Goal: Task Accomplishment & Management: Manage account settings

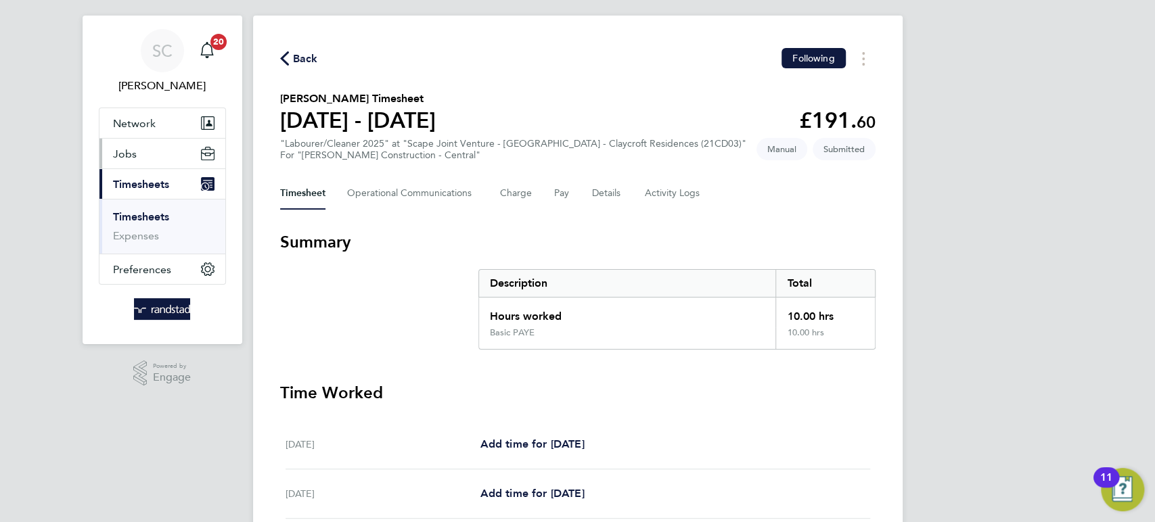
scroll to position [20, 0]
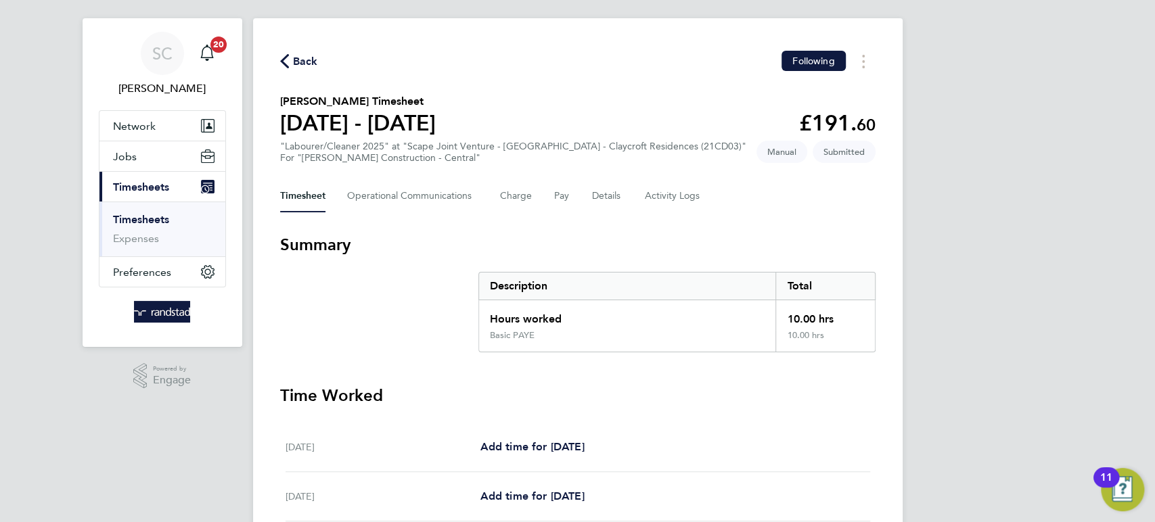
click at [298, 62] on span "Back" at bounding box center [305, 61] width 25 height 16
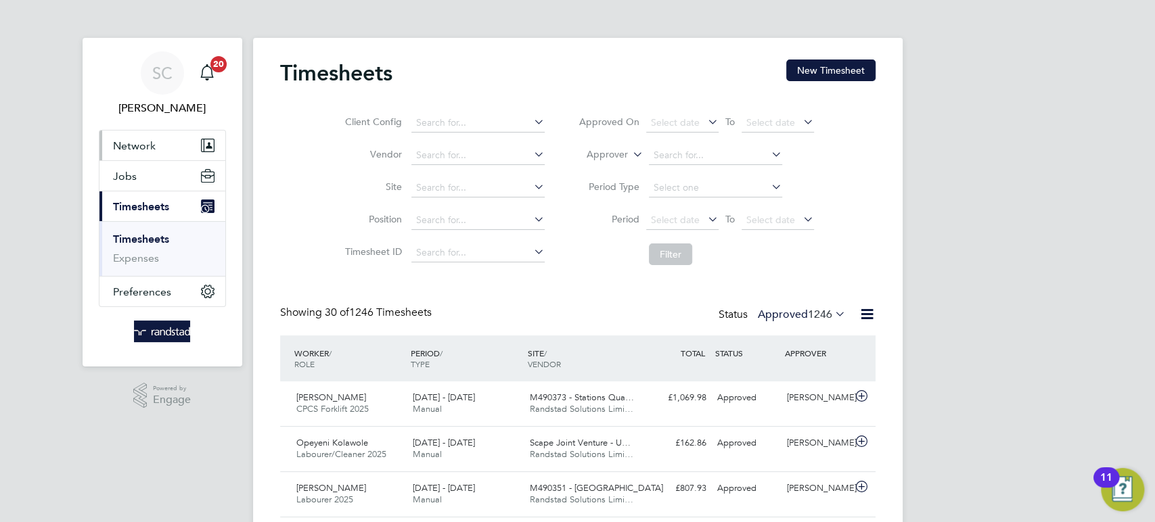
click at [133, 141] on span "Network" at bounding box center [134, 145] width 43 height 13
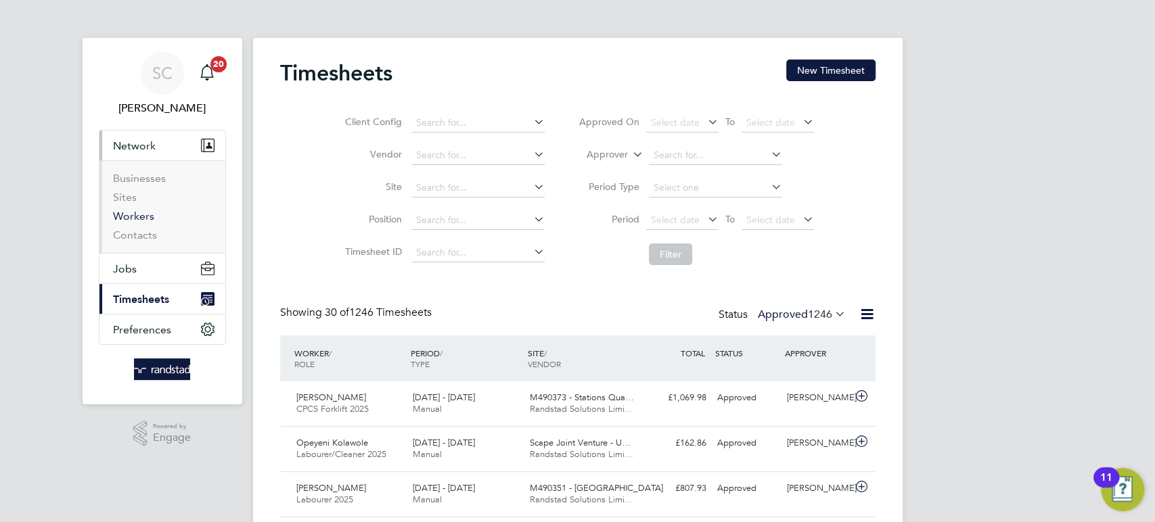
click at [137, 213] on link "Workers" at bounding box center [133, 216] width 41 height 13
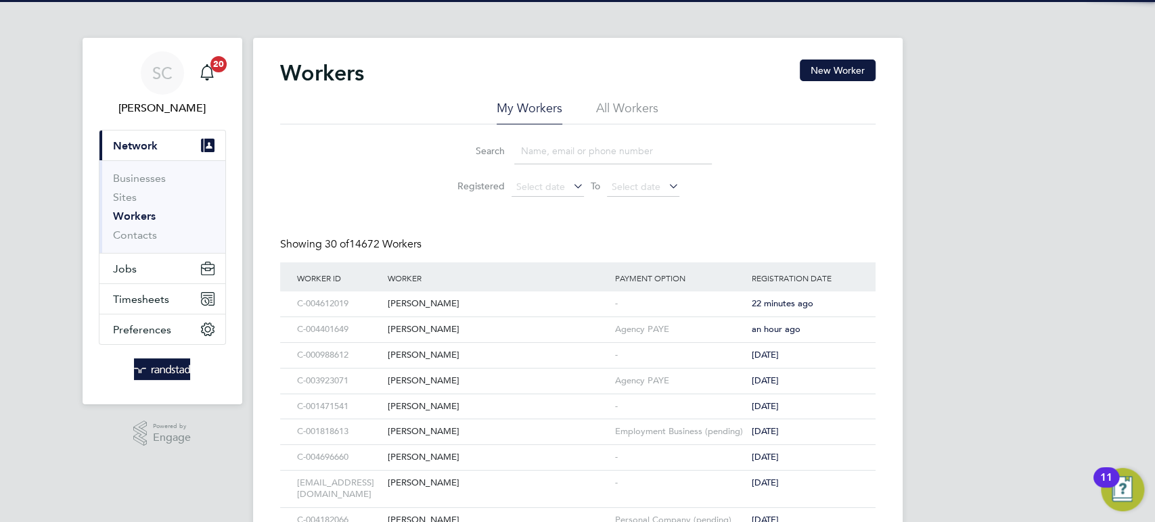
click at [548, 147] on input at bounding box center [613, 151] width 198 height 26
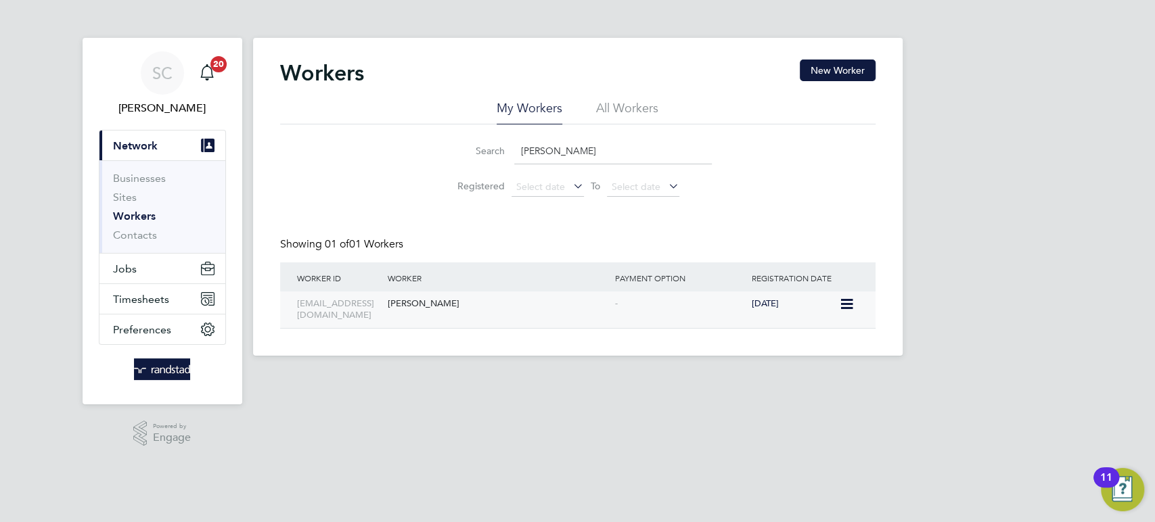
type input "neer"
click at [451, 306] on div "[PERSON_NAME]" at bounding box center [497, 304] width 227 height 25
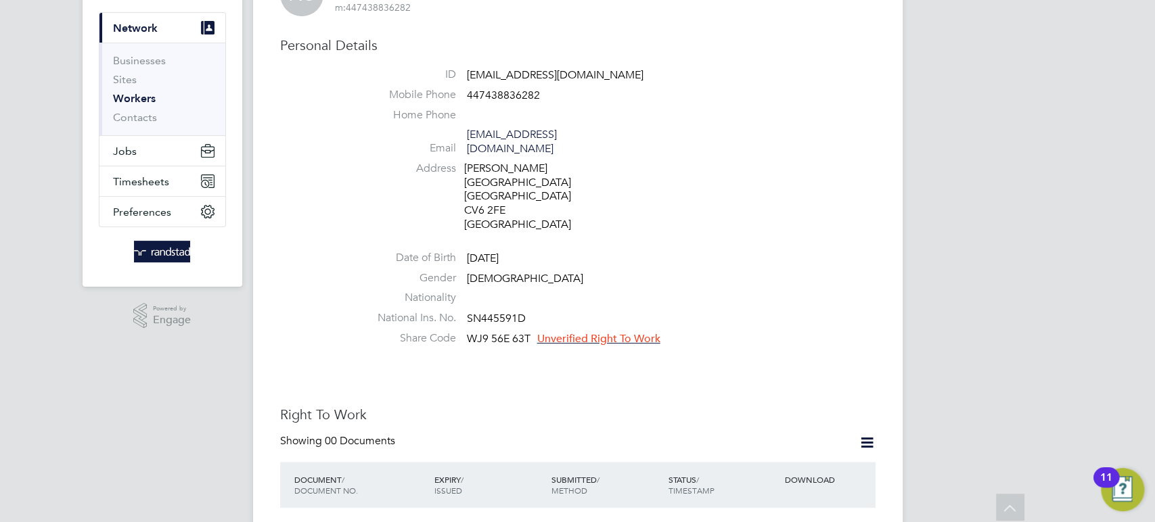
scroll to position [271, 0]
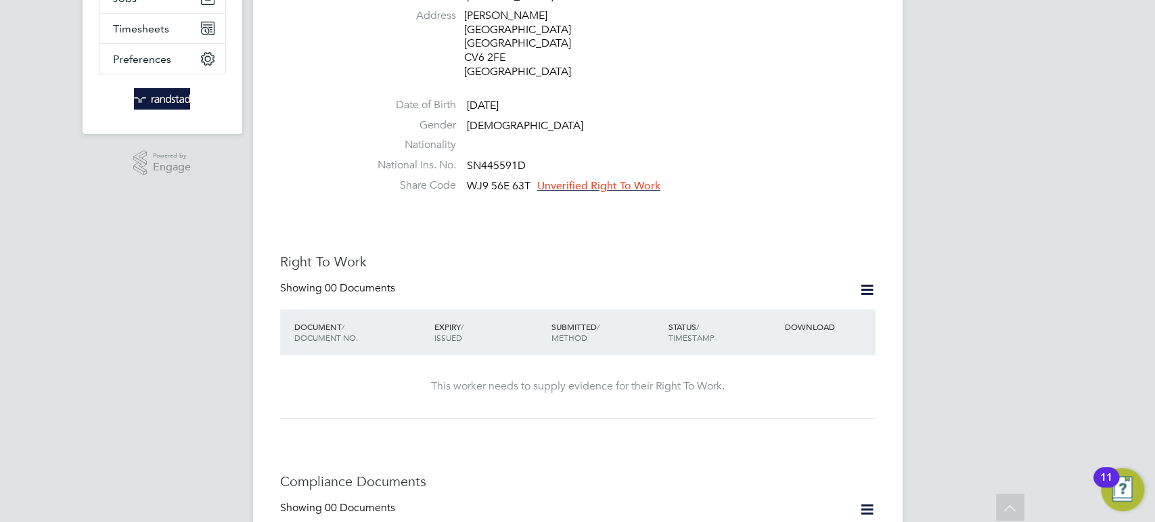
click at [870, 281] on icon at bounding box center [866, 289] width 17 height 17
click at [748, 287] on li "Add Right To Work Document" at bounding box center [791, 294] width 163 height 19
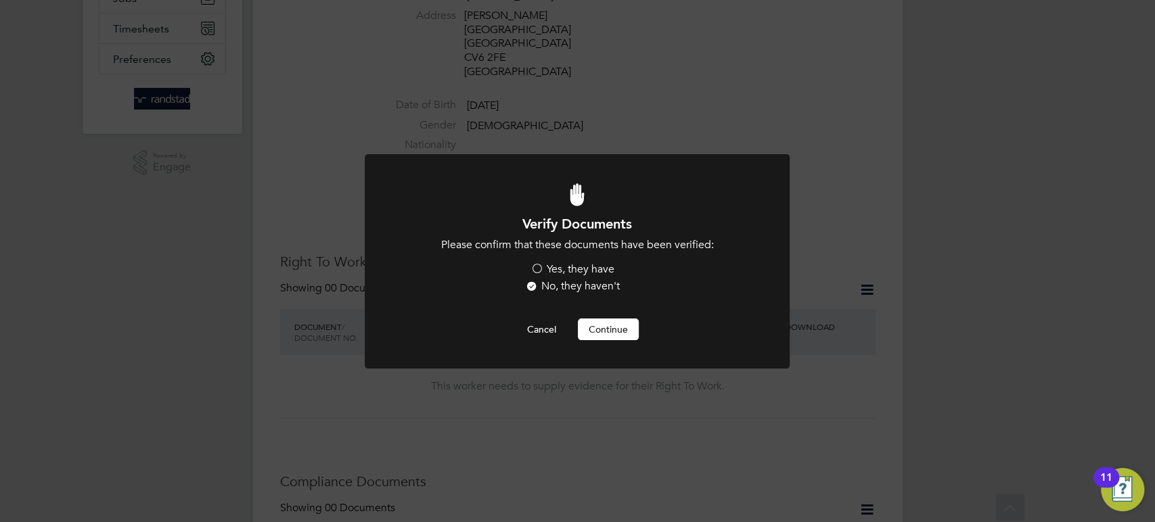
click at [536, 271] on label "Yes, they have" at bounding box center [572, 269] width 84 height 14
click at [0, 0] on input "Yes, they have" at bounding box center [0, 0] width 0 height 0
click at [592, 325] on button "Continue" at bounding box center [608, 330] width 61 height 22
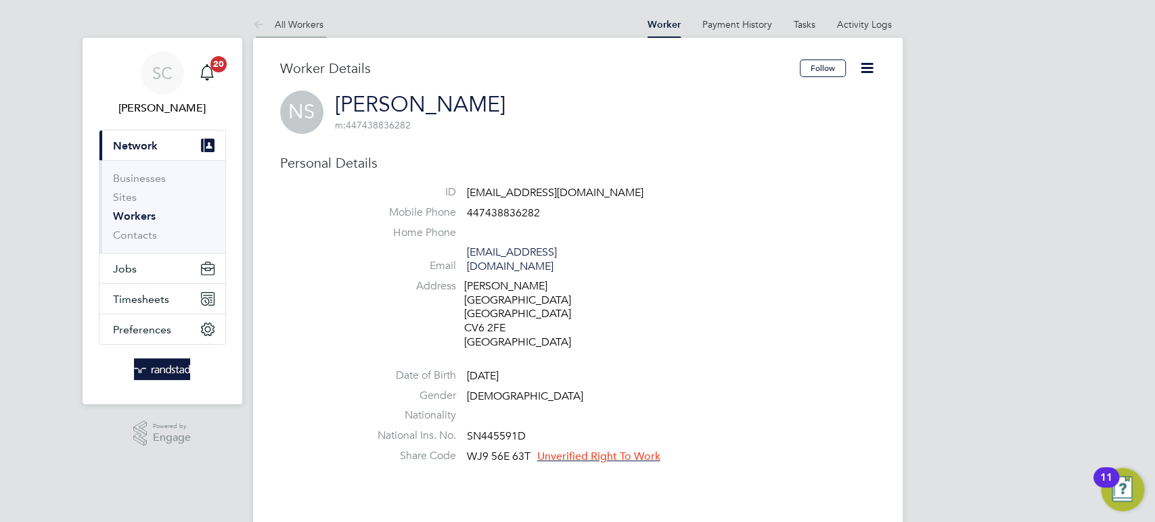
click at [310, 18] on link "All Workers" at bounding box center [288, 24] width 70 height 12
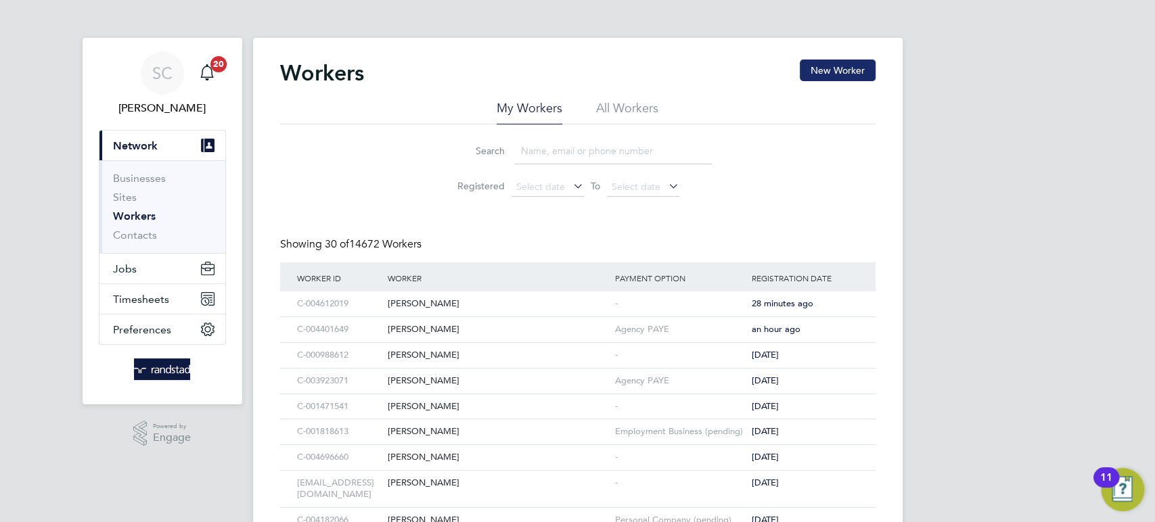
click at [841, 69] on button "New Worker" at bounding box center [837, 71] width 76 height 22
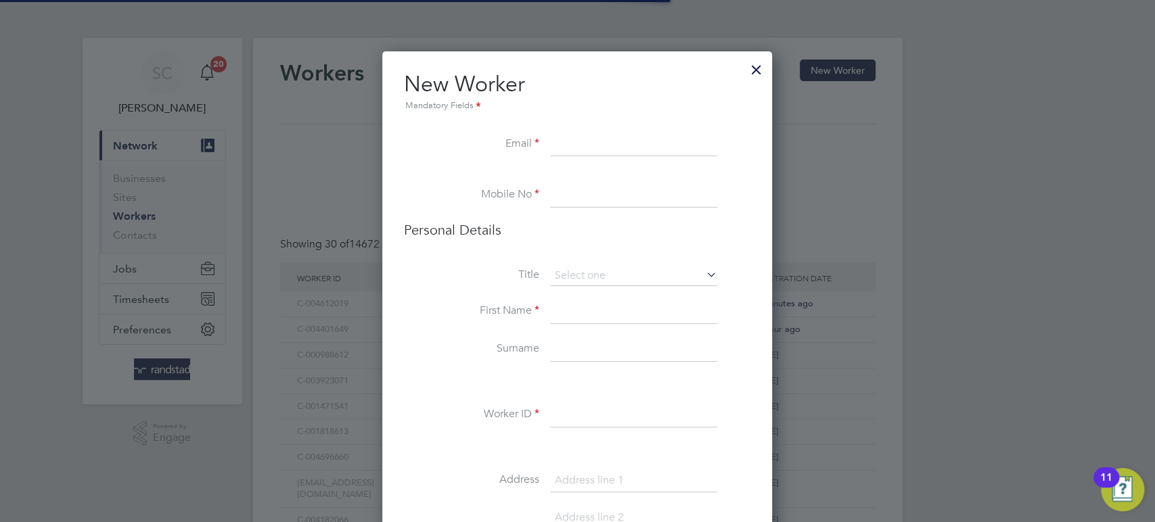
scroll to position [1204, 390]
click at [758, 69] on div at bounding box center [756, 66] width 24 height 24
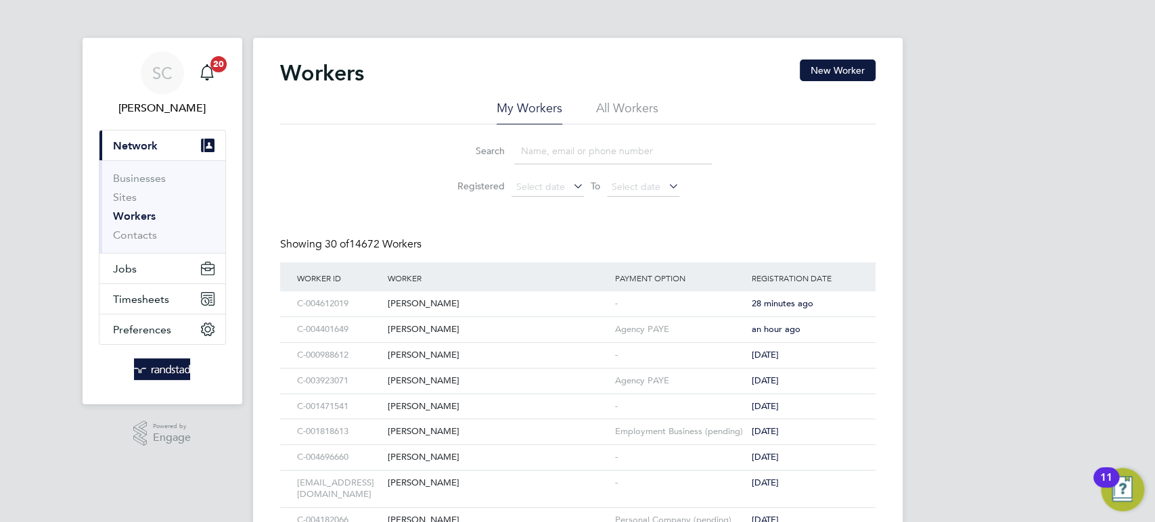
click at [527, 146] on input at bounding box center [613, 151] width 198 height 26
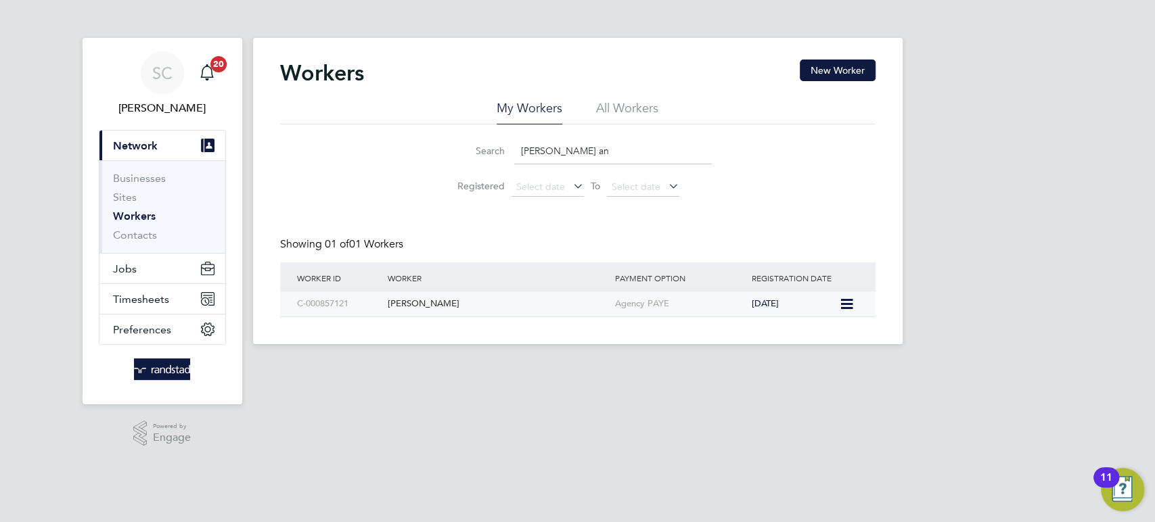
type input "jean an"
click at [422, 306] on div "Jean Anale" at bounding box center [497, 304] width 227 height 25
click at [156, 296] on span "Timesheets" at bounding box center [141, 299] width 56 height 13
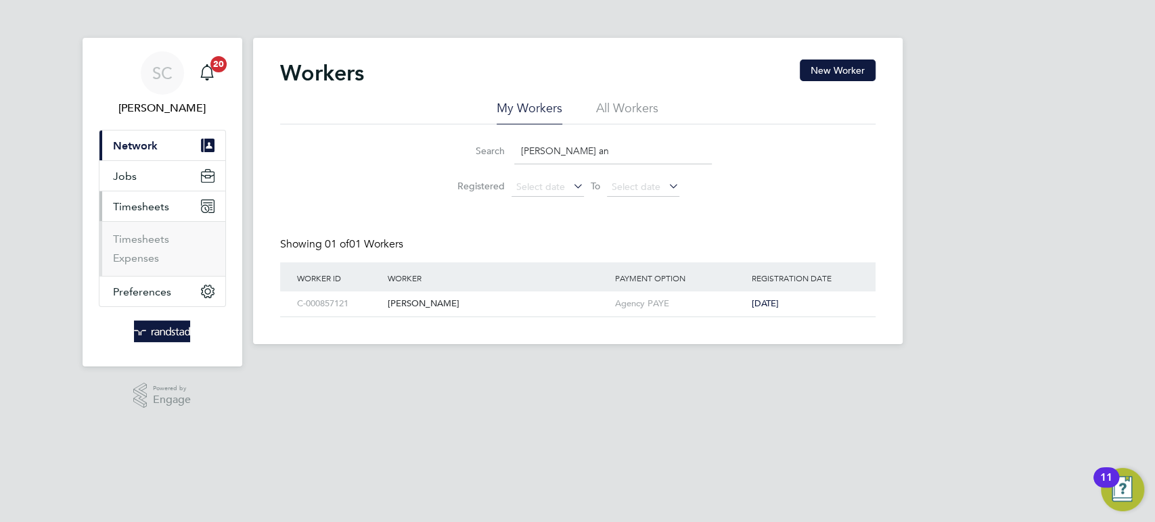
click at [153, 206] on span "Timesheets" at bounding box center [141, 206] width 56 height 13
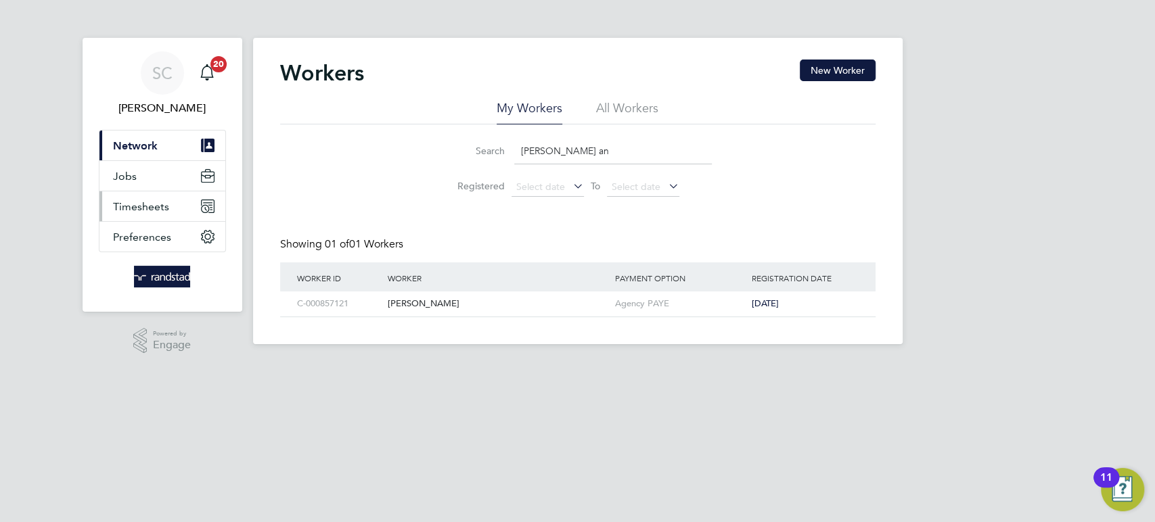
click at [149, 209] on span "Timesheets" at bounding box center [141, 206] width 56 height 13
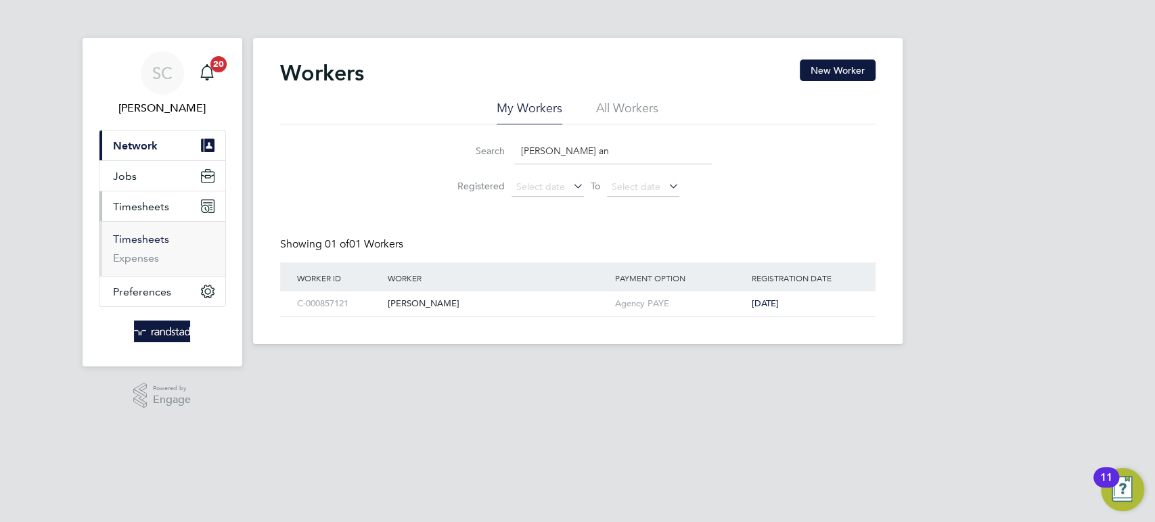
click at [140, 235] on link "Timesheets" at bounding box center [141, 239] width 56 height 13
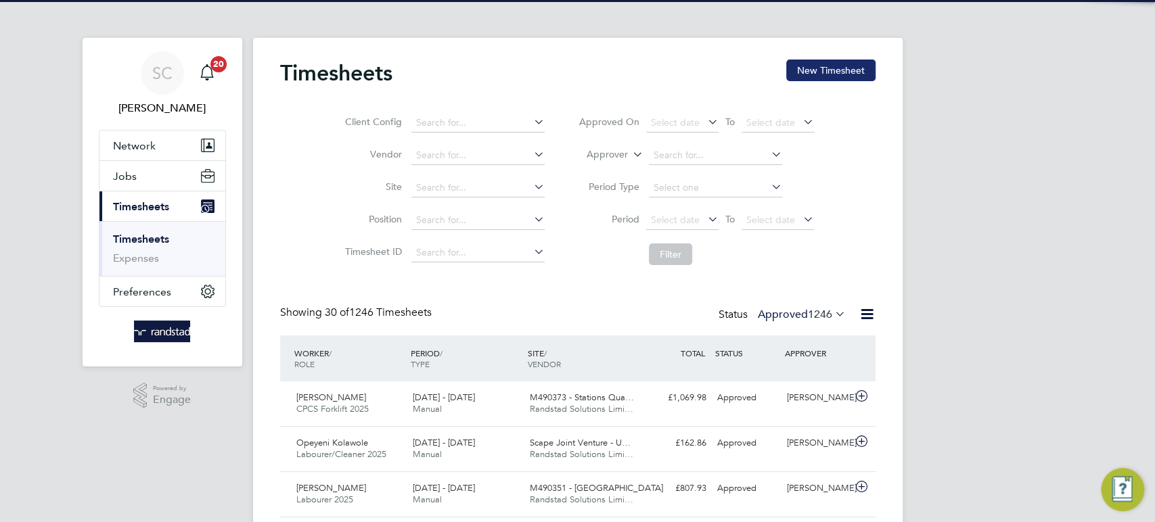
click at [822, 74] on button "New Timesheet" at bounding box center [830, 71] width 89 height 22
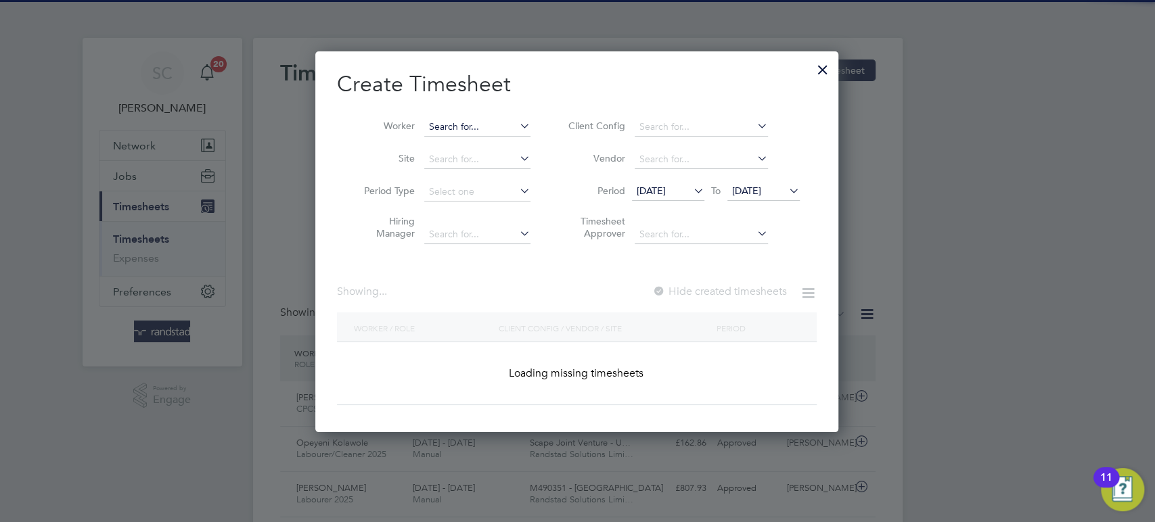
click at [474, 129] on input at bounding box center [477, 127] width 106 height 19
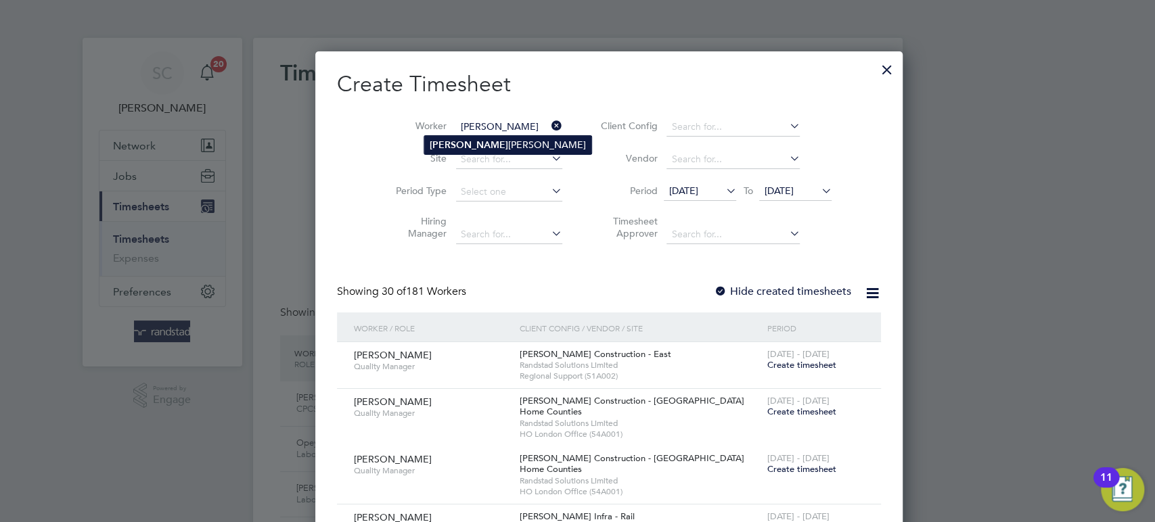
click at [485, 143] on li "Neer aj Sharma" at bounding box center [507, 145] width 167 height 18
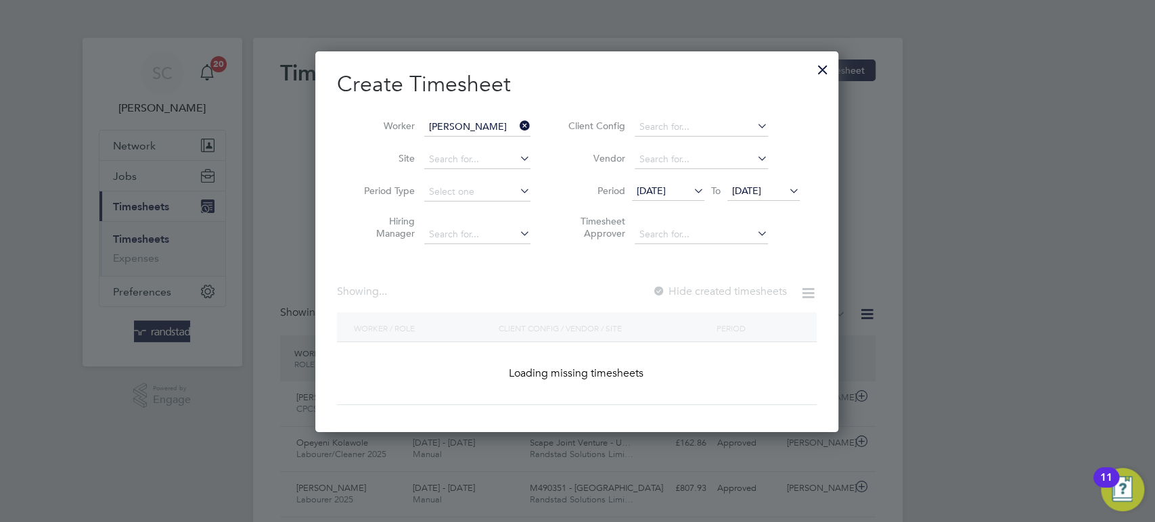
type input "Neeraj Sharma"
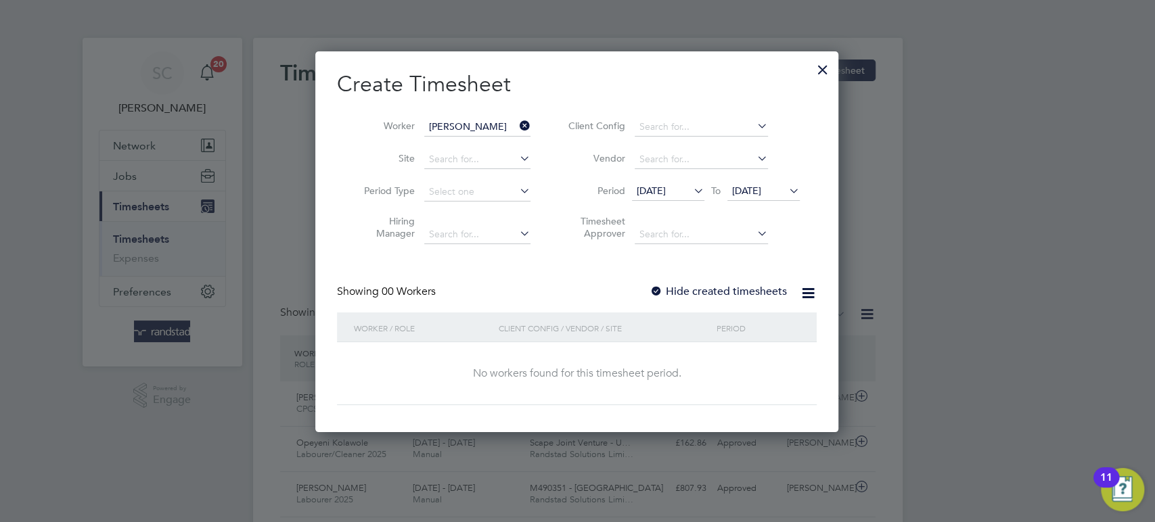
click at [656, 285] on div at bounding box center [656, 292] width 14 height 14
click at [744, 187] on span "22 Sep 2025" at bounding box center [746, 191] width 29 height 12
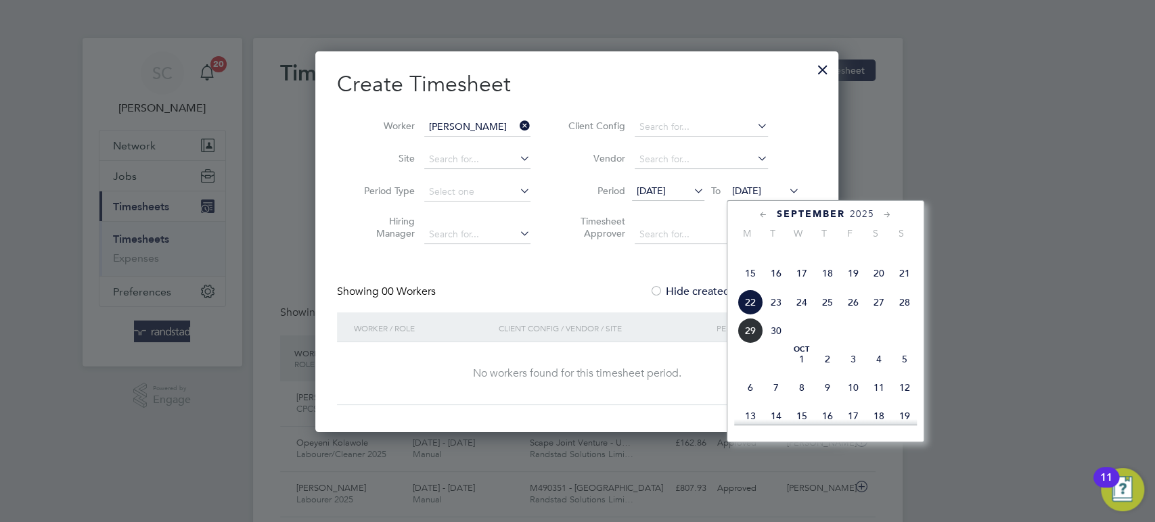
click at [854, 315] on span "26" at bounding box center [853, 302] width 26 height 26
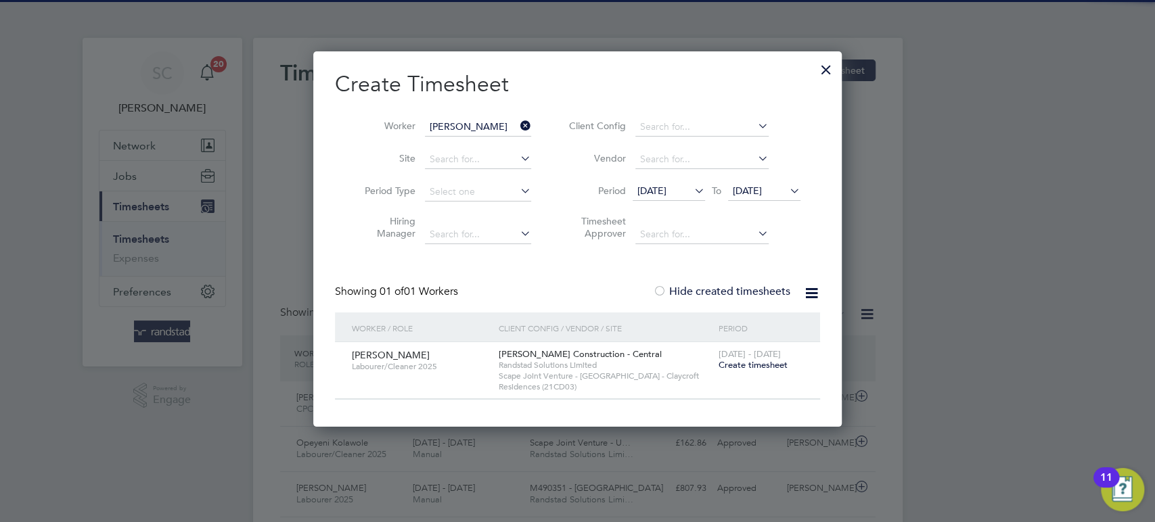
click at [743, 365] on span "Create timesheet" at bounding box center [752, 364] width 69 height 11
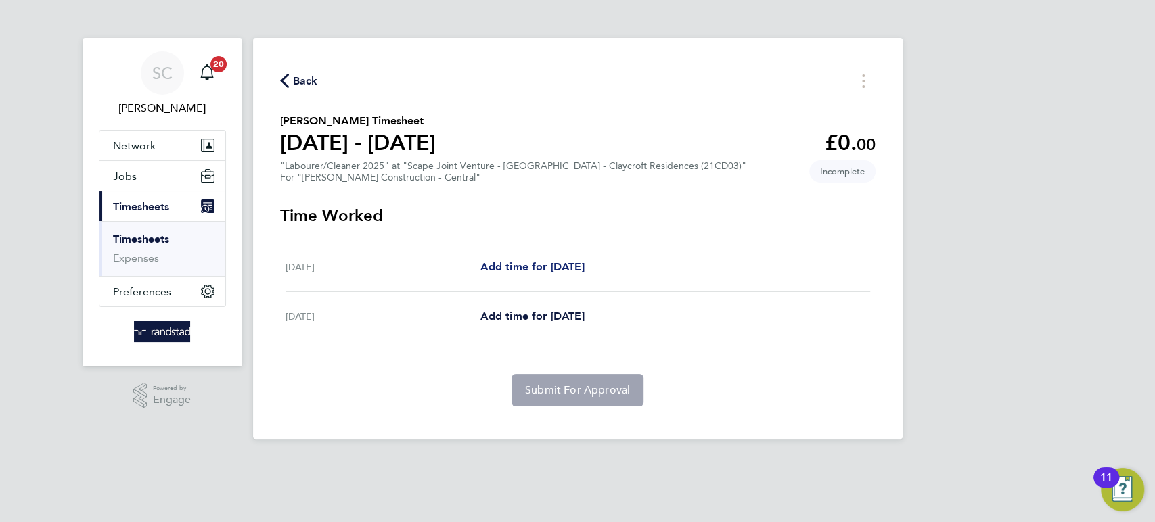
click at [507, 264] on span "Add time for Thu 25 Sep" at bounding box center [532, 266] width 104 height 13
select select "60"
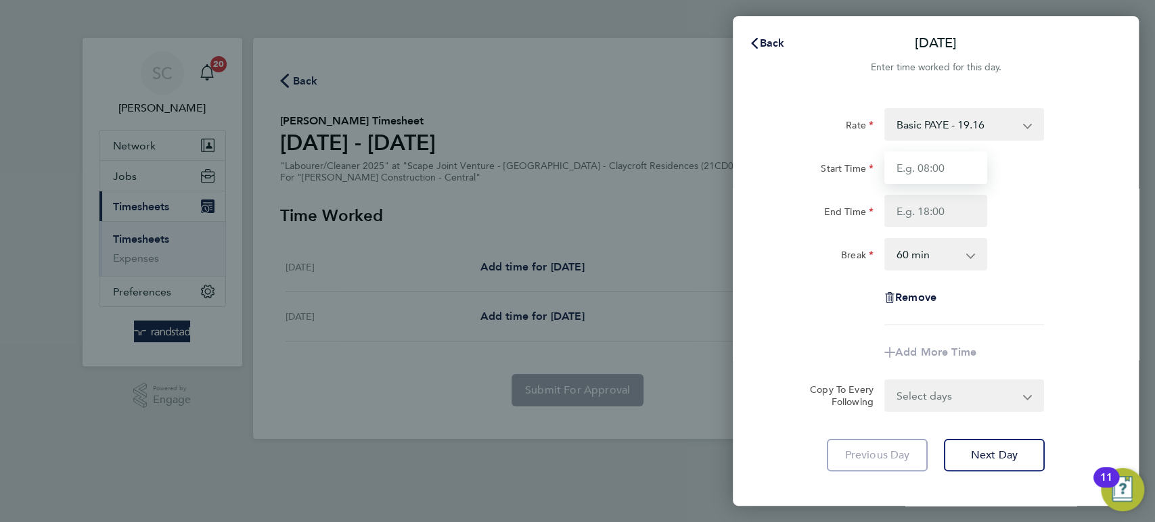
click at [942, 171] on input "Start Time" at bounding box center [935, 168] width 103 height 32
type input "07:30"
click at [919, 208] on input "End Time" at bounding box center [935, 211] width 103 height 32
type input "17:30"
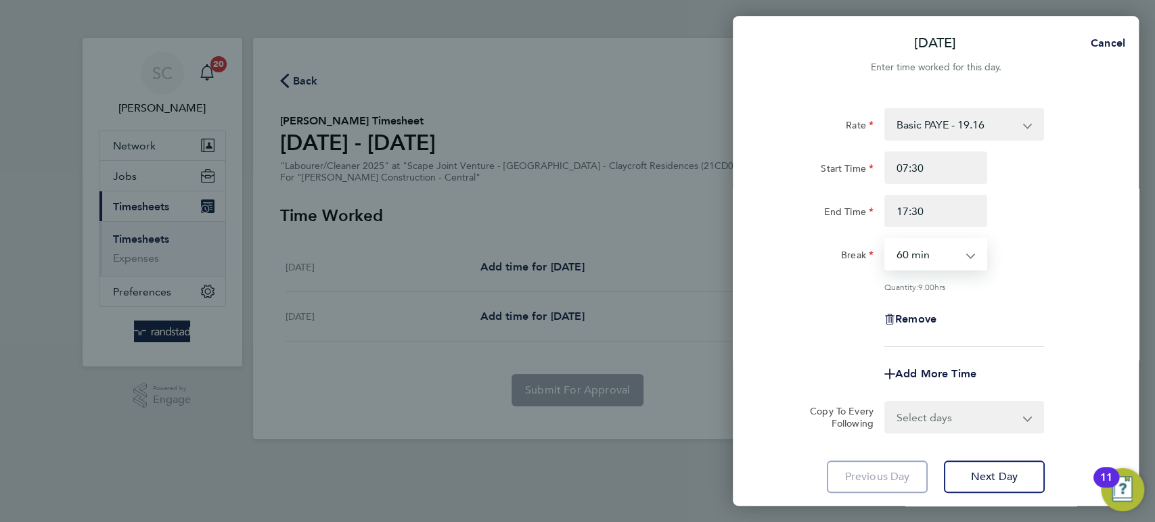
click at [935, 254] on select "0 min 15 min 30 min 45 min 60 min 75 min 90 min" at bounding box center [927, 254] width 84 height 30
select select "30"
click at [885, 239] on select "0 min 15 min 30 min 45 min 60 min 75 min 90 min" at bounding box center [927, 254] width 84 height 30
click at [935, 421] on select "Select days Friday" at bounding box center [956, 417] width 142 height 30
select select "FRI"
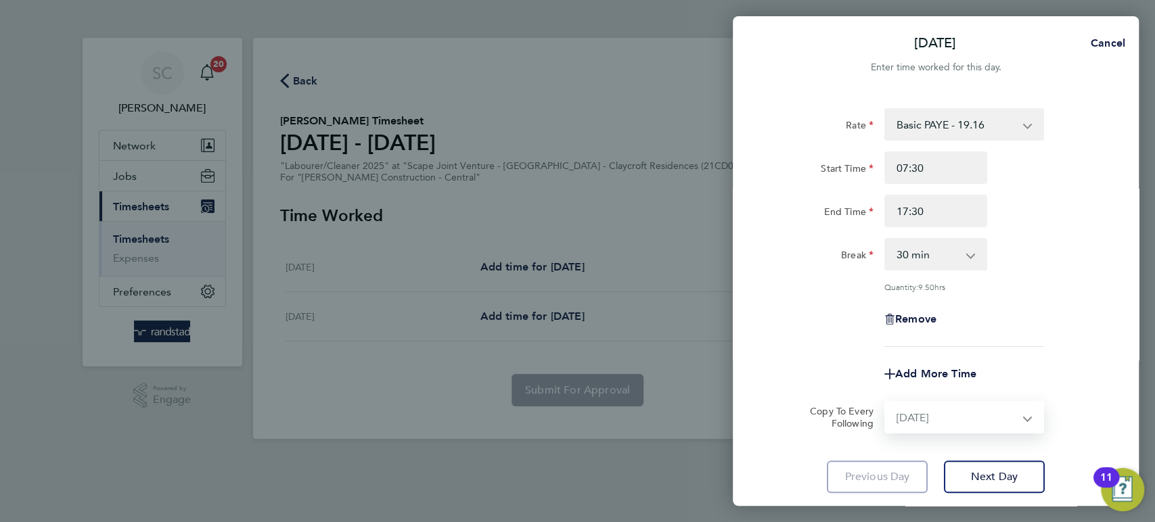
click at [885, 402] on select "Select days Friday" at bounding box center [956, 417] width 142 height 30
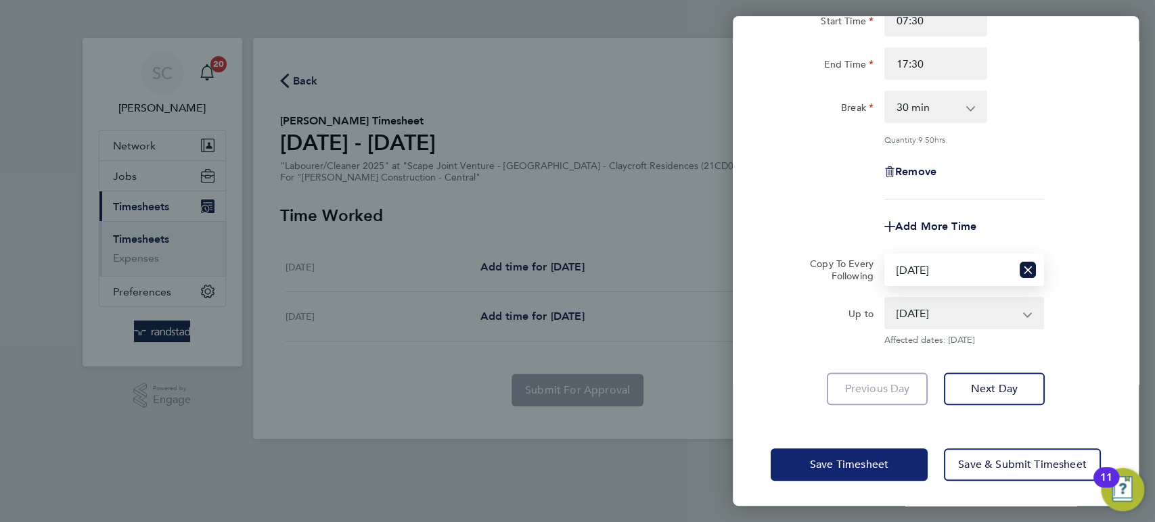
click at [882, 455] on button "Save Timesheet" at bounding box center [848, 464] width 157 height 32
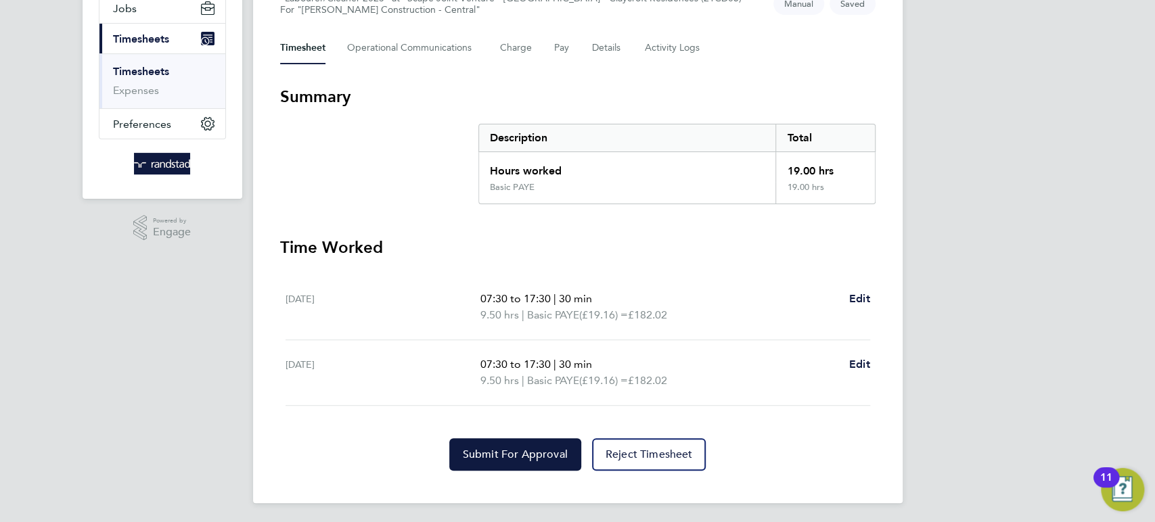
scroll to position [168, 0]
click at [536, 451] on span "Submit For Approval" at bounding box center [515, 454] width 105 height 14
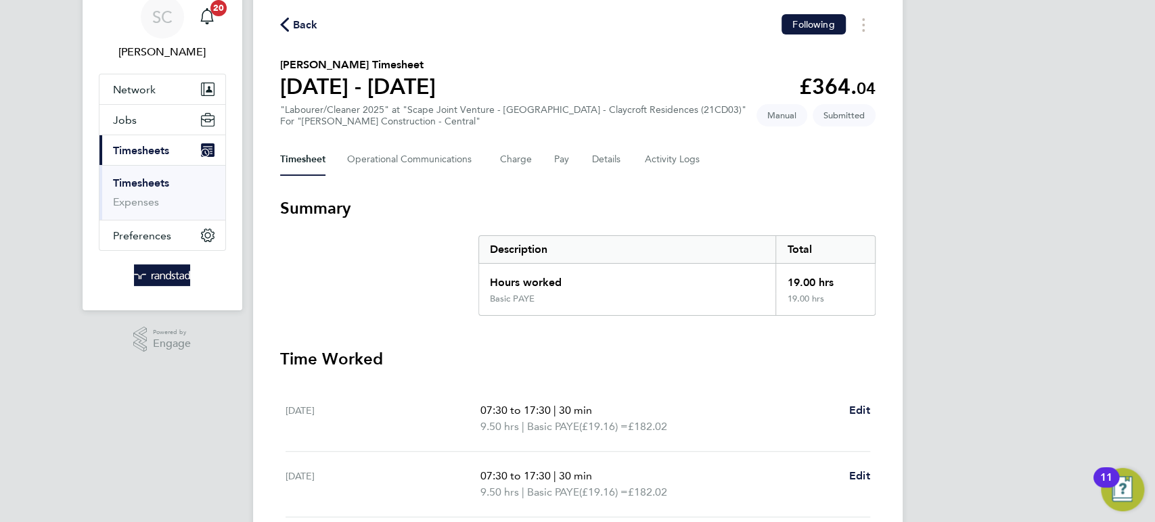
scroll to position [0, 0]
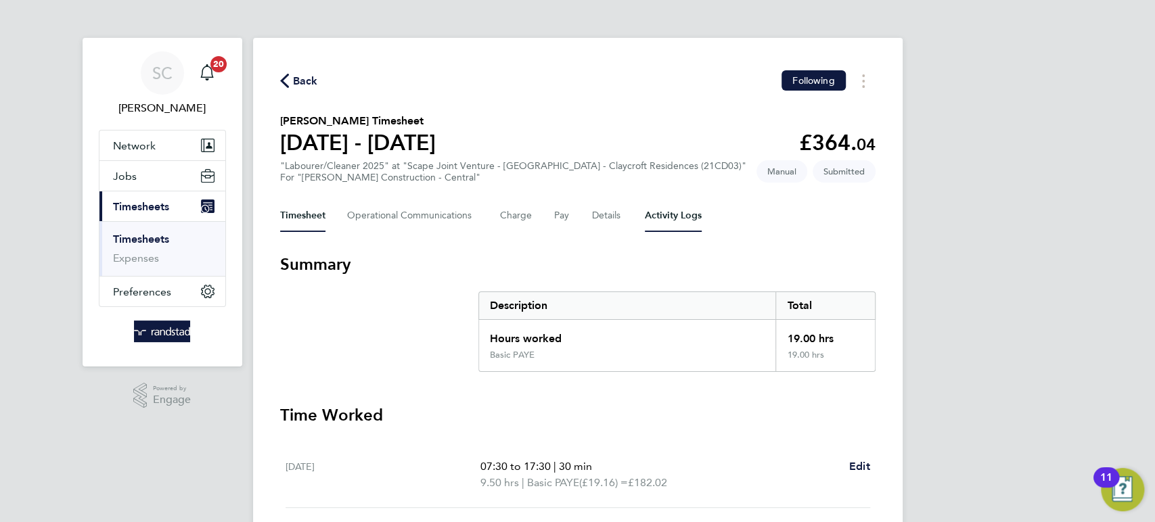
click at [674, 212] on Logs-tab "Activity Logs" at bounding box center [673, 216] width 57 height 32
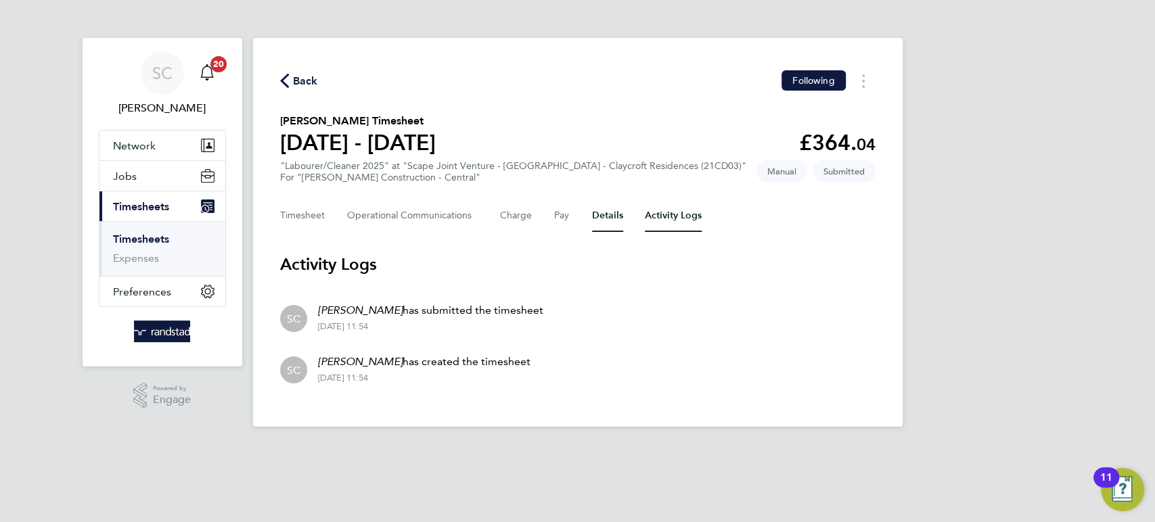
click at [609, 212] on button "Details" at bounding box center [607, 216] width 31 height 32
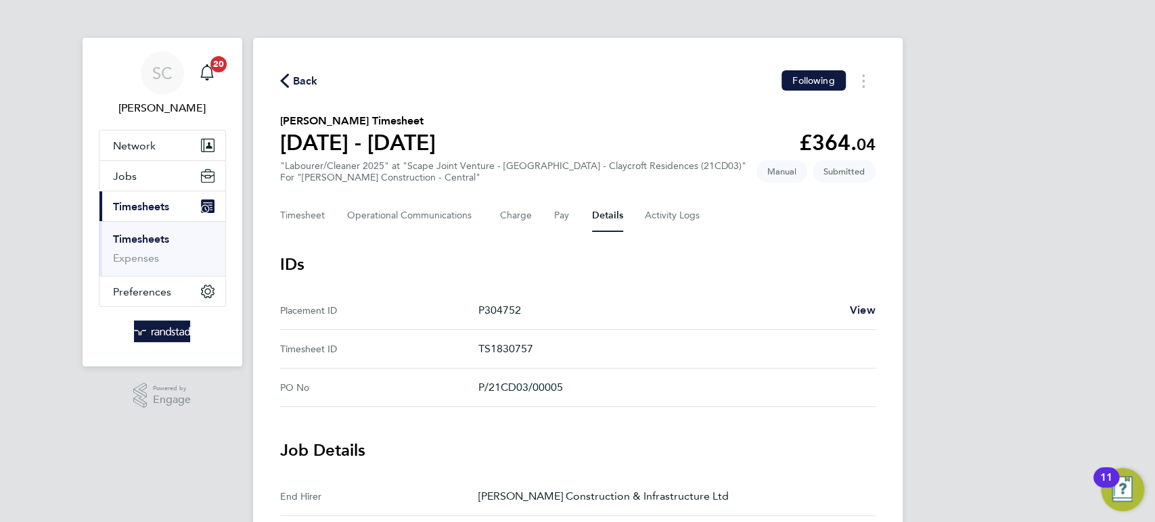
click at [302, 77] on span "Back" at bounding box center [305, 81] width 25 height 16
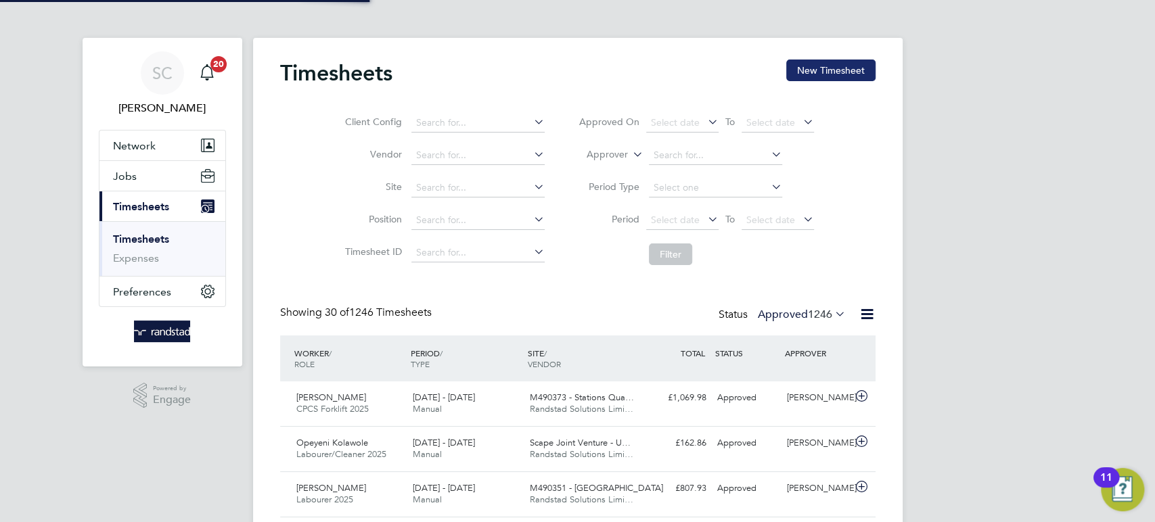
click at [816, 74] on button "New Timesheet" at bounding box center [830, 71] width 89 height 22
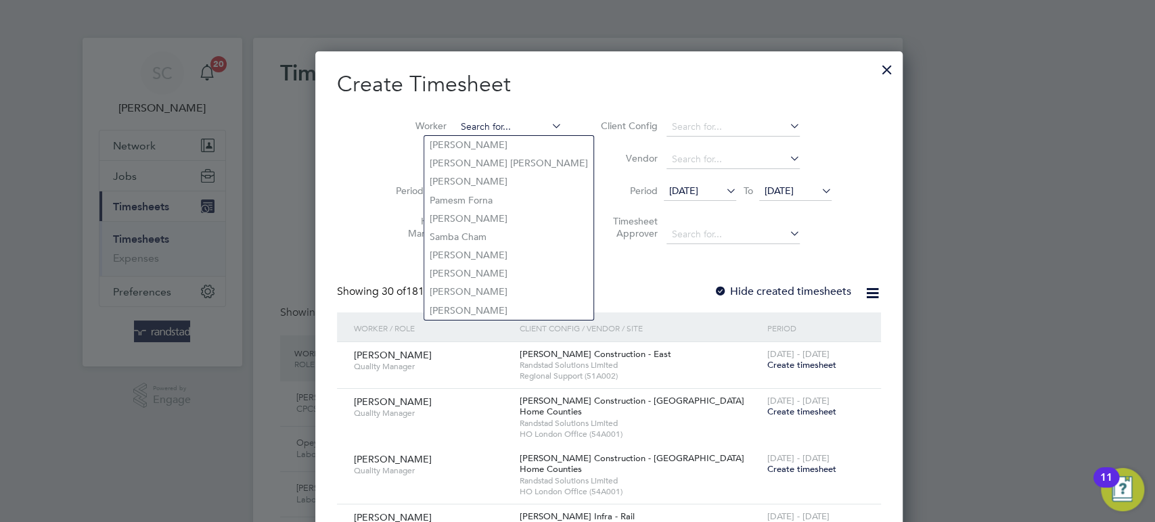
click at [456, 129] on input at bounding box center [509, 127] width 106 height 19
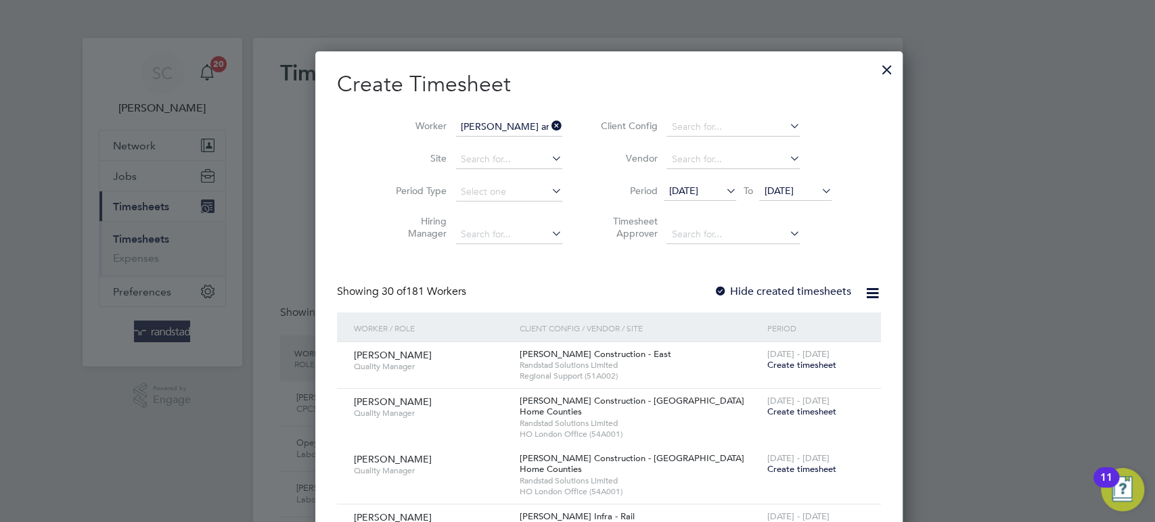
click at [471, 143] on li "Je an Anale" at bounding box center [477, 145] width 107 height 18
type input "[PERSON_NAME]"
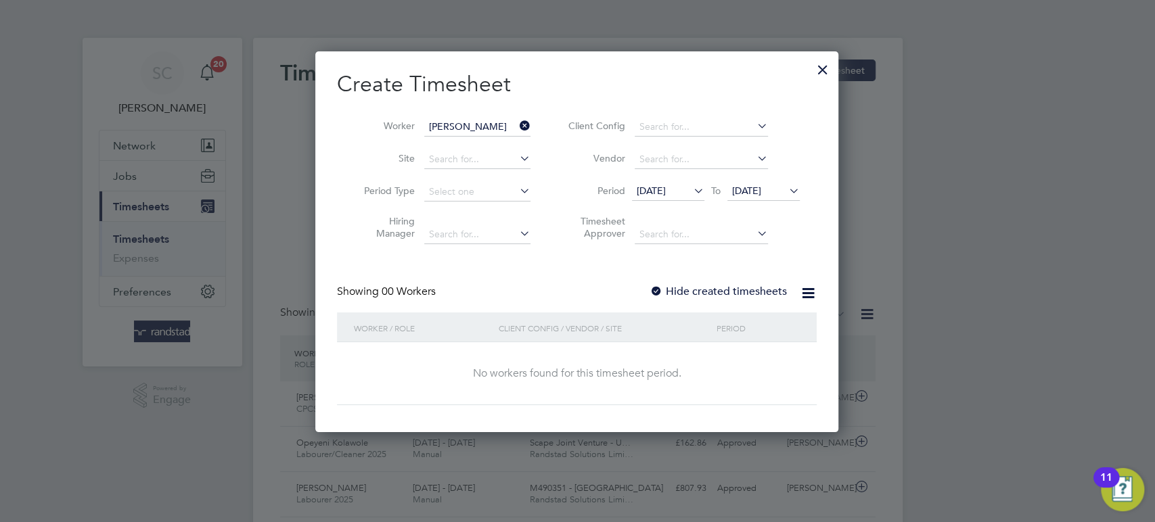
click at [656, 289] on div at bounding box center [656, 292] width 14 height 14
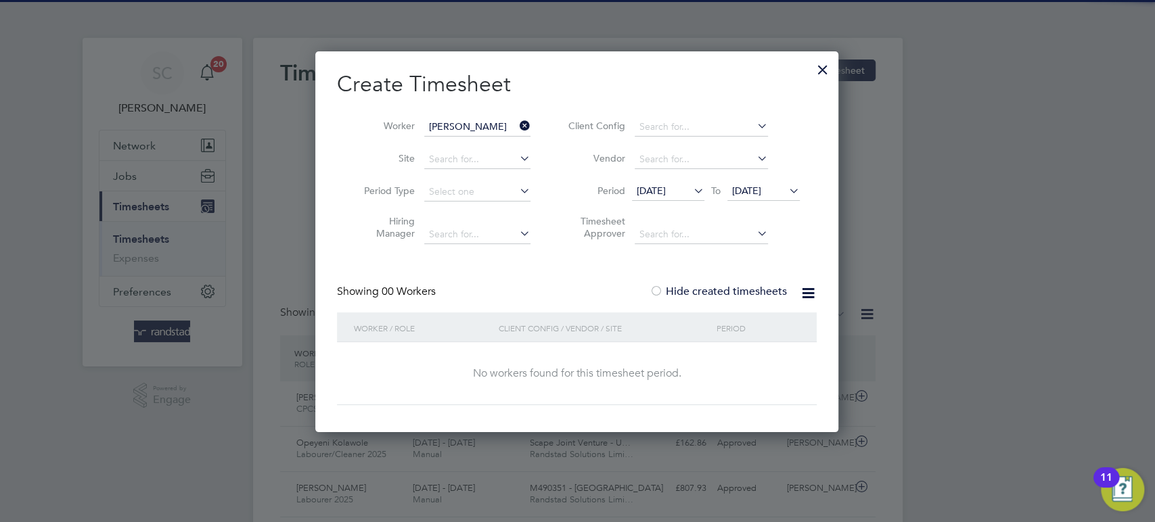
click at [761, 190] on span "22 Sep 2025" at bounding box center [746, 191] width 29 height 12
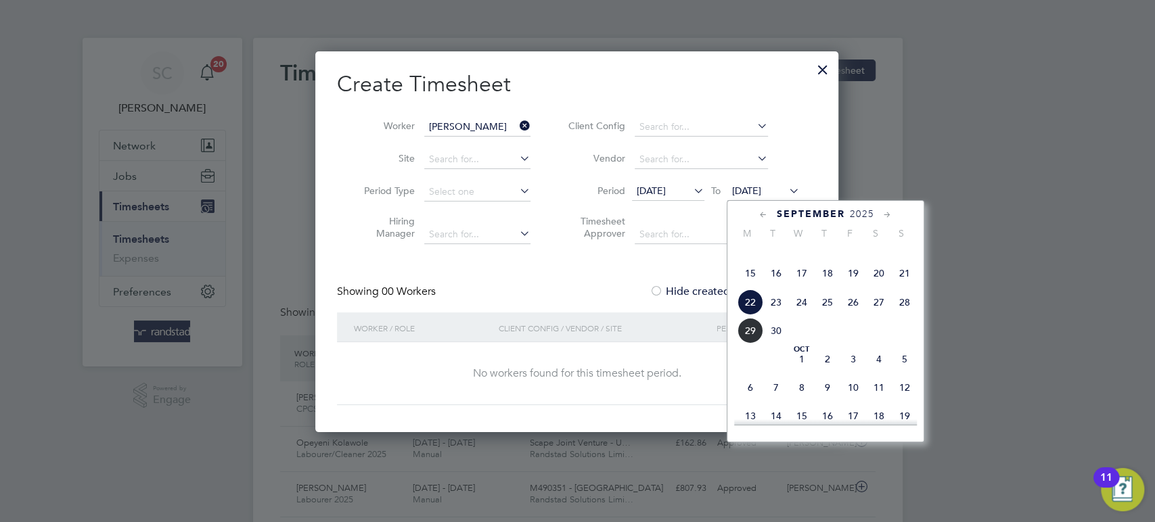
click at [842, 315] on span "26" at bounding box center [853, 302] width 26 height 26
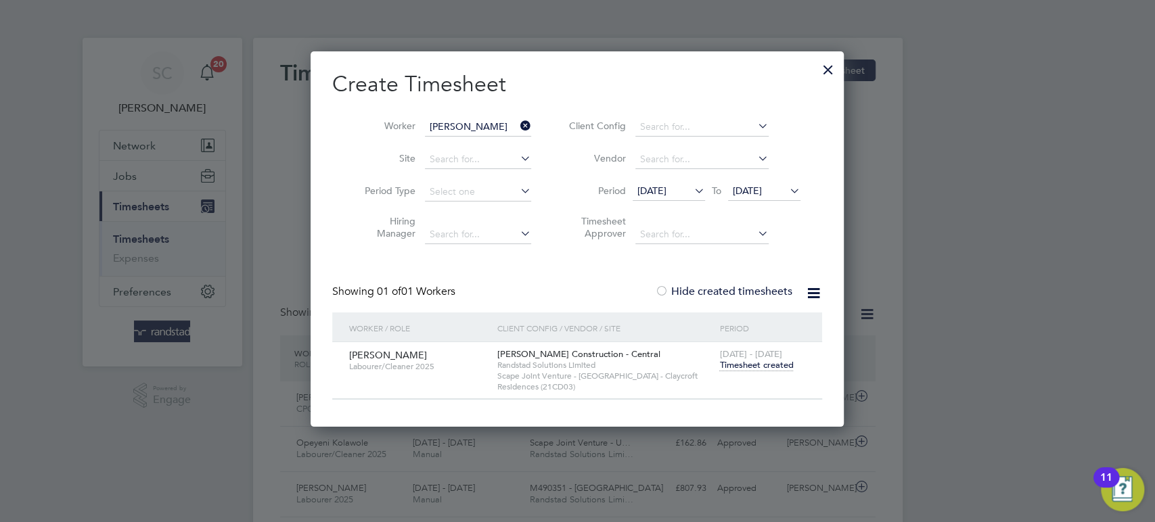
click at [764, 365] on span "Timesheet created" at bounding box center [756, 365] width 74 height 12
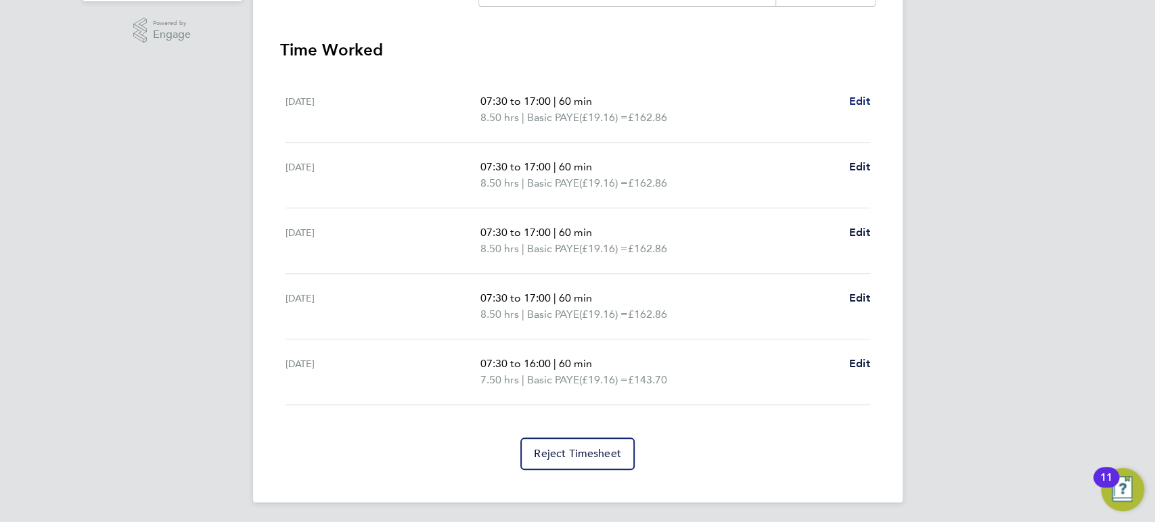
click at [858, 105] on span "Edit" at bounding box center [859, 101] width 21 height 13
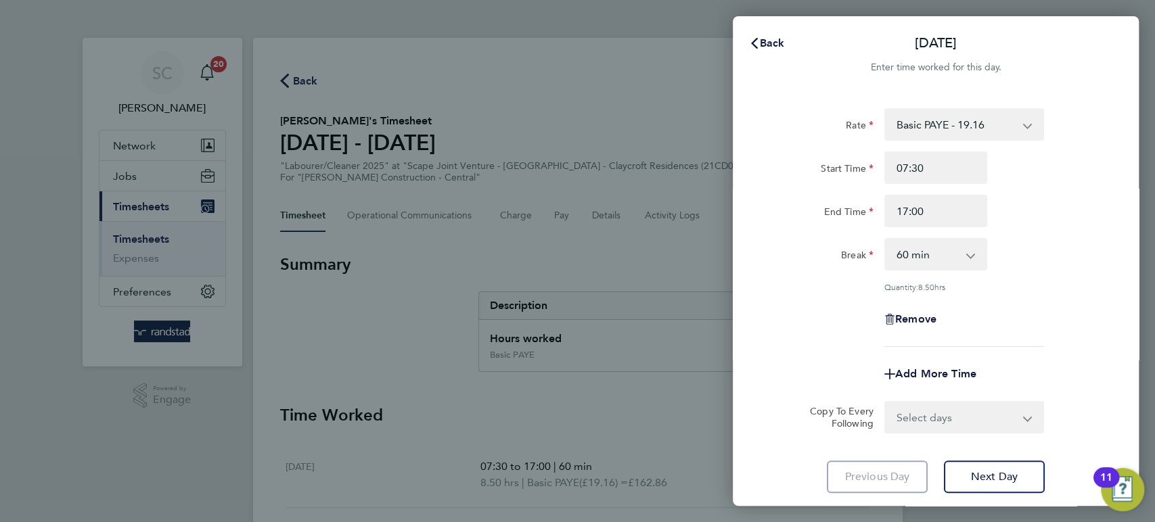
click at [929, 252] on select "0 min 15 min 30 min 45 min 60 min 75 min 90 min" at bounding box center [927, 254] width 84 height 30
select select "30"
click at [885, 239] on select "0 min 15 min 30 min 45 min 60 min 75 min 90 min" at bounding box center [927, 254] width 84 height 30
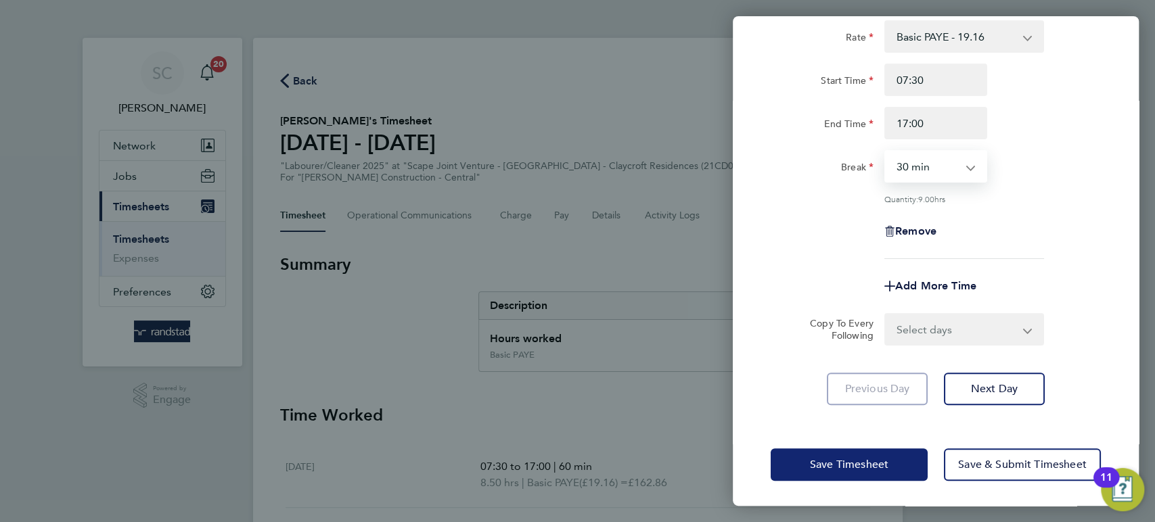
click at [838, 465] on span "Save Timesheet" at bounding box center [849, 465] width 78 height 14
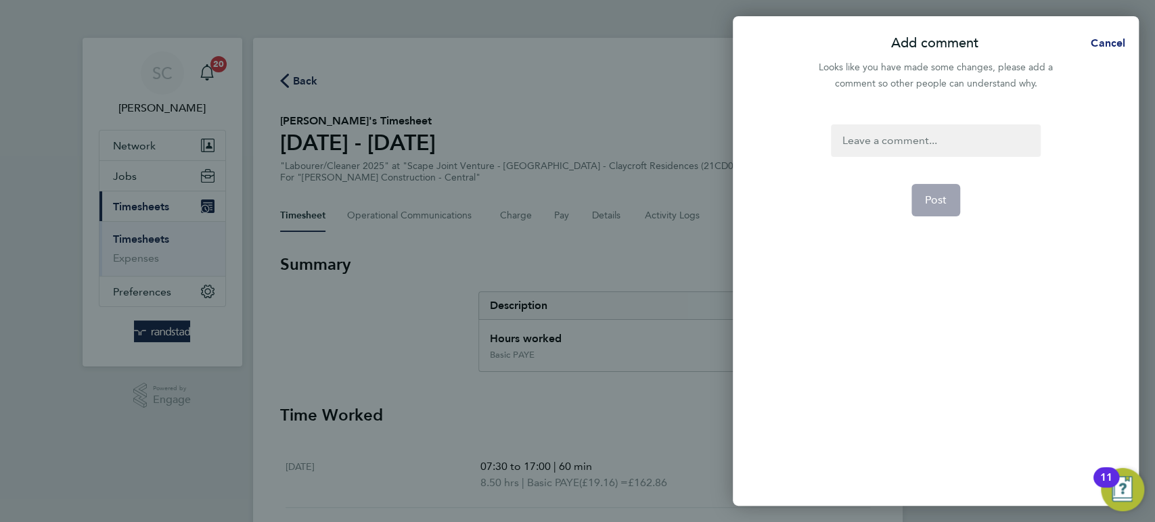
click at [1096, 45] on span "Cancel" at bounding box center [1105, 43] width 39 height 13
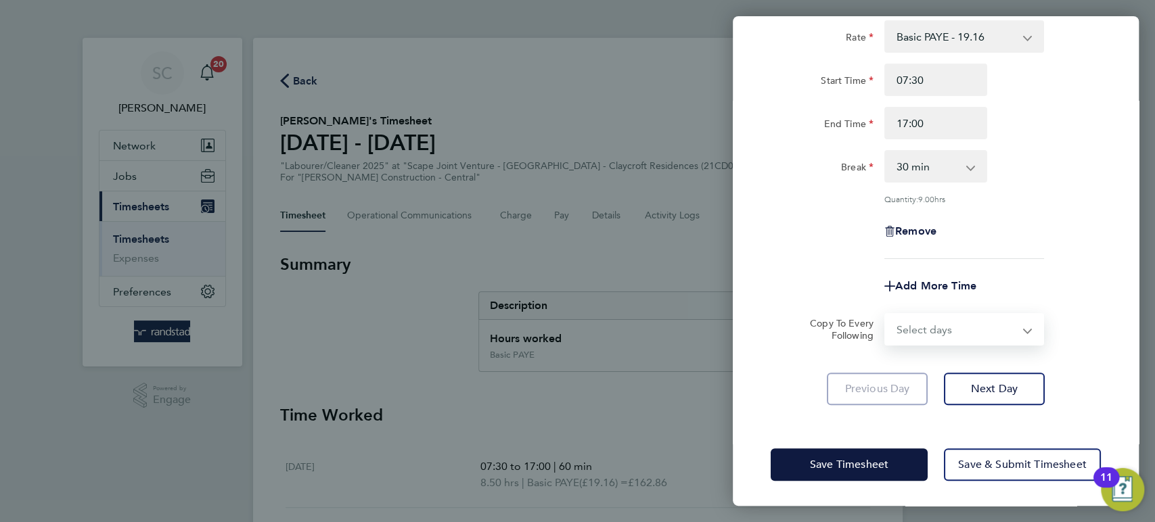
click at [939, 336] on select "Select days Day Tuesday Wednesday Thursday Friday" at bounding box center [956, 330] width 142 height 30
select select "DAY"
click at [885, 315] on select "Select days Day Tuesday Wednesday Thursday Friday" at bounding box center [956, 330] width 142 height 30
select select "2025-09-26"
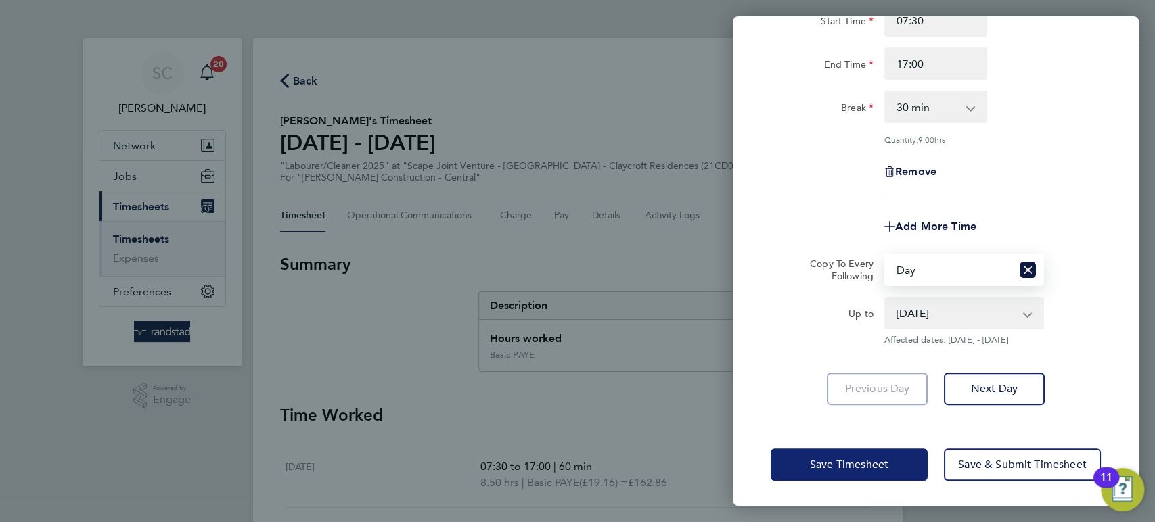
click at [871, 458] on span "Save Timesheet" at bounding box center [849, 465] width 78 height 14
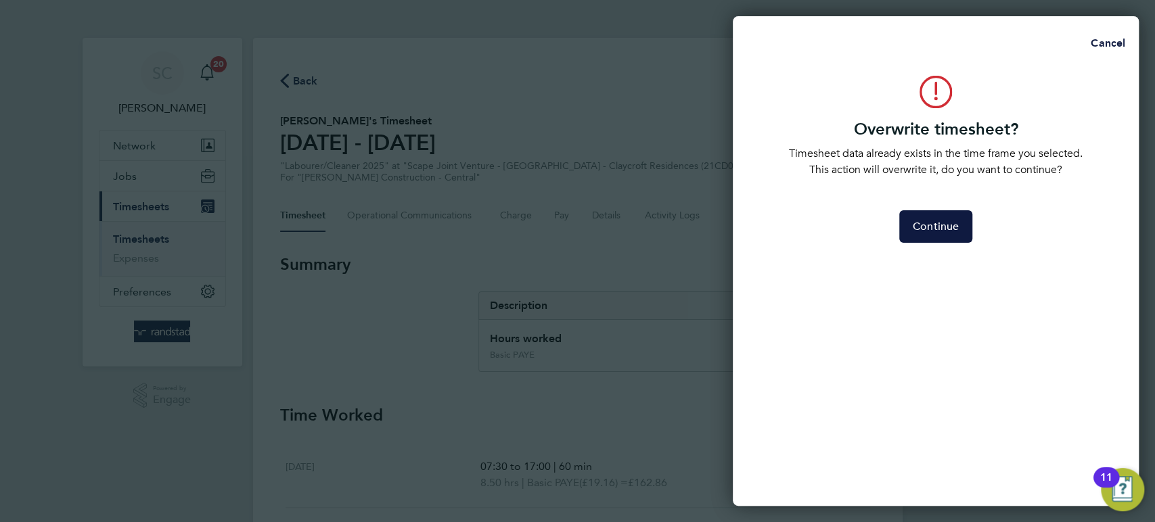
click at [932, 210] on div "Overwrite timesheet? Timesheet data already exists in the time frame you select…" at bounding box center [936, 283] width 406 height 446
click at [931, 227] on span "Continue" at bounding box center [935, 227] width 46 height 14
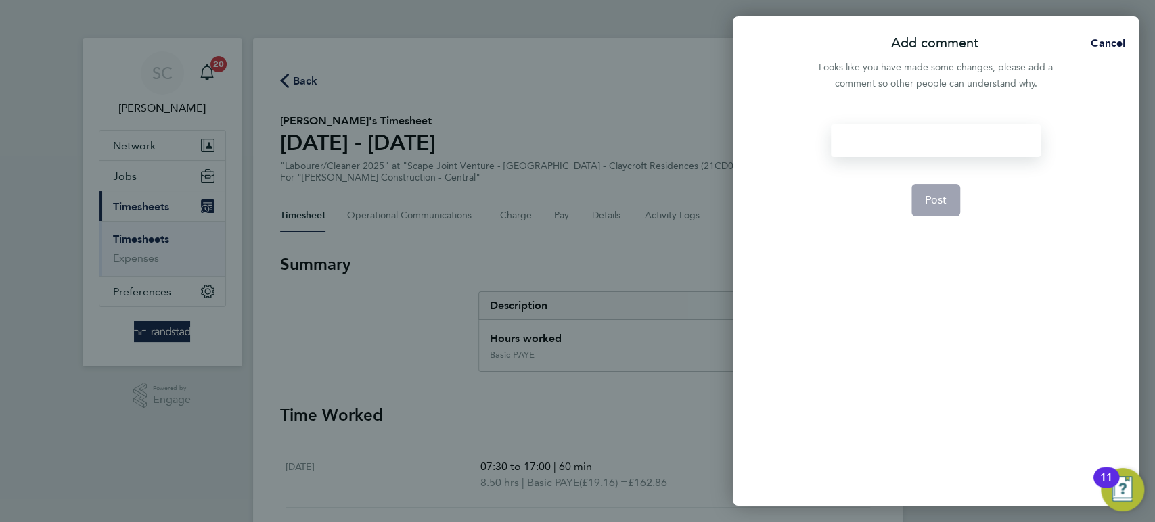
click at [906, 144] on div at bounding box center [935, 140] width 209 height 32
click at [891, 143] on div at bounding box center [935, 140] width 209 height 32
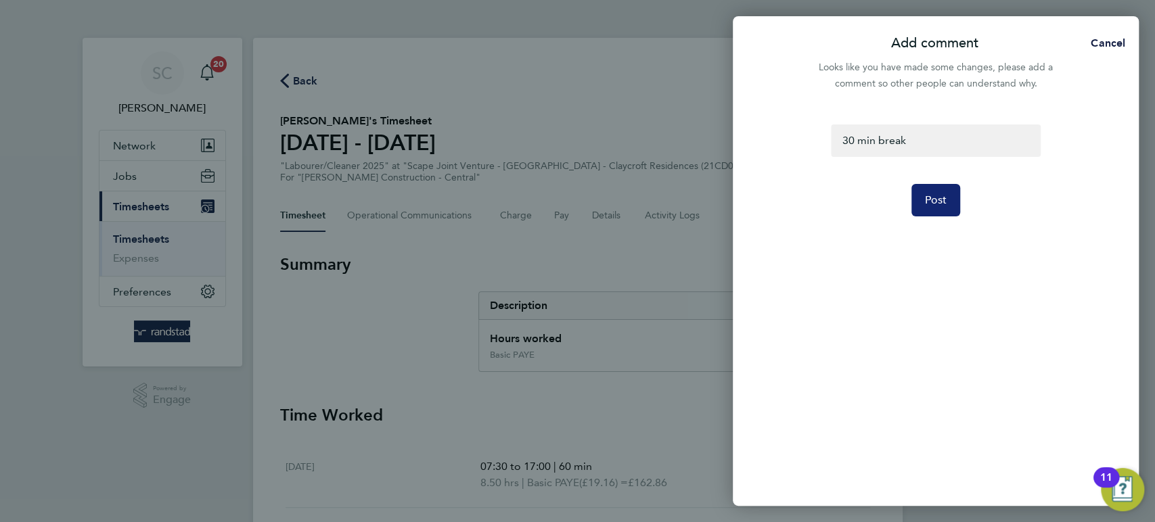
click at [937, 199] on span "Post" at bounding box center [936, 200] width 22 height 14
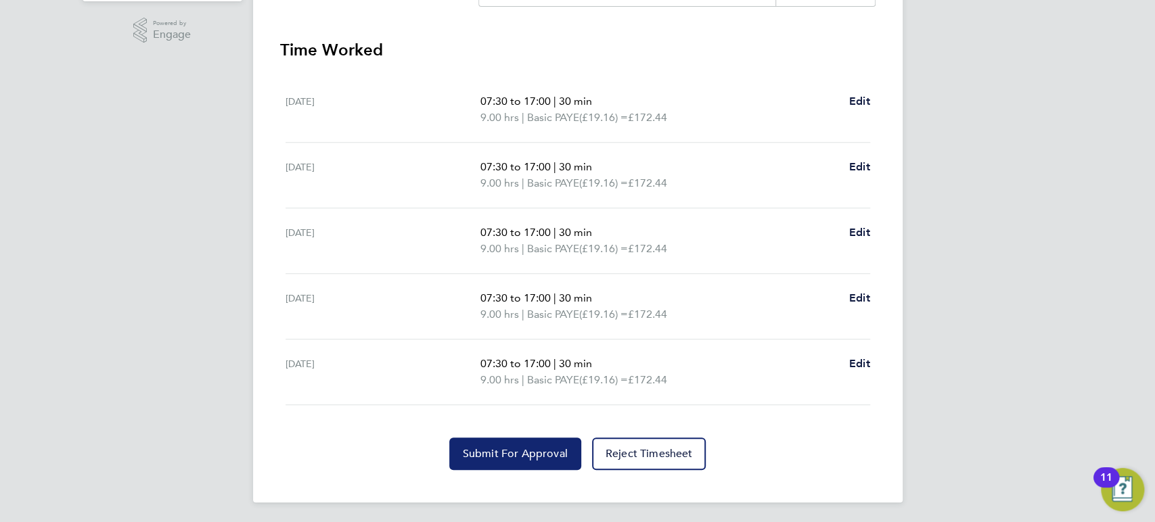
click at [521, 456] on span "Submit For Approval" at bounding box center [515, 454] width 105 height 14
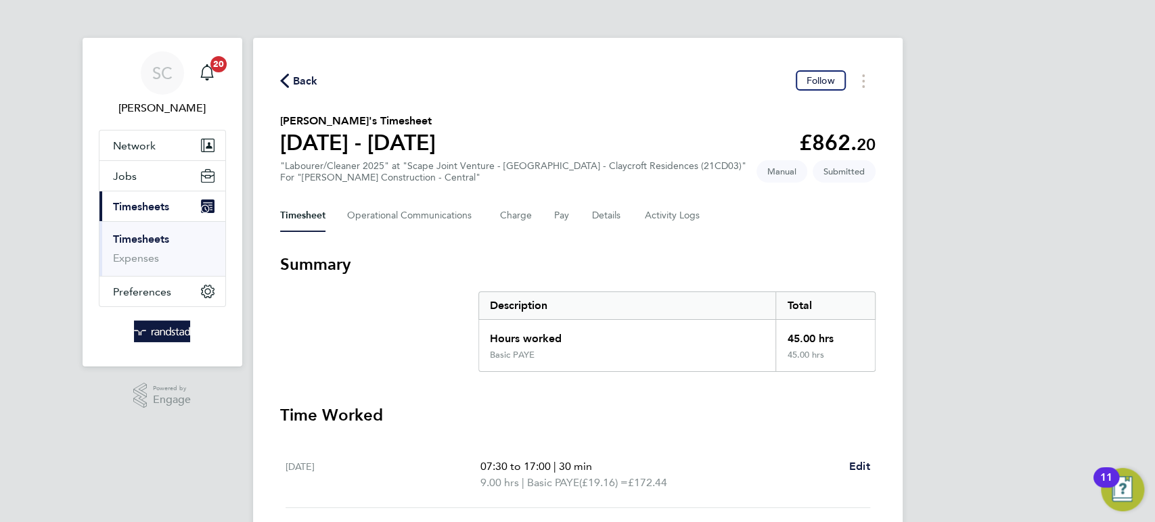
click at [291, 79] on span "Back" at bounding box center [299, 80] width 38 height 13
click at [0, 0] on input "[PERSON_NAME]" at bounding box center [0, 0] width 0 height 0
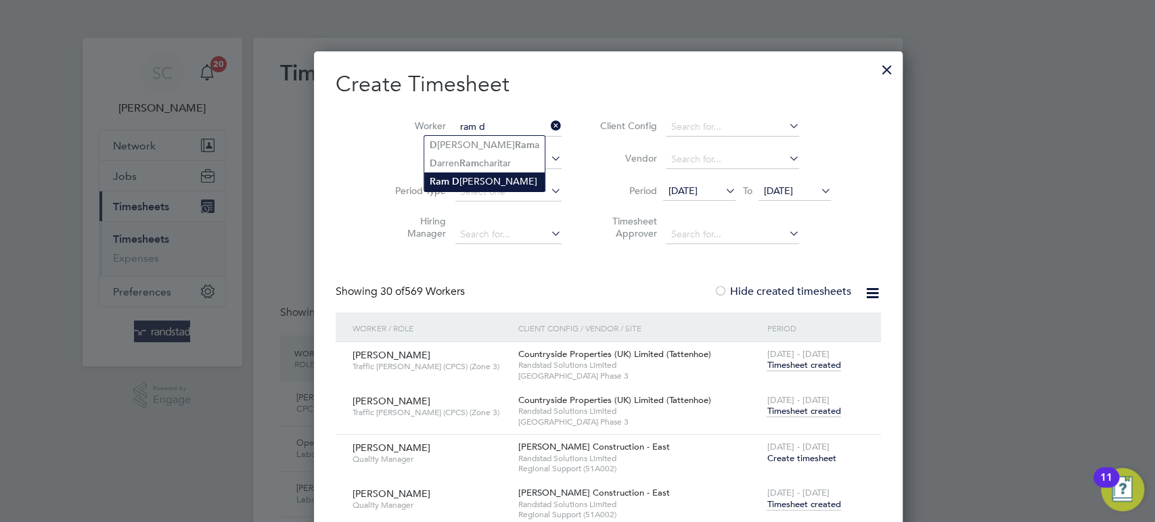
click at [440, 177] on b "Ram" at bounding box center [440, 181] width 20 height 11
type input "Ram Dinesh Yadav"
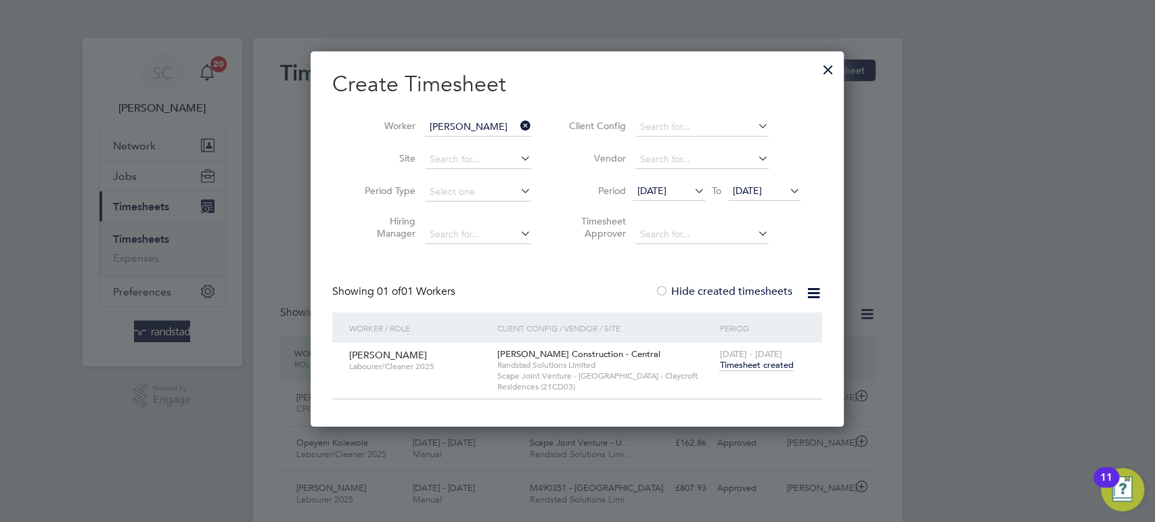
click at [779, 369] on span "Timesheet created" at bounding box center [756, 365] width 74 height 12
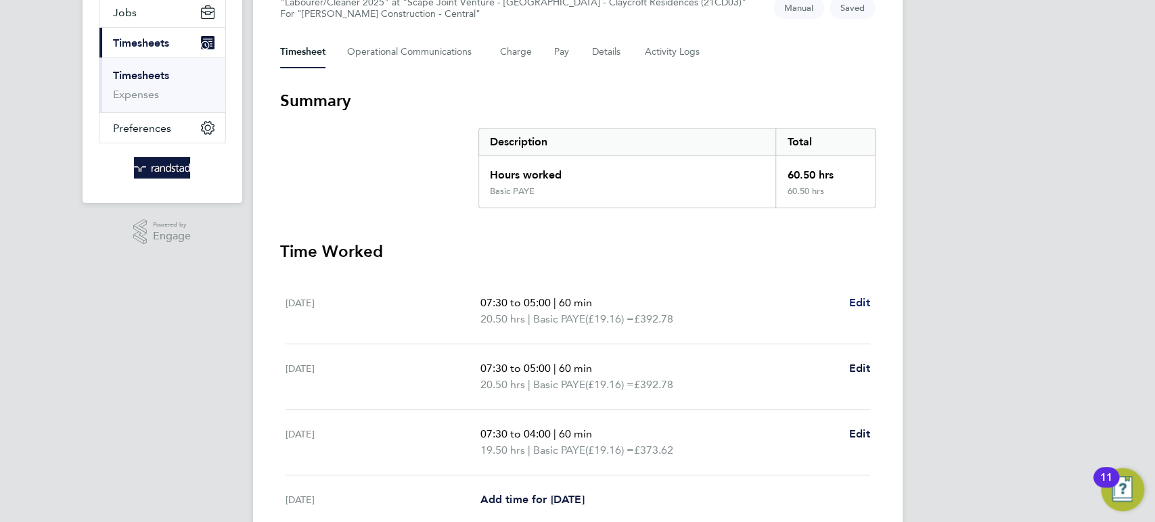
click at [857, 300] on span "Edit" at bounding box center [859, 302] width 21 height 13
select select "60"
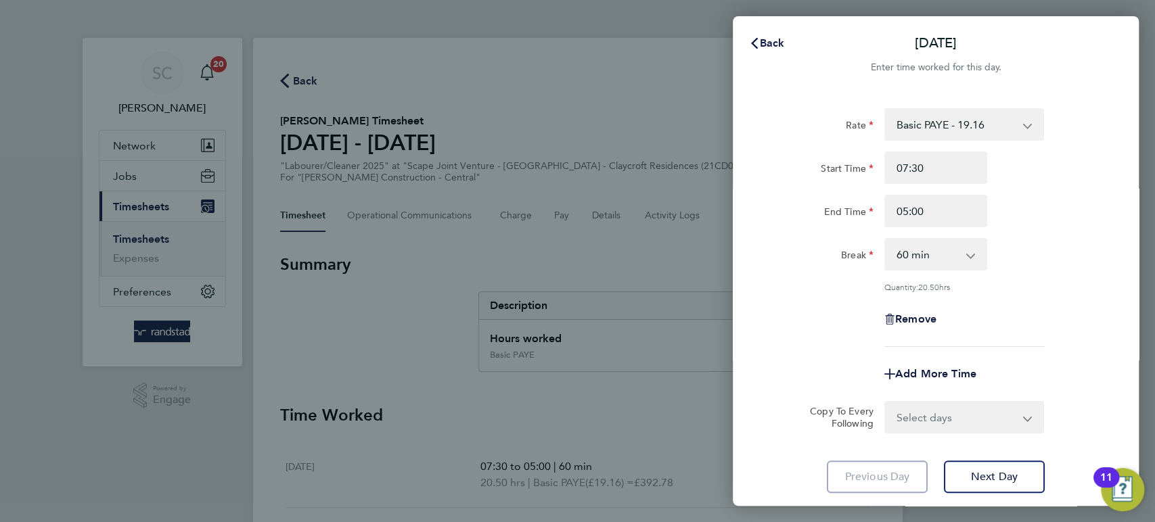
click at [1026, 122] on app-icon-cross-button at bounding box center [1034, 125] width 16 height 30
click at [764, 45] on span "Back" at bounding box center [772, 43] width 25 height 13
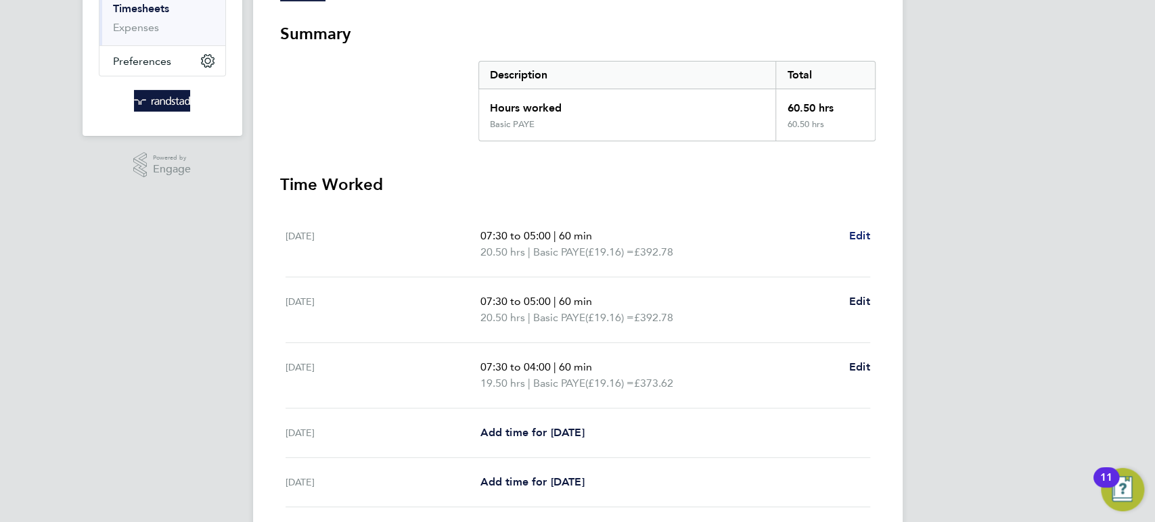
click at [854, 233] on span "Edit" at bounding box center [859, 235] width 21 height 13
select select "60"
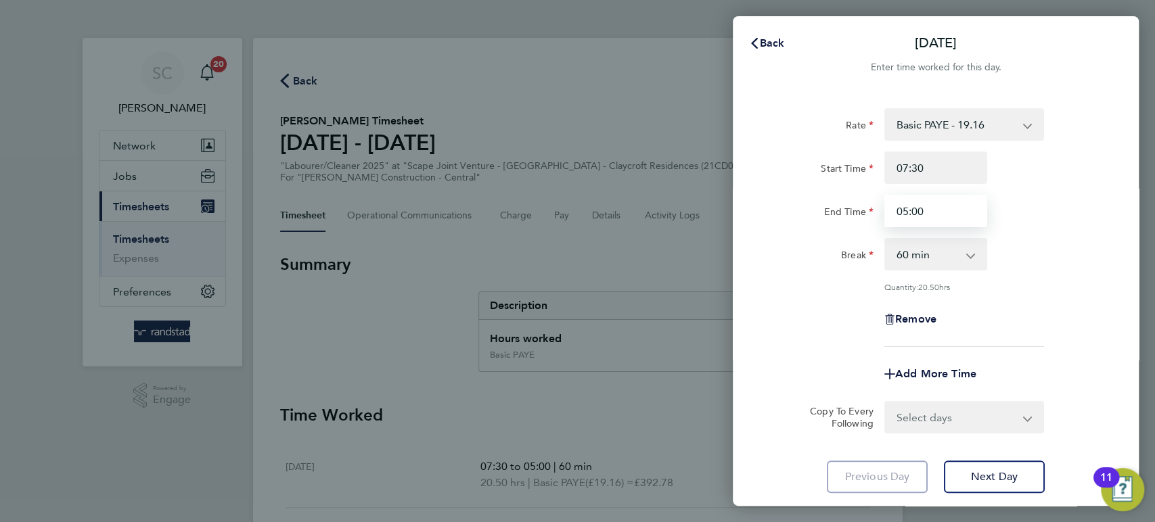
drag, startPoint x: 931, startPoint y: 213, endPoint x: 845, endPoint y: 207, distance: 86.1
click at [845, 207] on div "End Time 05:00" at bounding box center [935, 211] width 341 height 32
type input "17:30"
click at [914, 250] on select "0 min 15 min 30 min 45 min 60 min 75 min 90 min" at bounding box center [927, 254] width 84 height 30
select select "30"
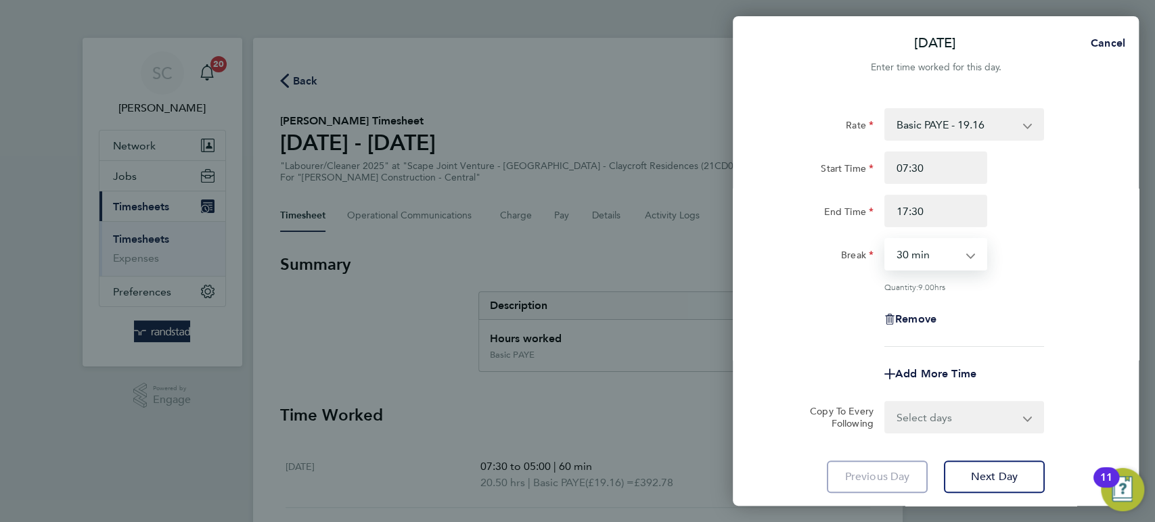
click at [885, 239] on select "0 min 15 min 30 min 45 min 60 min 75 min 90 min" at bounding box center [927, 254] width 84 height 30
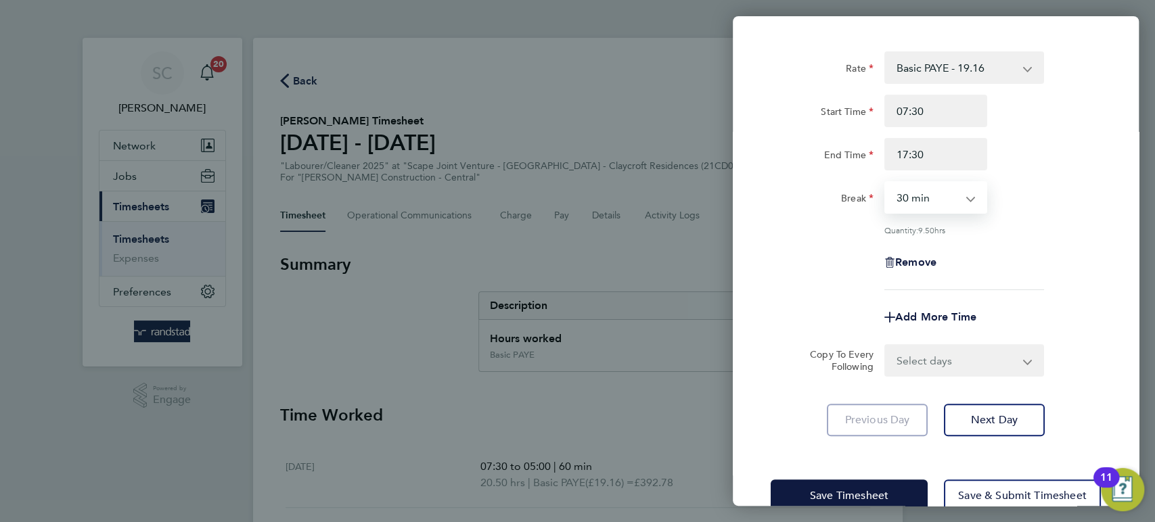
click at [922, 350] on select "Select days Day Tuesday Wednesday Thursday Friday" at bounding box center [956, 361] width 142 height 30
select select "DAY"
click at [885, 346] on select "Select days Day Tuesday Wednesday Thursday Friday" at bounding box center [956, 361] width 142 height 30
select select "2025-09-26"
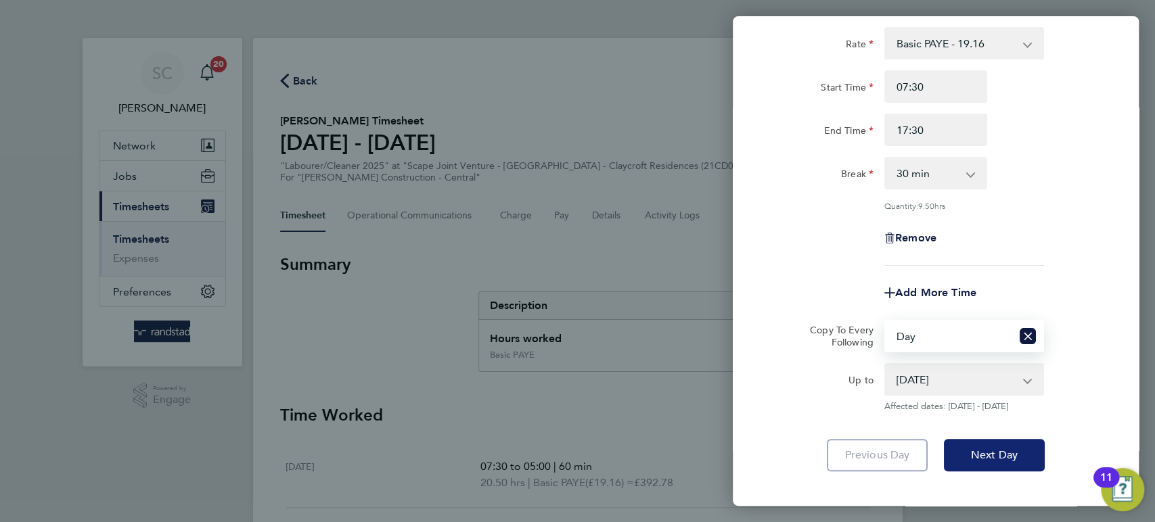
click at [978, 457] on span "Next Day" at bounding box center [994, 455] width 47 height 14
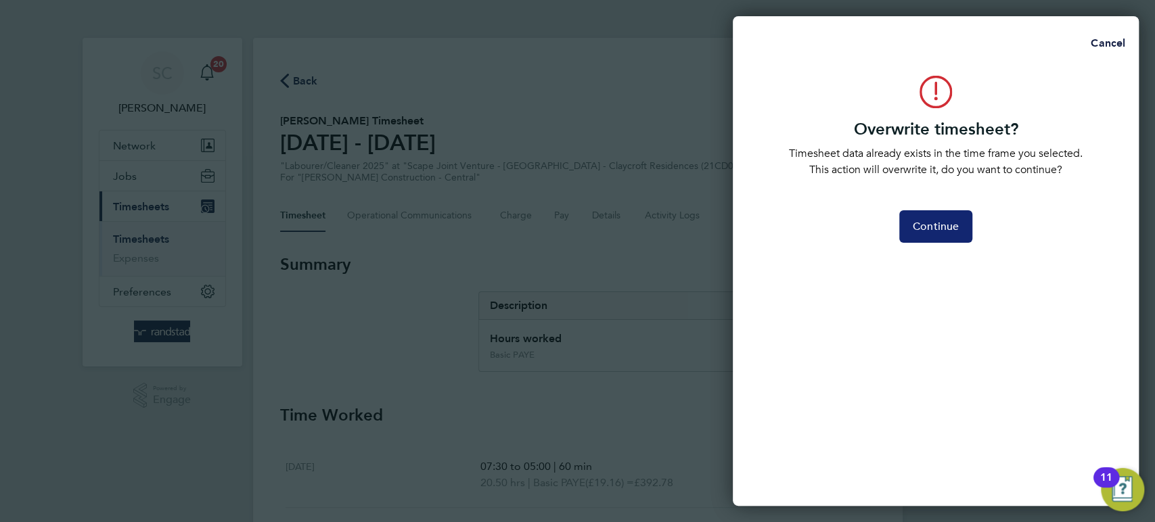
click at [920, 232] on span "Continue" at bounding box center [935, 227] width 46 height 14
select select "0: null"
select select "30"
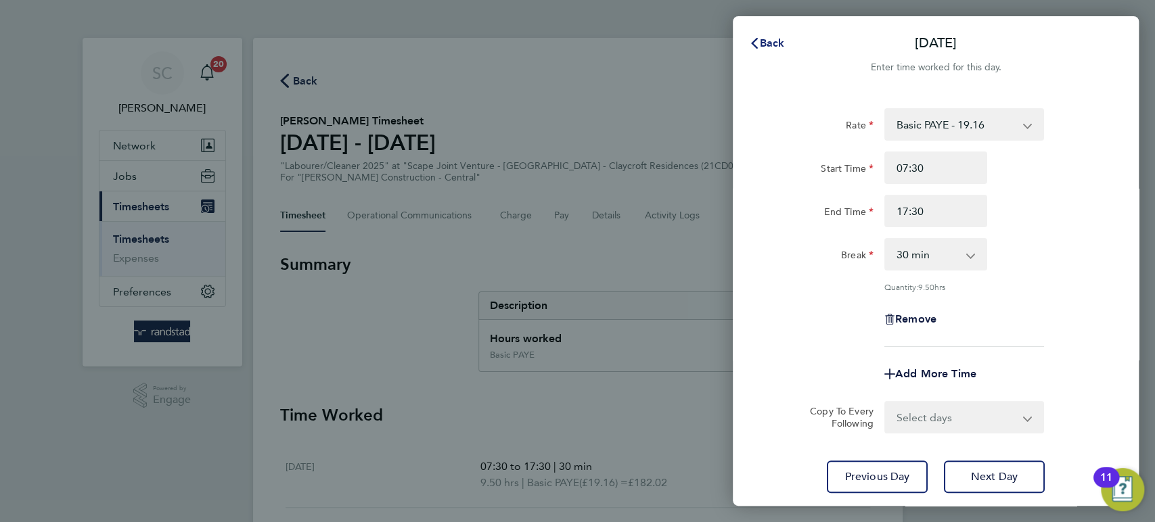
click at [763, 41] on span "Back" at bounding box center [772, 43] width 25 height 13
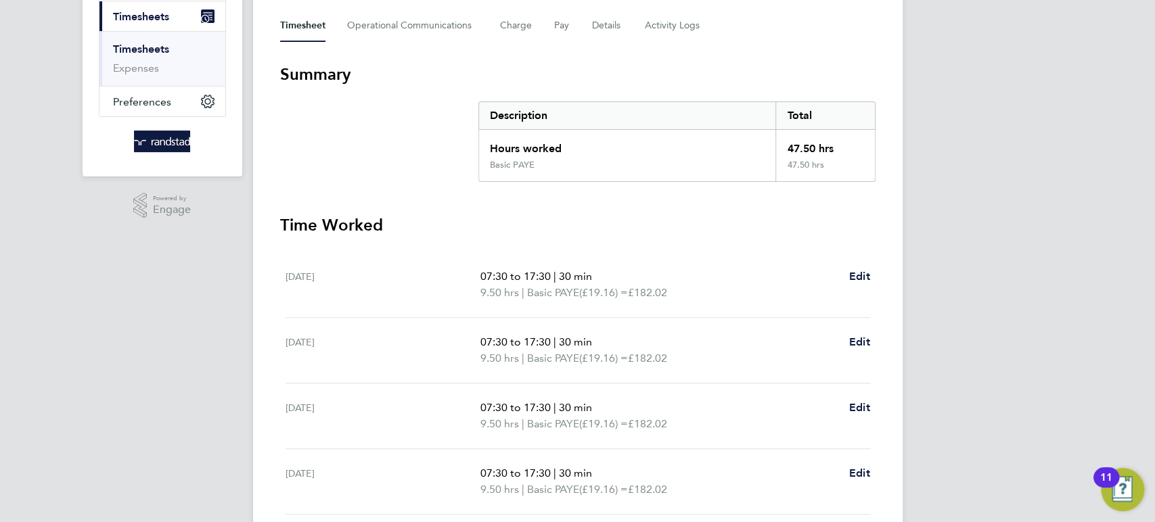
scroll to position [330, 0]
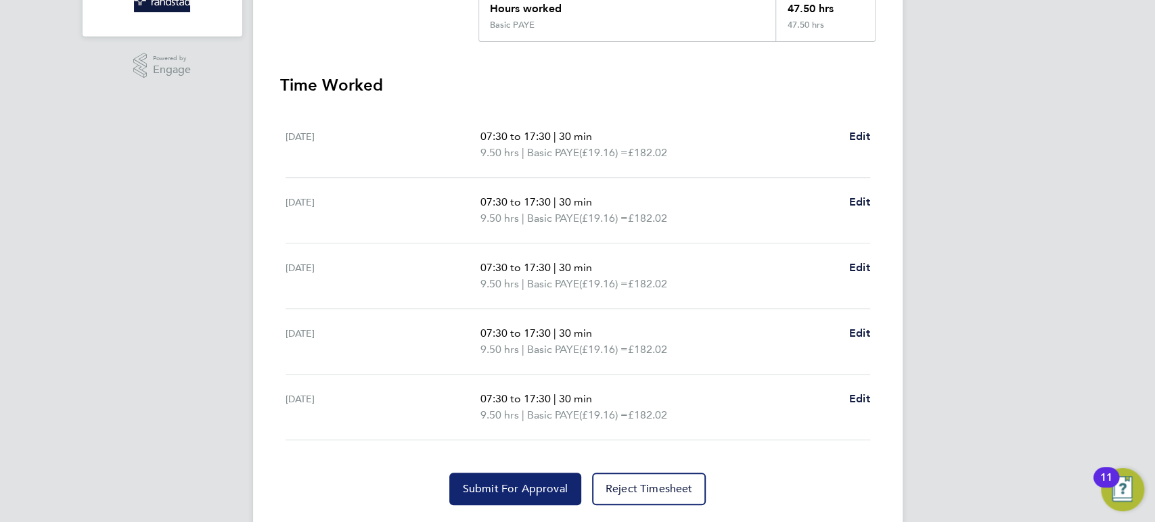
click at [489, 498] on button "Submit For Approval" at bounding box center [515, 489] width 132 height 32
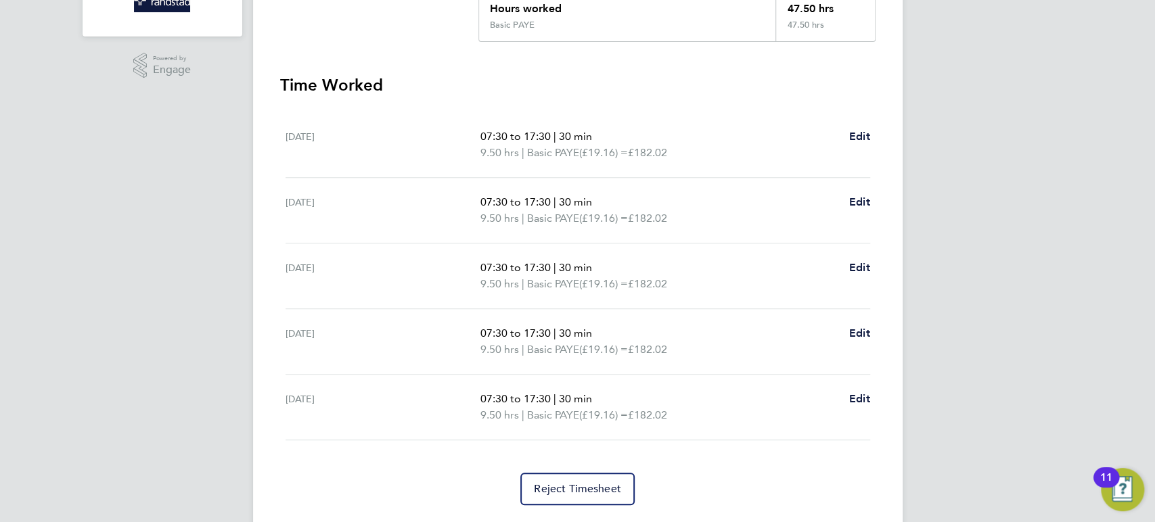
scroll to position [0, 0]
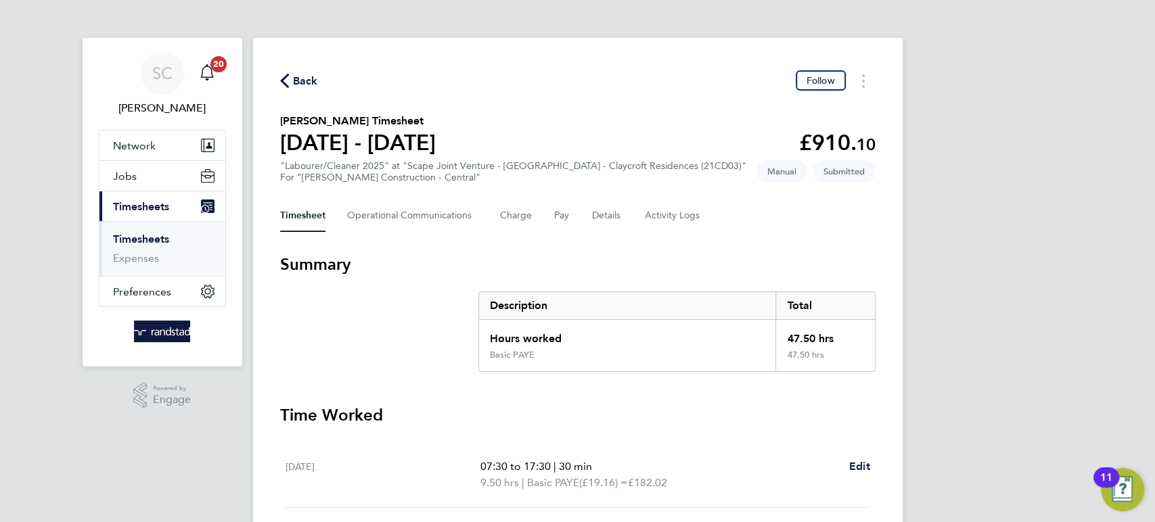
click at [300, 79] on span "Back" at bounding box center [305, 81] width 25 height 16
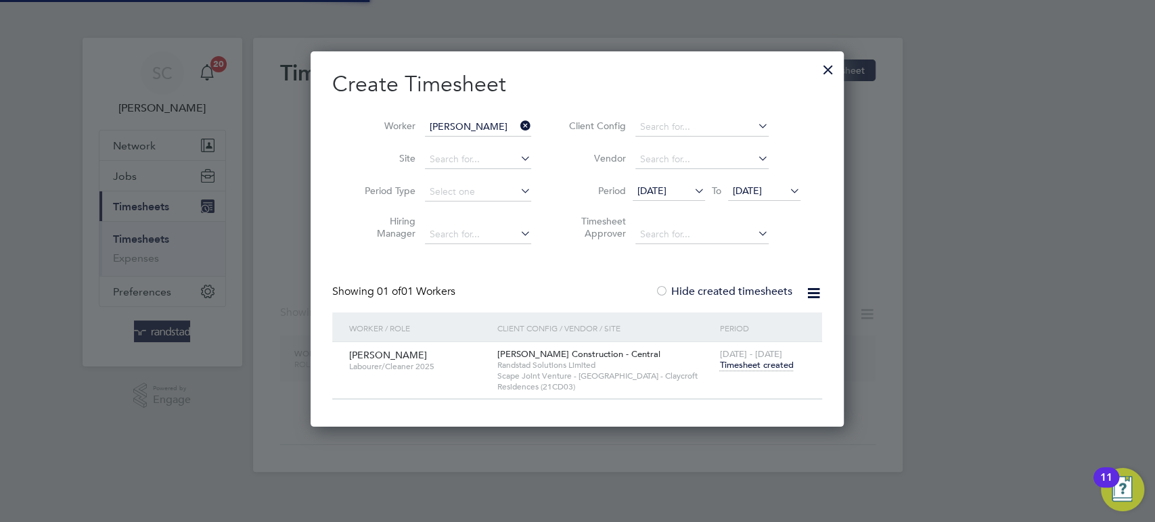
scroll to position [6, 6]
click at [476, 125] on input "Ram Dinesh Yadav" at bounding box center [478, 127] width 106 height 19
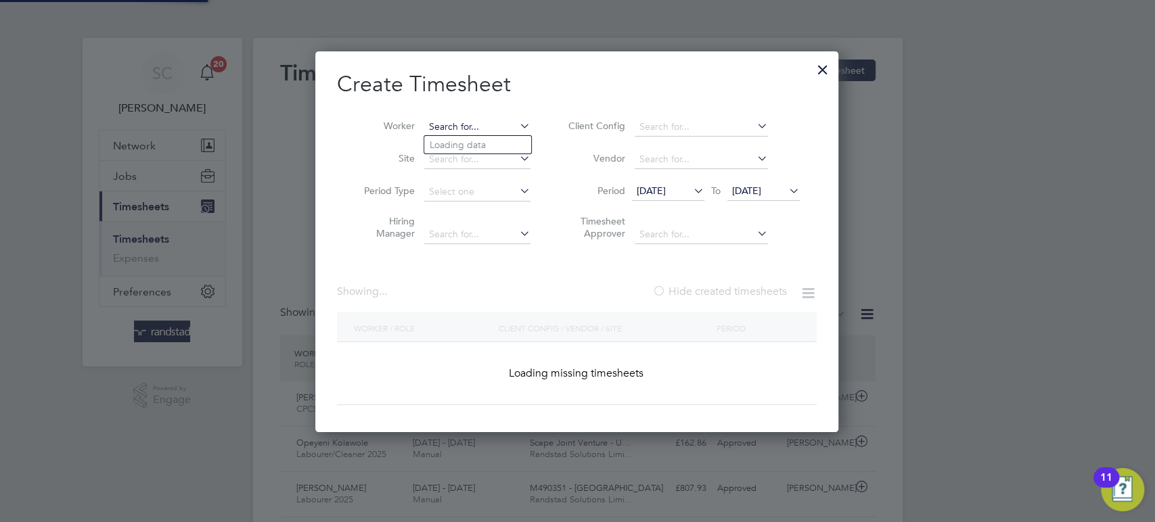
scroll to position [34, 117]
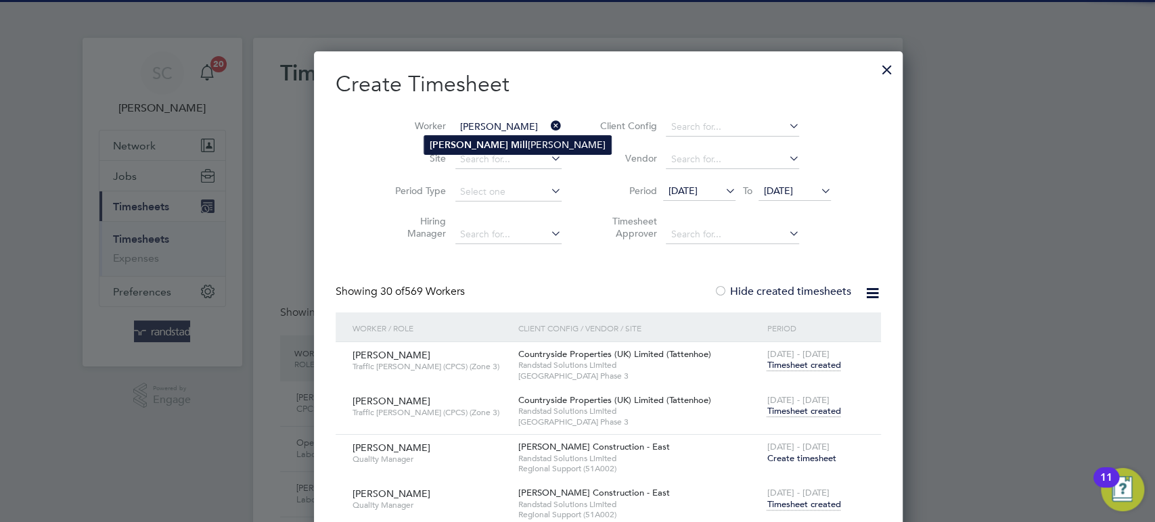
click at [511, 140] on b "Mill" at bounding box center [519, 144] width 17 height 11
type input "Wayne Millward"
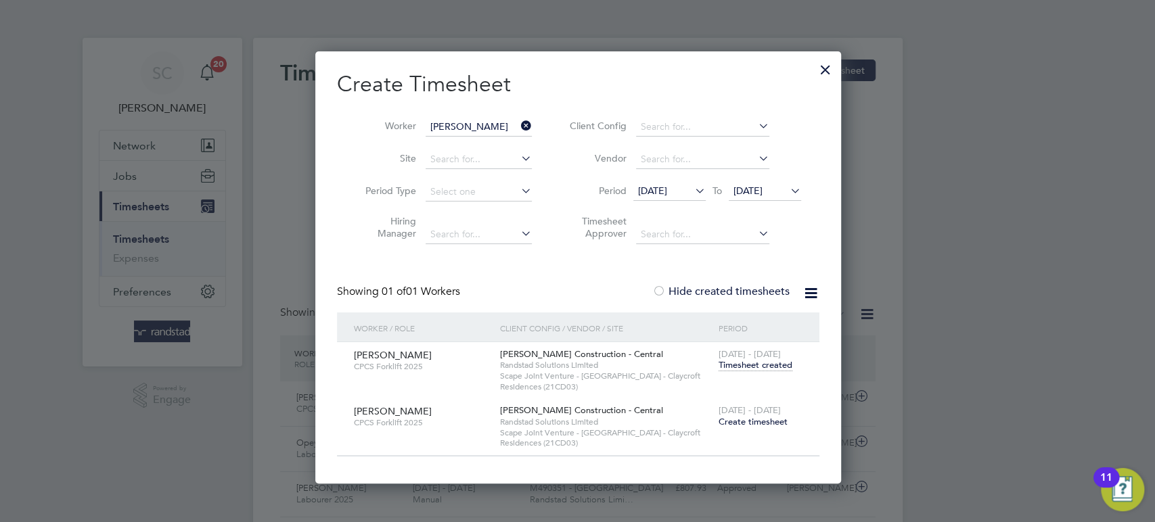
click at [758, 418] on span "Create timesheet" at bounding box center [752, 421] width 69 height 11
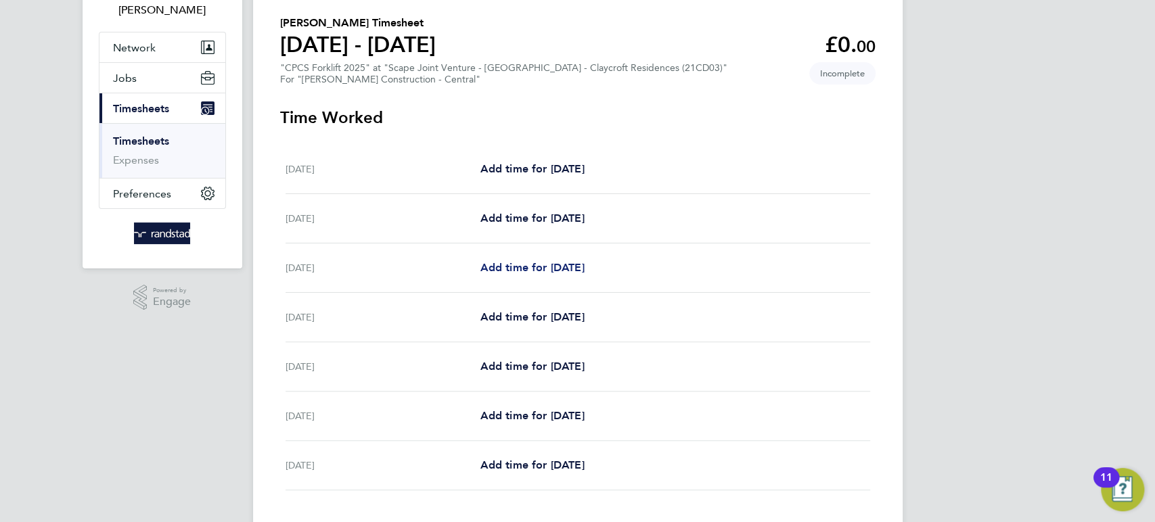
click at [502, 262] on span "Add time for Mon 22 Sep" at bounding box center [532, 267] width 104 height 13
select select "60"
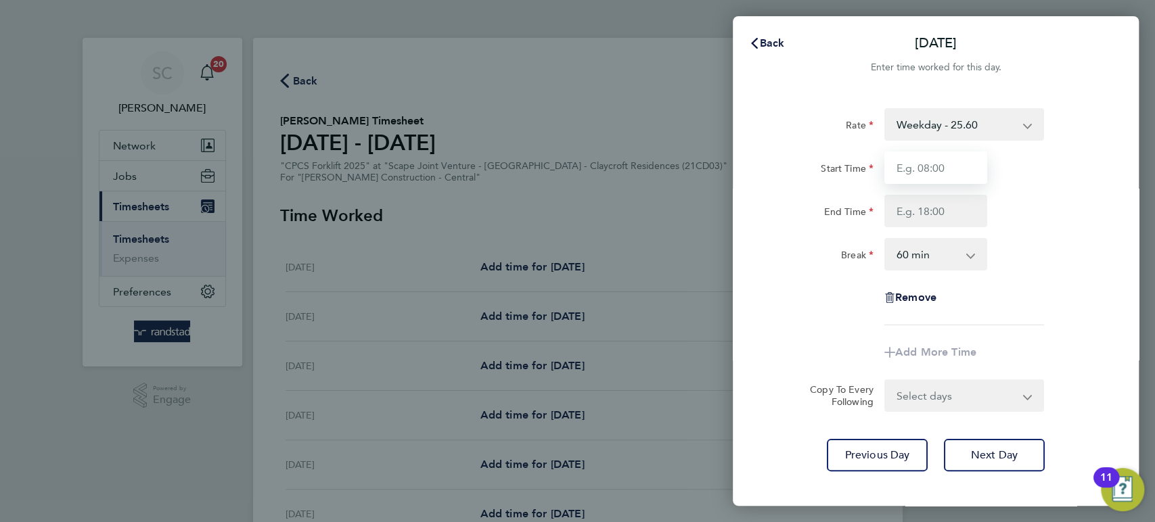
click at [919, 170] on input "Start Time" at bounding box center [935, 168] width 103 height 32
click at [935, 129] on select "Weekday - 25.60 Overtime - 37.11" at bounding box center [955, 125] width 141 height 30
select select "60"
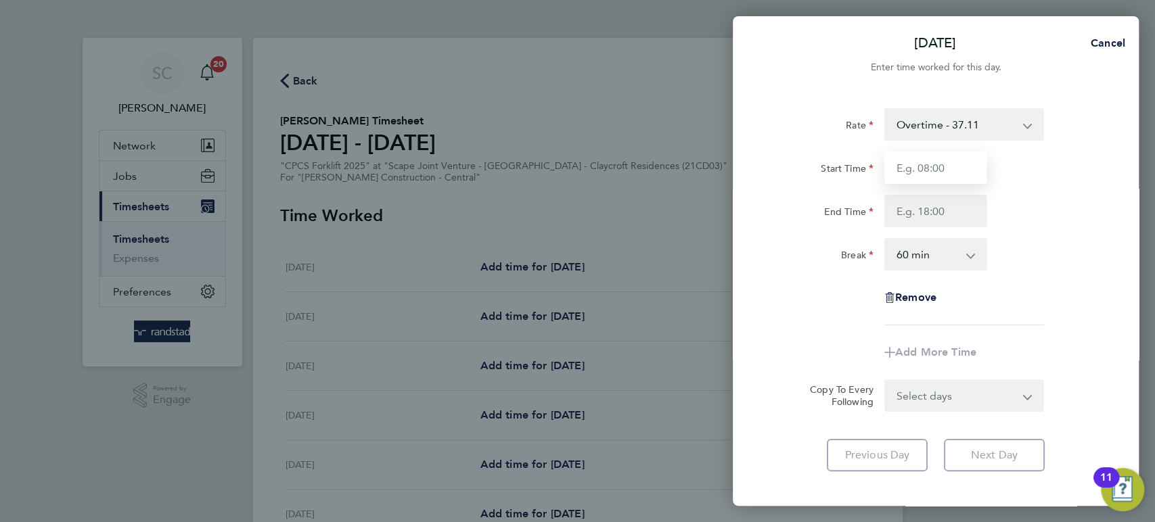
click at [931, 171] on input "Start Time" at bounding box center [935, 168] width 103 height 32
type input "07:00"
click at [942, 211] on input "End Time" at bounding box center [935, 211] width 103 height 32
click at [923, 258] on select "0 min 15 min 30 min 45 min 60 min 75 min 90 min" at bounding box center [927, 254] width 84 height 30
type input "14:00"
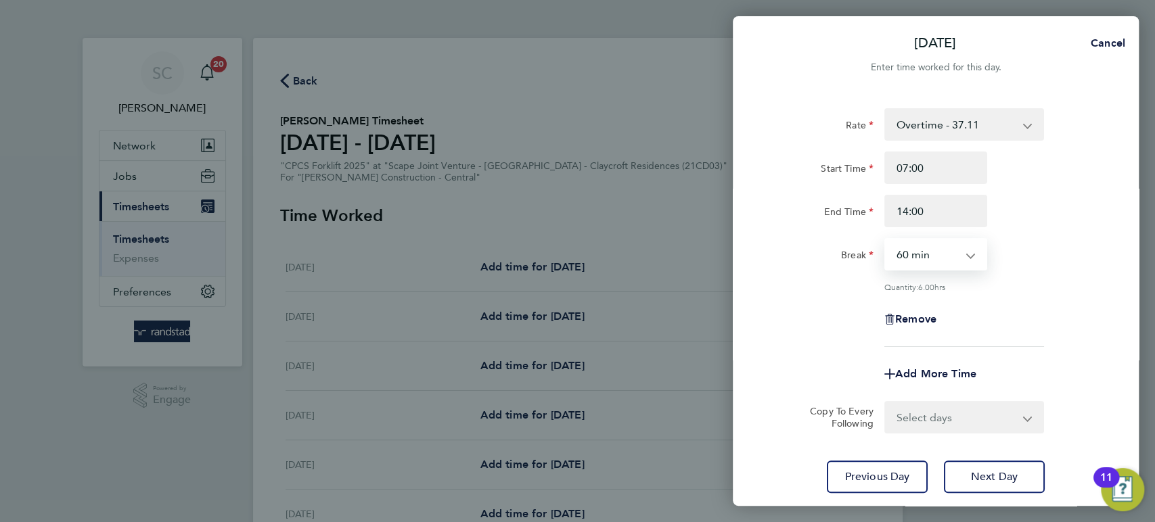
select select "0"
click at [885, 239] on select "0 min 15 min 30 min 45 min 60 min 75 min 90 min" at bounding box center [927, 254] width 84 height 30
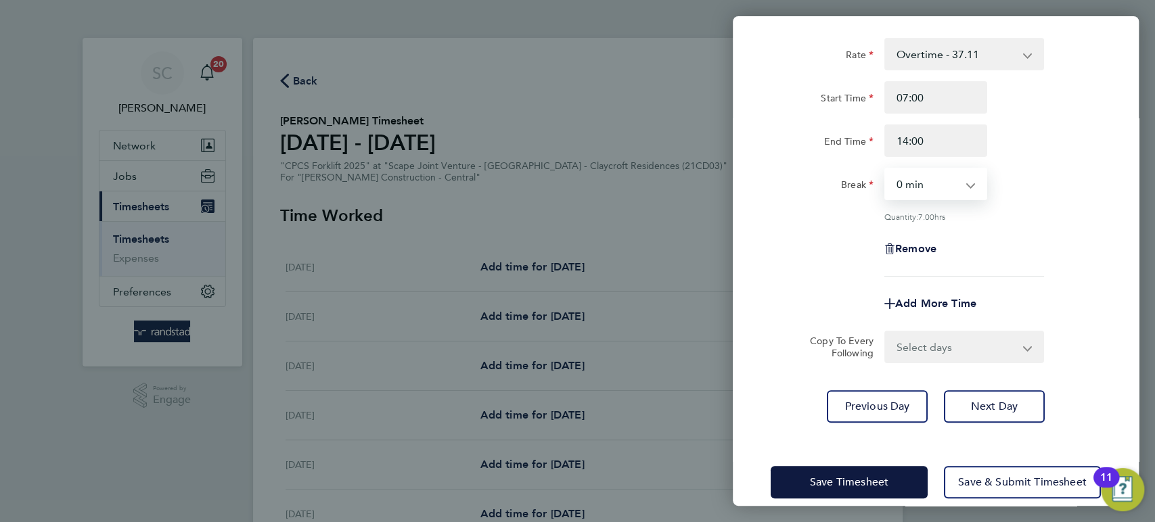
scroll to position [88, 0]
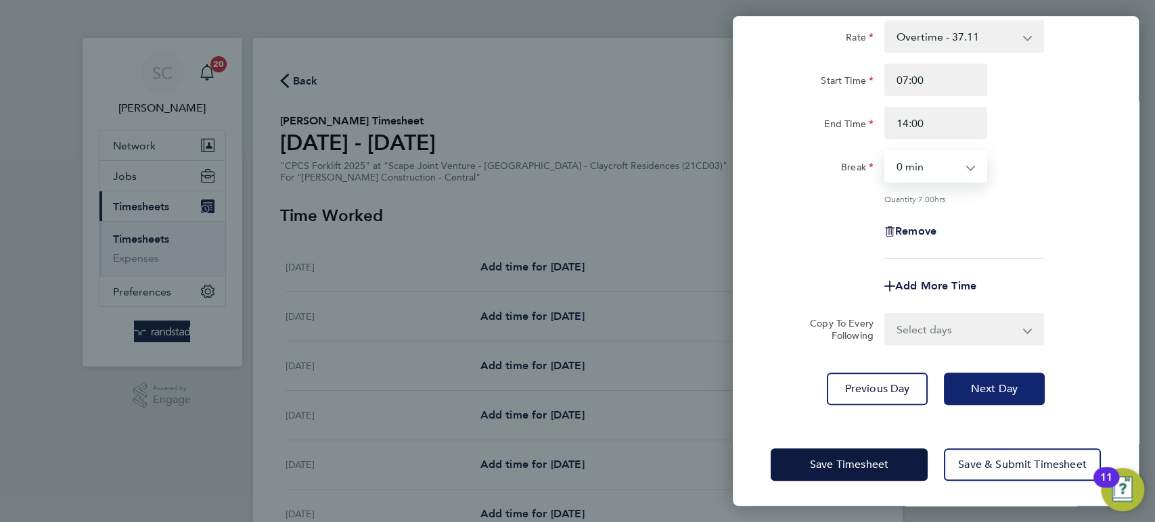
click at [969, 379] on button "Next Day" at bounding box center [994, 389] width 101 height 32
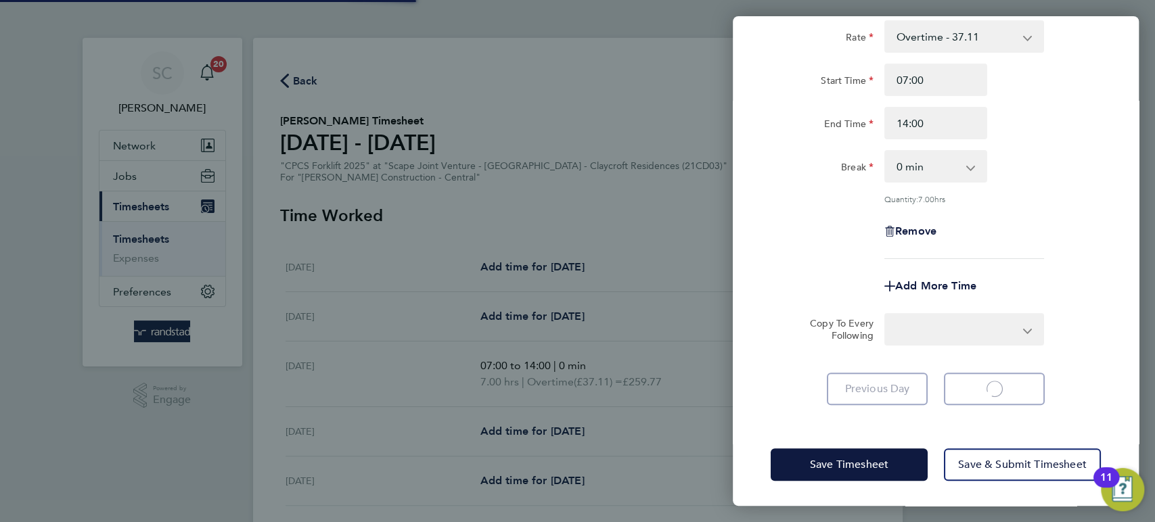
select select "60"
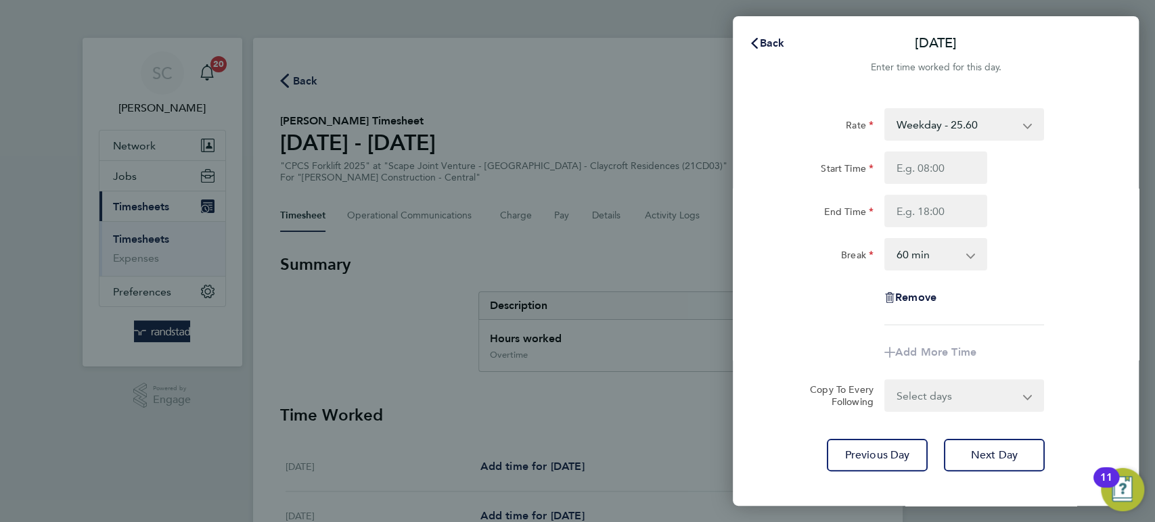
click at [925, 393] on select "Select days Day Wednesday Thursday Friday" at bounding box center [956, 396] width 142 height 30
click at [1086, 327] on app-timesheet-line-form-group "Rate Weekday - 25.60 Overtime - 37.11 Start Time End Time Break 0 min 15 min 30…" at bounding box center [935, 238] width 330 height 260
click at [859, 457] on span "Previous Day" at bounding box center [877, 455] width 65 height 14
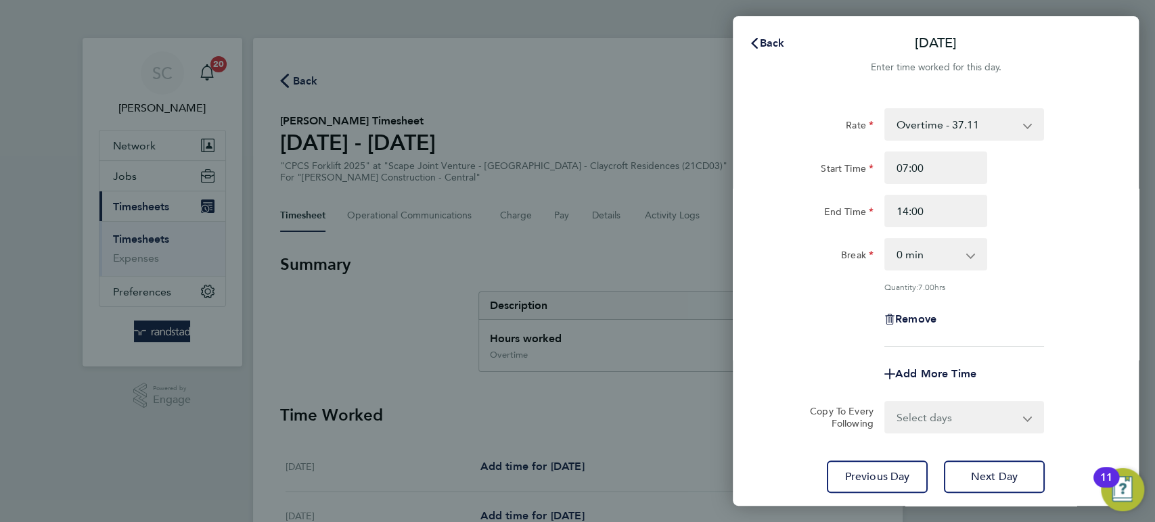
click at [606, 252] on div "Back Mon 22 Sep Enter time worked for this day. Rate Overtime - 37.11 Weekday -…" at bounding box center [577, 261] width 1155 height 522
click at [902, 418] on select "Select days Day Tuesday Wednesday Thursday Friday" at bounding box center [956, 417] width 142 height 30
click at [814, 330] on div "Remove" at bounding box center [935, 319] width 341 height 32
click at [772, 40] on span "Back" at bounding box center [772, 43] width 25 height 13
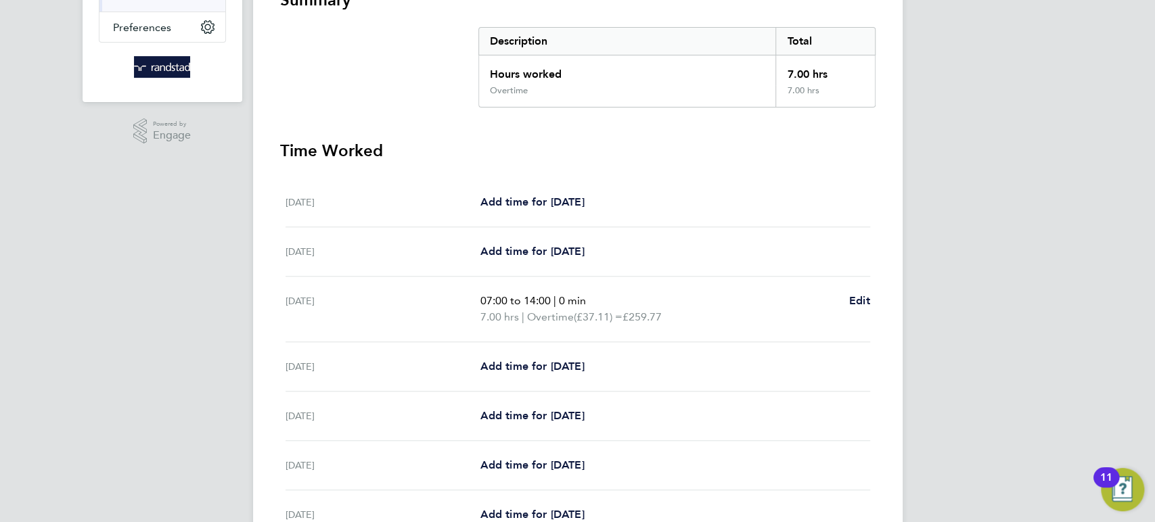
scroll to position [276, 0]
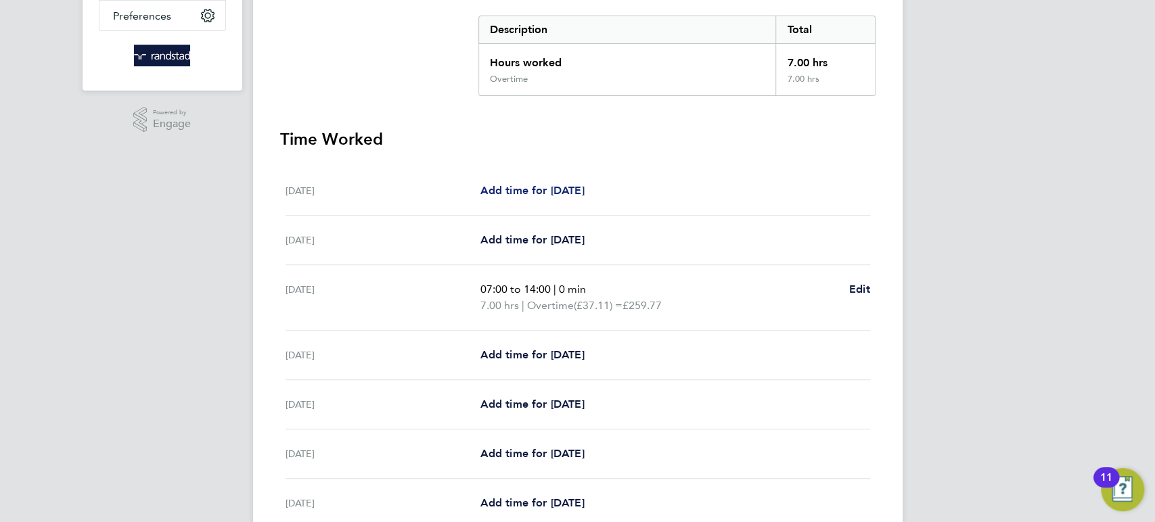
click at [532, 189] on span "Add time for Sat 20 Sep" at bounding box center [532, 190] width 104 height 13
select select "60"
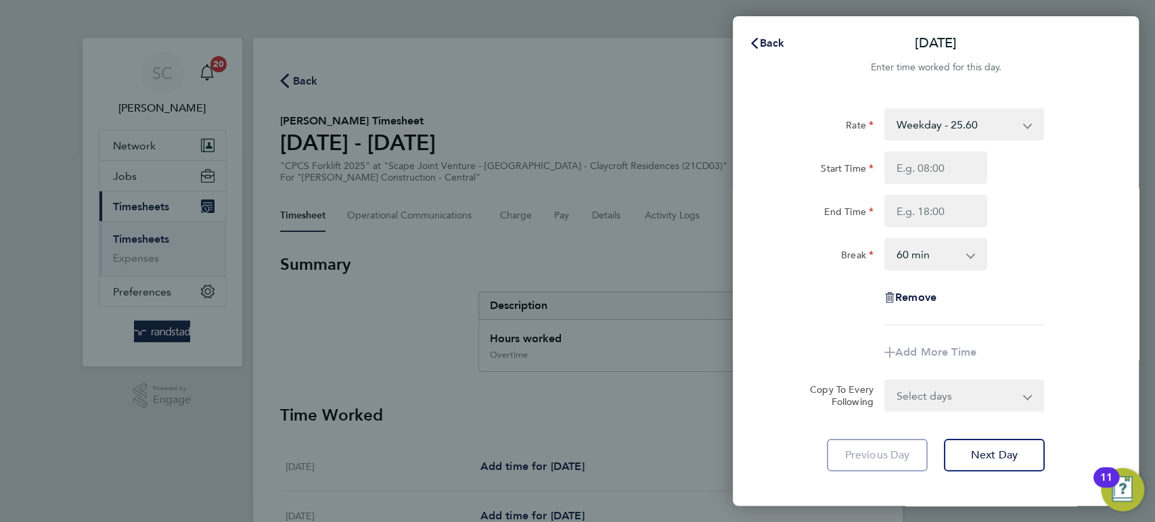
click at [924, 128] on select "Weekday - 25.60 Overtime - 37.11" at bounding box center [955, 125] width 141 height 30
select select "60"
click at [919, 164] on input "Start Time" at bounding box center [935, 168] width 103 height 32
type input "07:00"
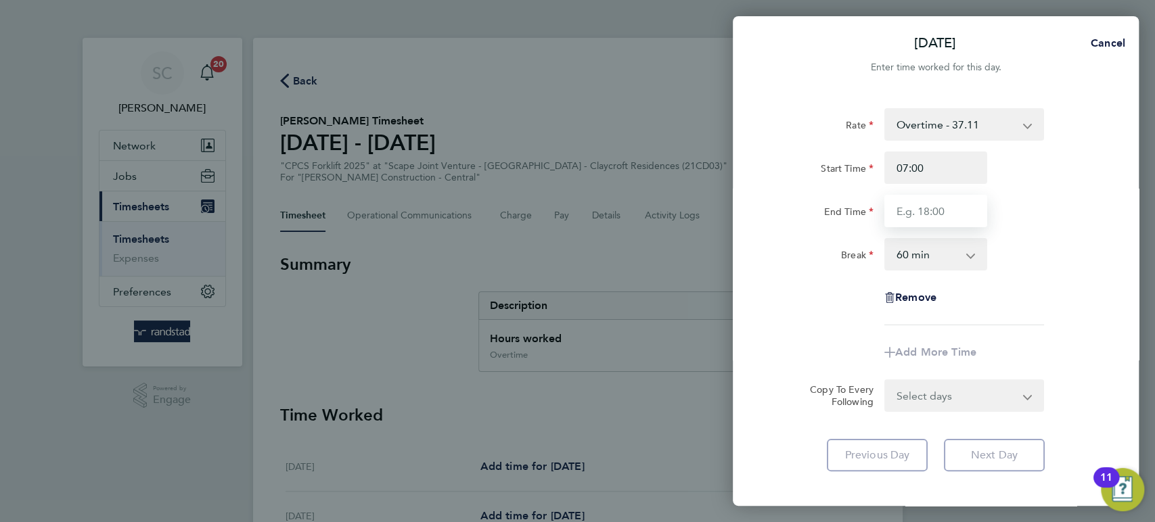
click at [929, 203] on input "End Time" at bounding box center [935, 211] width 103 height 32
type input "14:00"
click at [914, 252] on select "0 min 15 min 30 min 45 min 60 min 75 min 90 min" at bounding box center [927, 254] width 84 height 30
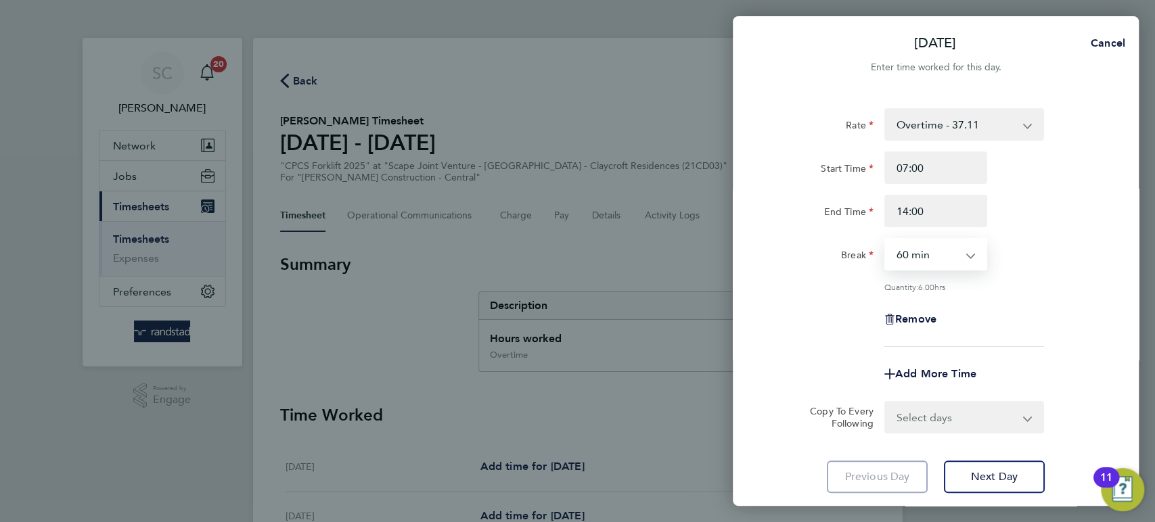
select select "0"
click at [885, 239] on select "0 min 15 min 30 min 45 min 60 min 75 min 90 min" at bounding box center [927, 254] width 84 height 30
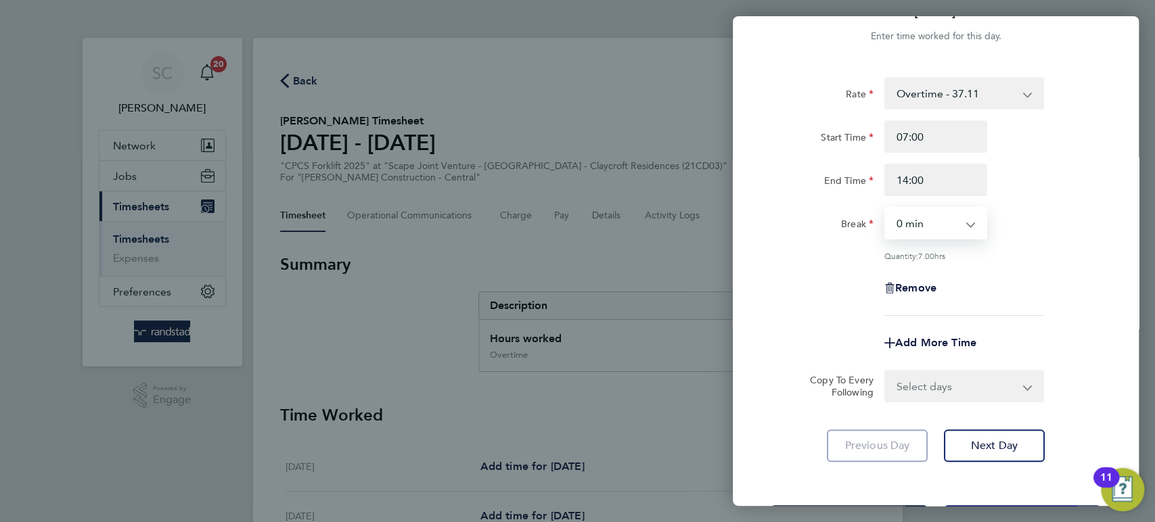
scroll to position [32, 0]
click at [971, 456] on button "Next Day" at bounding box center [994, 445] width 101 height 32
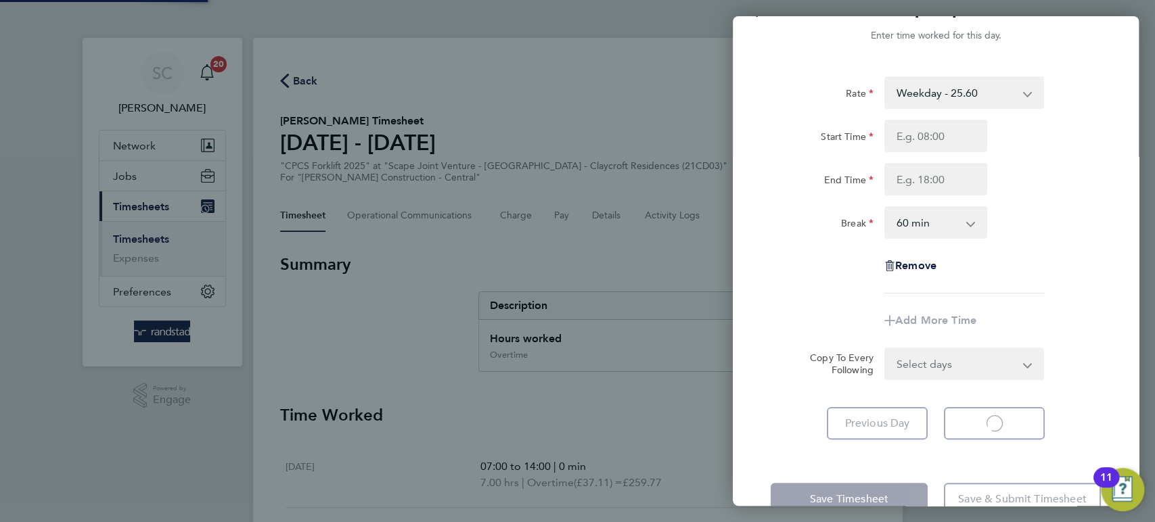
select select "60"
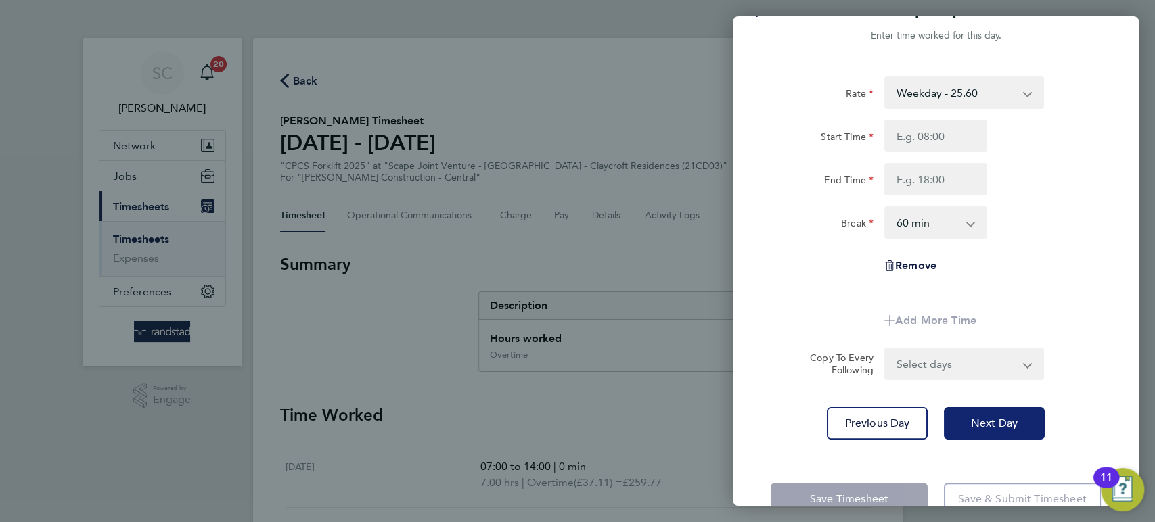
click at [969, 434] on button "Next Day" at bounding box center [994, 423] width 101 height 32
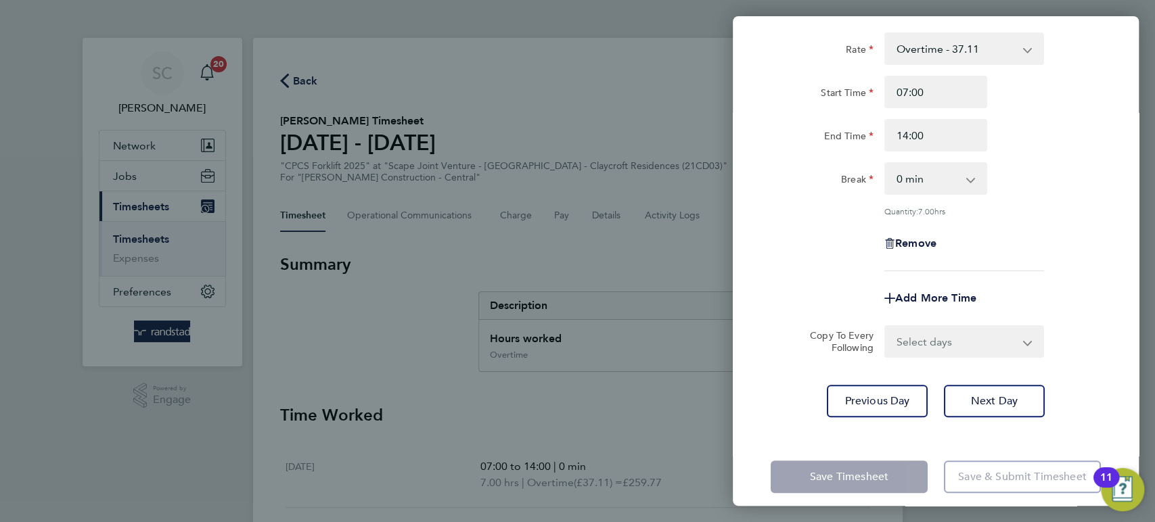
scroll to position [80, 0]
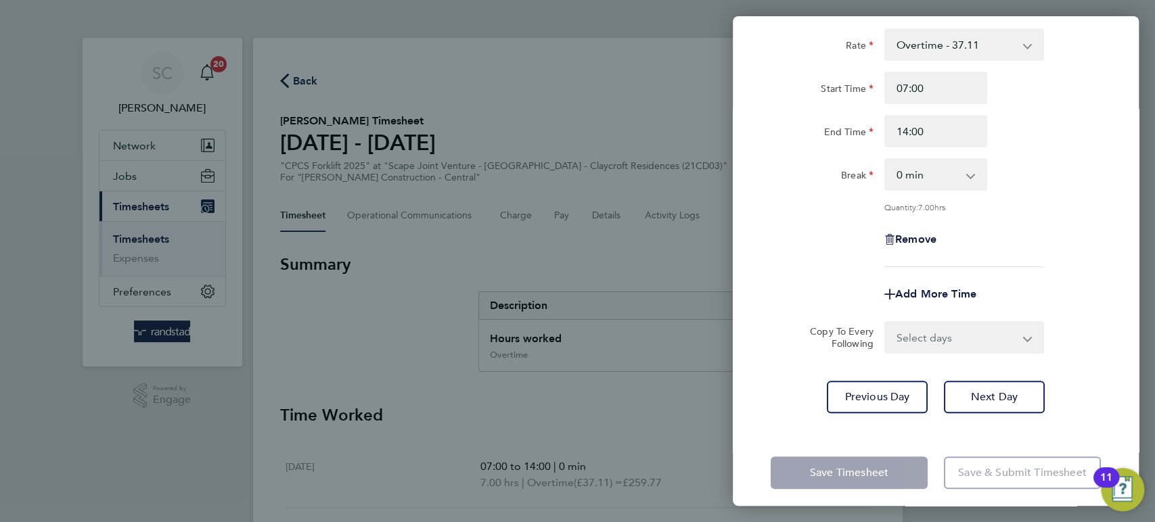
click at [549, 413] on div "Back Mon 22 Sep Enter time worked for this day. Rate Overtime - 37.11 Weekday -…" at bounding box center [577, 261] width 1155 height 522
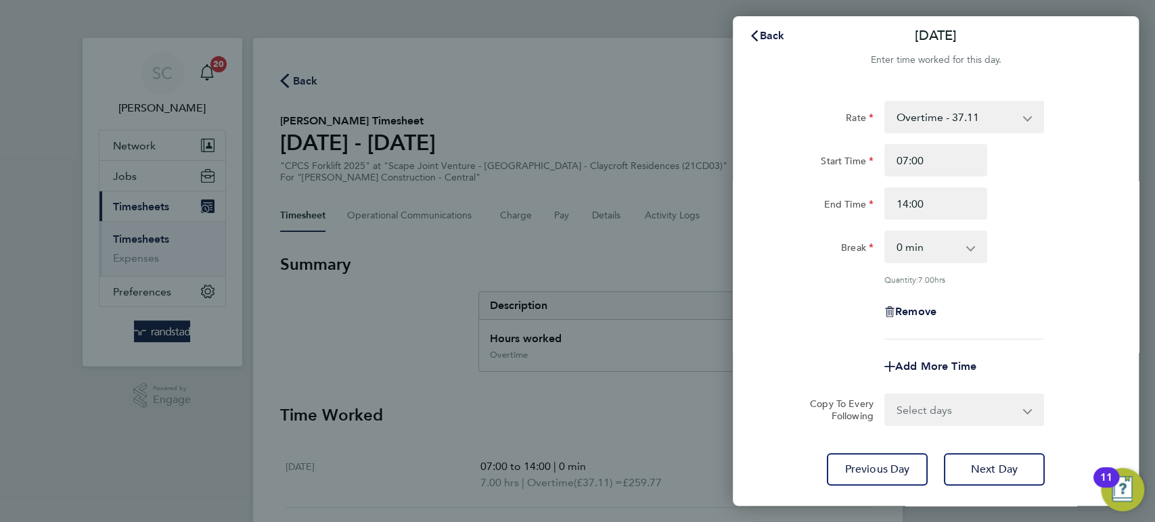
scroll to position [0, 0]
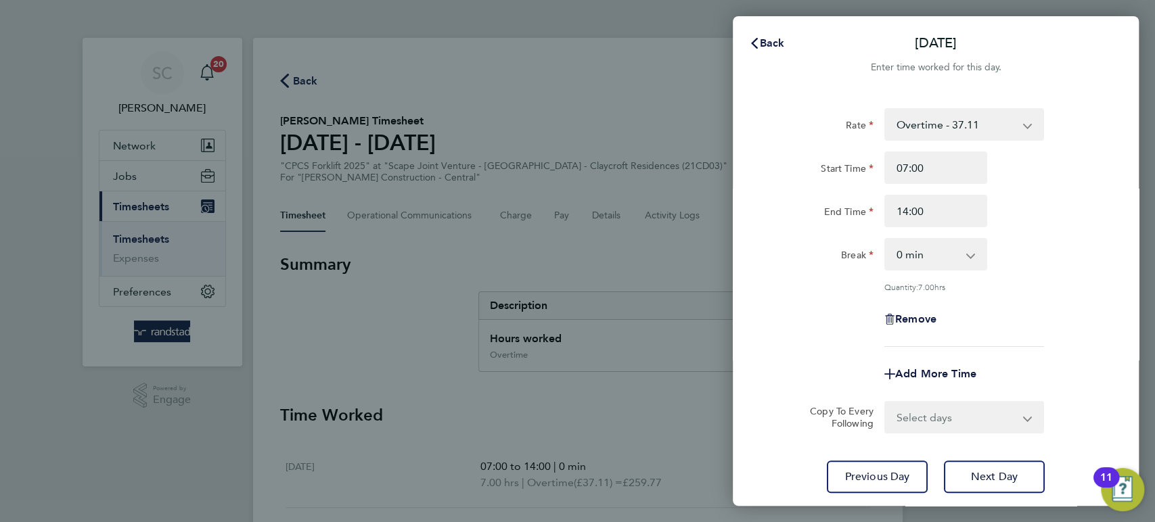
click at [926, 130] on select "Overtime - 37.11 Weekday - 25.60" at bounding box center [955, 125] width 141 height 30
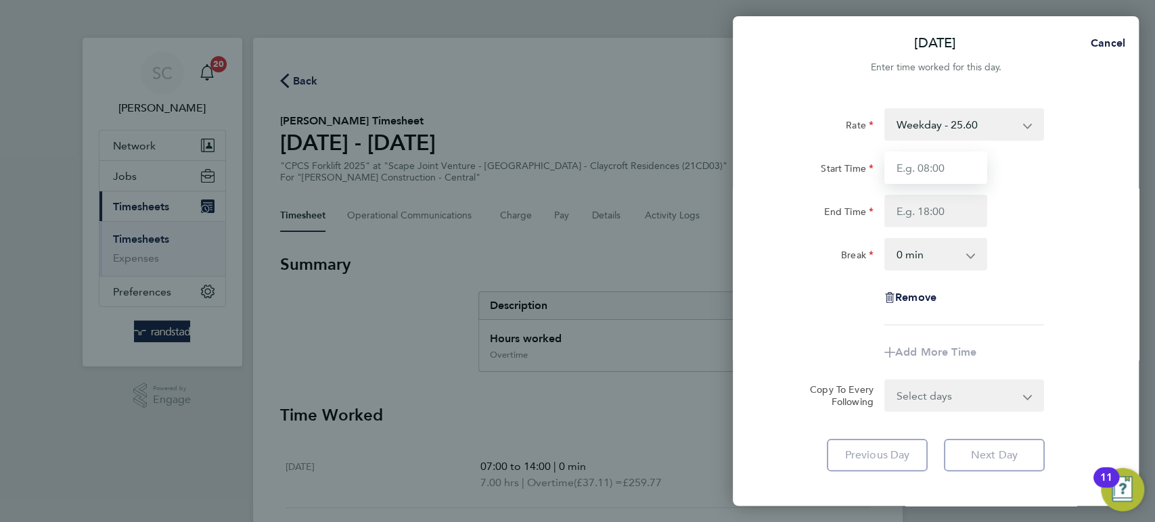
click at [922, 167] on input "Start Time" at bounding box center [935, 168] width 103 height 32
type input "07:00"
click at [929, 214] on input "End Time" at bounding box center [935, 211] width 103 height 32
type input "16:30"
click at [939, 402] on select "Select days Day Tuesday Wednesday Thursday Friday" at bounding box center [956, 396] width 142 height 30
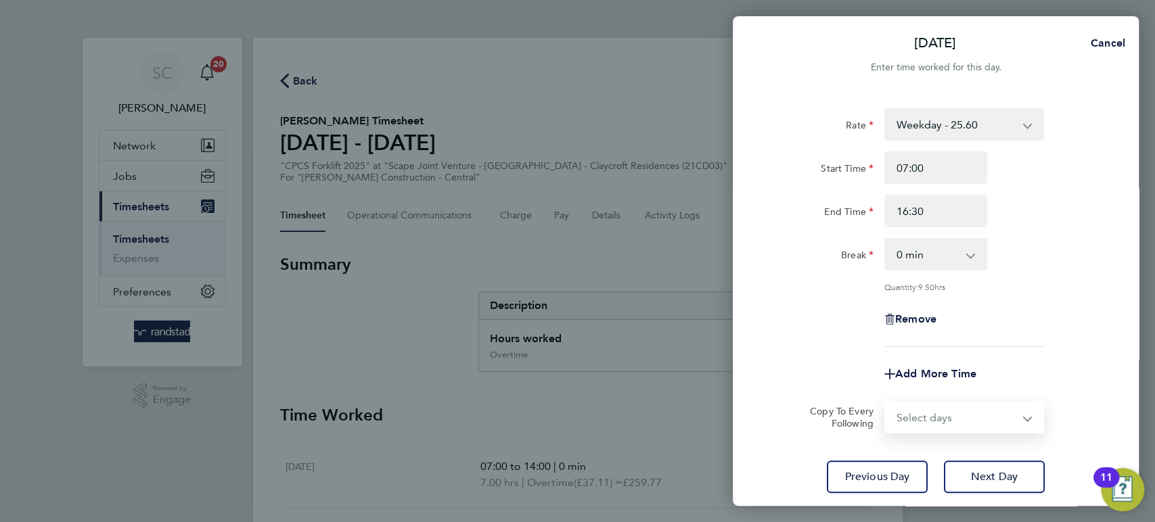
select select "DAY"
click at [885, 402] on select "Select days Day Tuesday Wednesday Thursday Friday" at bounding box center [956, 417] width 142 height 30
select select "2025-09-26"
click at [923, 254] on select "0 min 15 min 30 min 45 min 60 min 75 min 90 min" at bounding box center [927, 254] width 84 height 30
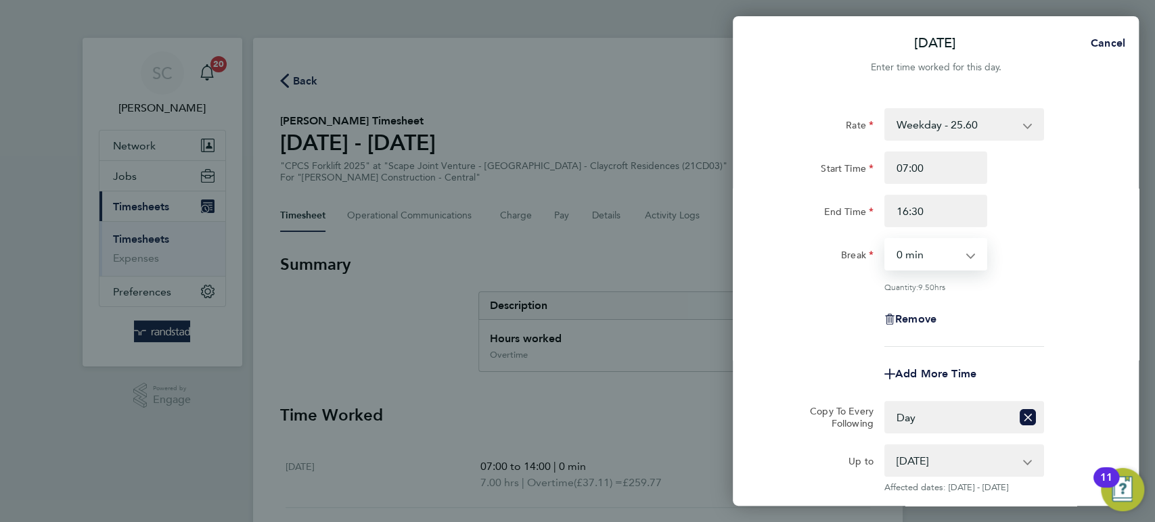
select select "30"
click at [885, 239] on select "0 min 15 min 30 min 45 min 60 min 75 min 90 min" at bounding box center [927, 254] width 84 height 30
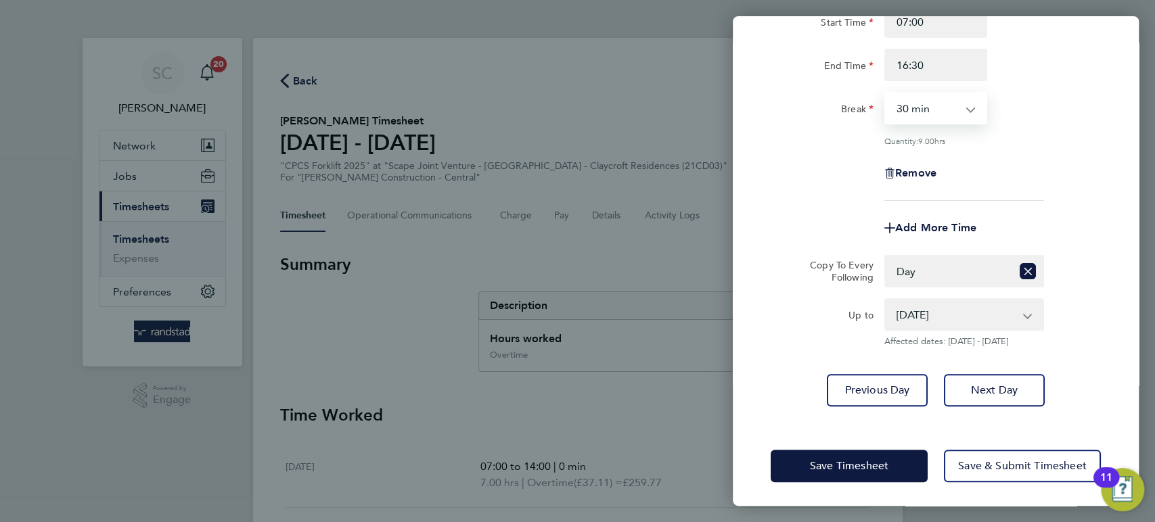
scroll to position [147, 0]
click at [860, 458] on span "Save Timesheet" at bounding box center [849, 465] width 78 height 14
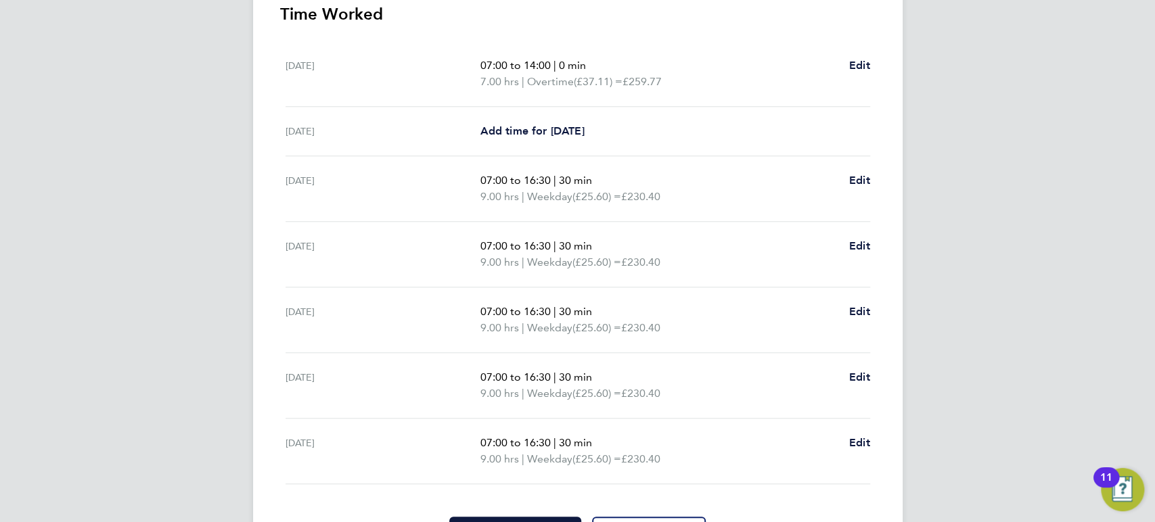
scroll to position [400, 0]
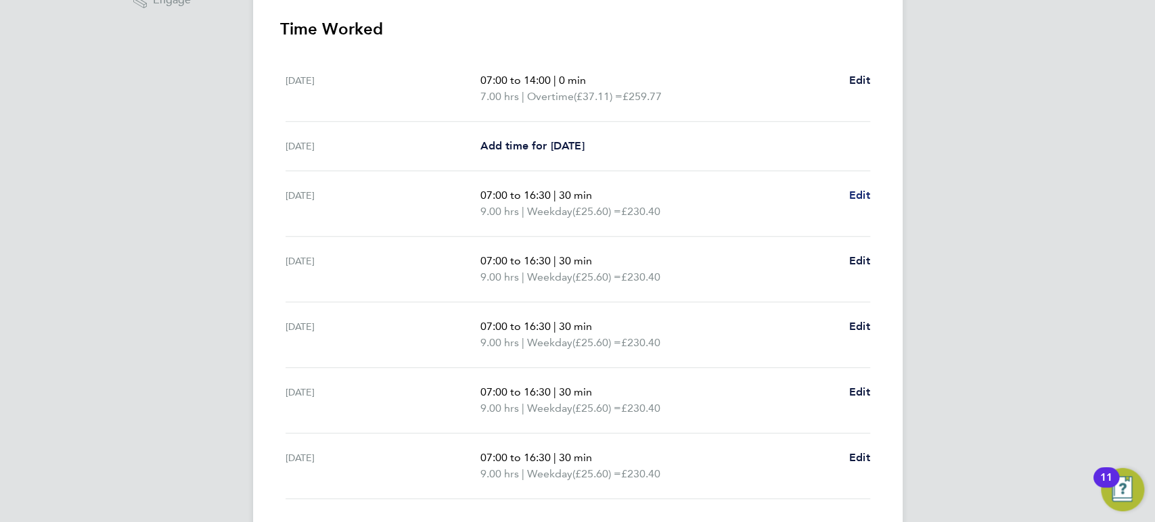
click at [860, 198] on span "Edit" at bounding box center [859, 195] width 21 height 13
select select "30"
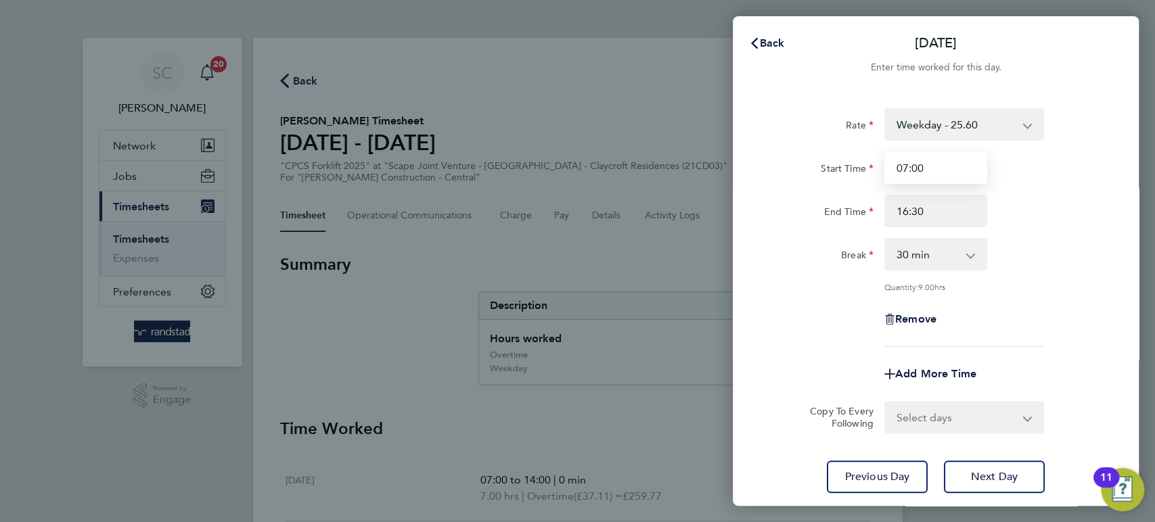
drag, startPoint x: 926, startPoint y: 171, endPoint x: 858, endPoint y: 170, distance: 67.7
click at [858, 170] on div "Start Time 07:00" at bounding box center [935, 168] width 341 height 32
type input "08:00"
click at [986, 482] on span "Next Day" at bounding box center [994, 477] width 47 height 14
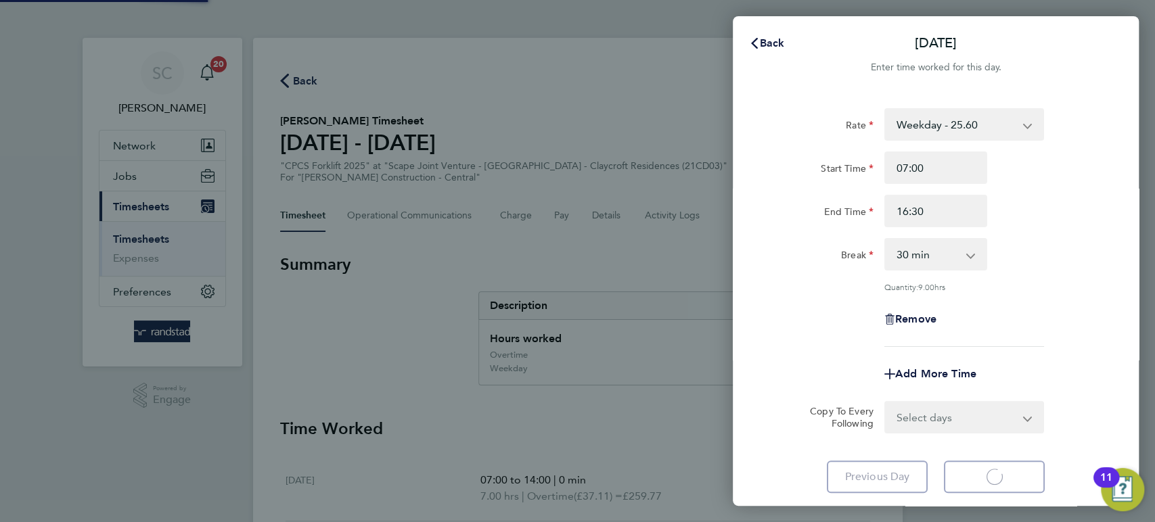
select select "30"
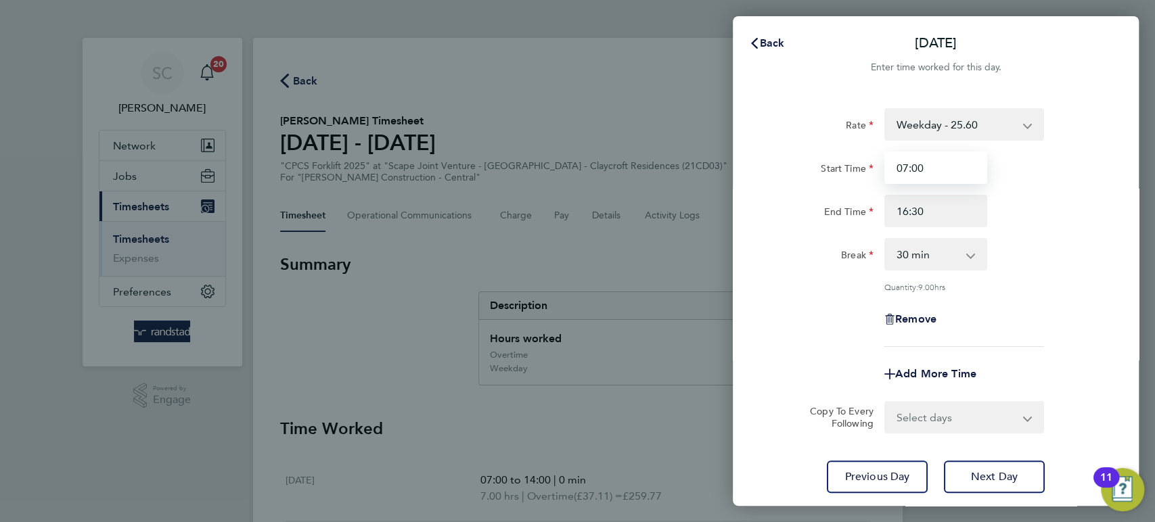
drag, startPoint x: 938, startPoint y: 171, endPoint x: 858, endPoint y: 167, distance: 80.6
click at [858, 170] on div "Start Time 07:00" at bounding box center [935, 168] width 341 height 32
click at [996, 470] on span "Next Day" at bounding box center [994, 477] width 47 height 14
type input "08:00"
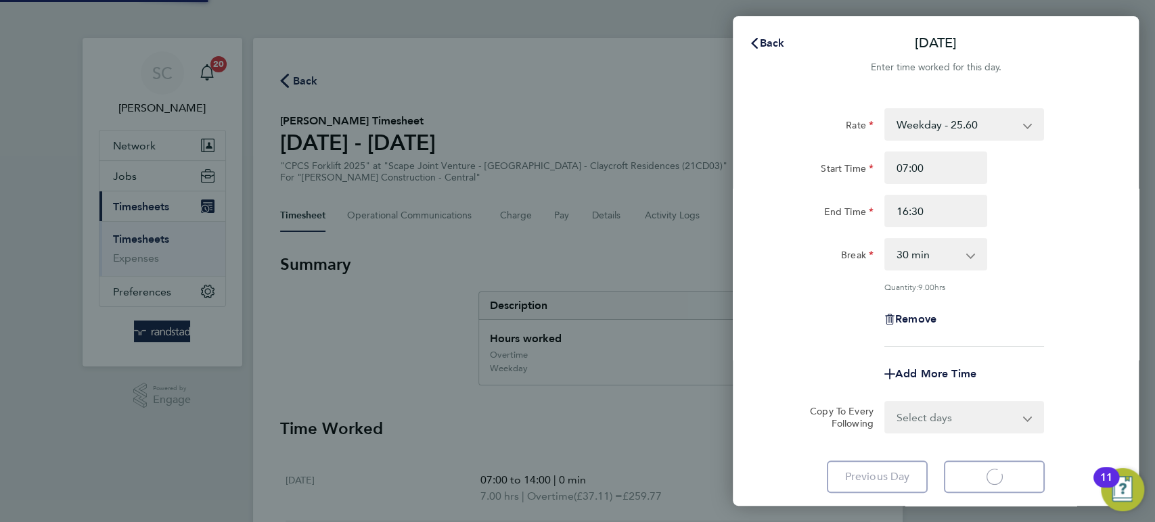
select select "30"
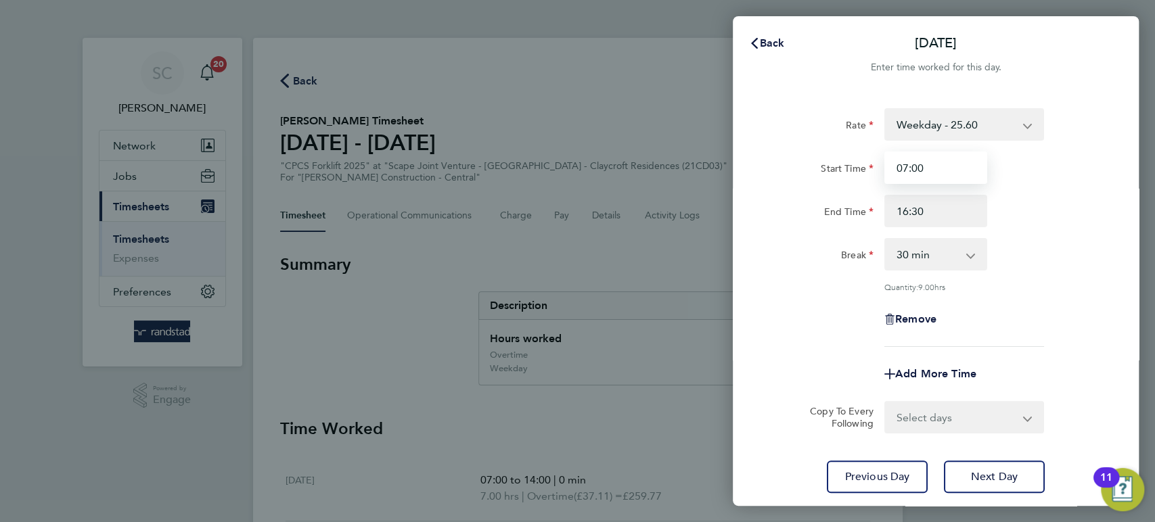
drag, startPoint x: 932, startPoint y: 168, endPoint x: 839, endPoint y: 163, distance: 93.5
click at [839, 163] on div "Start Time 07:00" at bounding box center [935, 168] width 341 height 32
click at [983, 467] on button "Next Day" at bounding box center [994, 477] width 101 height 32
type input "08:00"
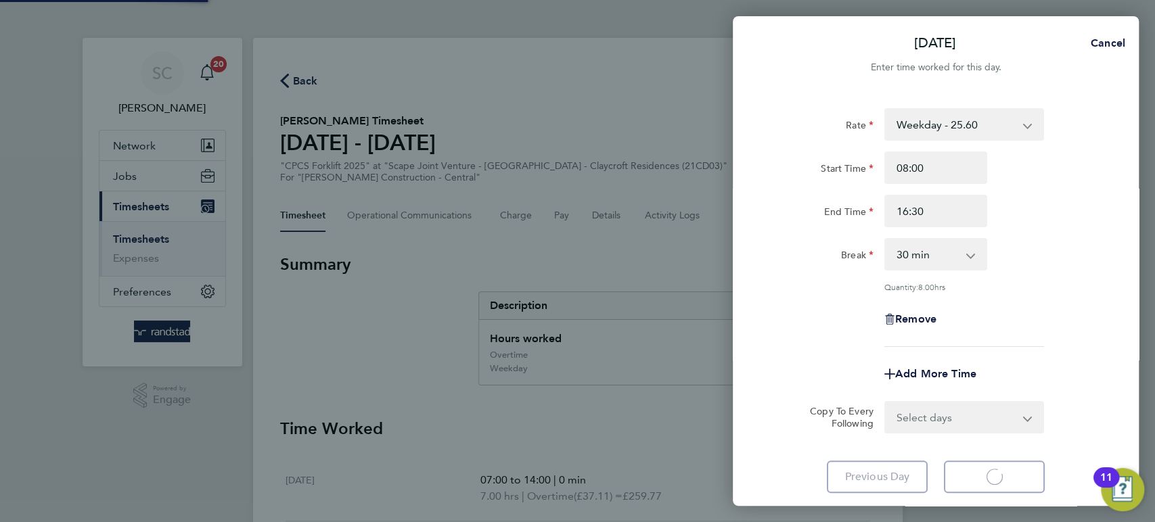
select select "30"
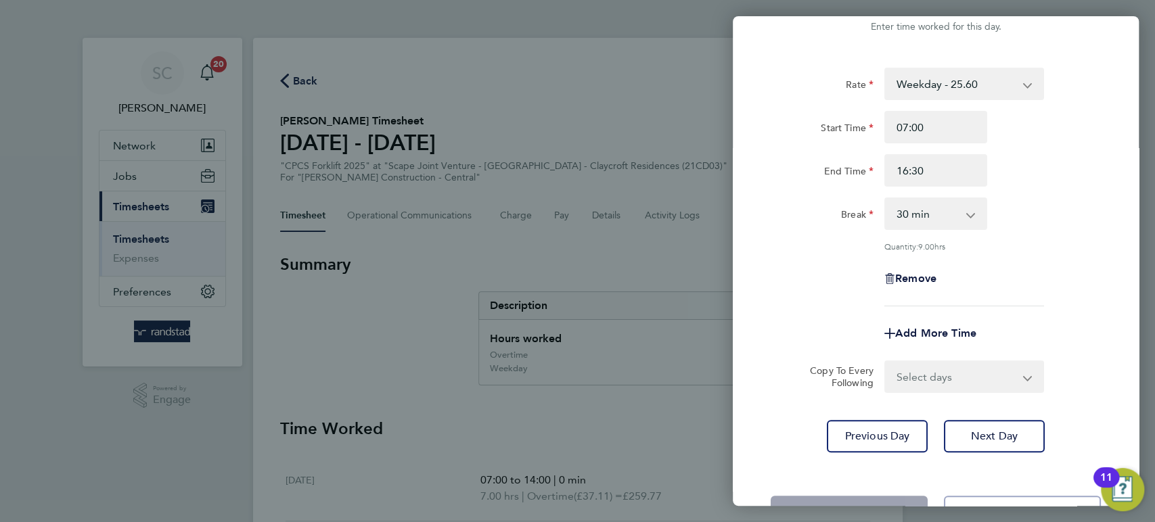
scroll to position [88, 0]
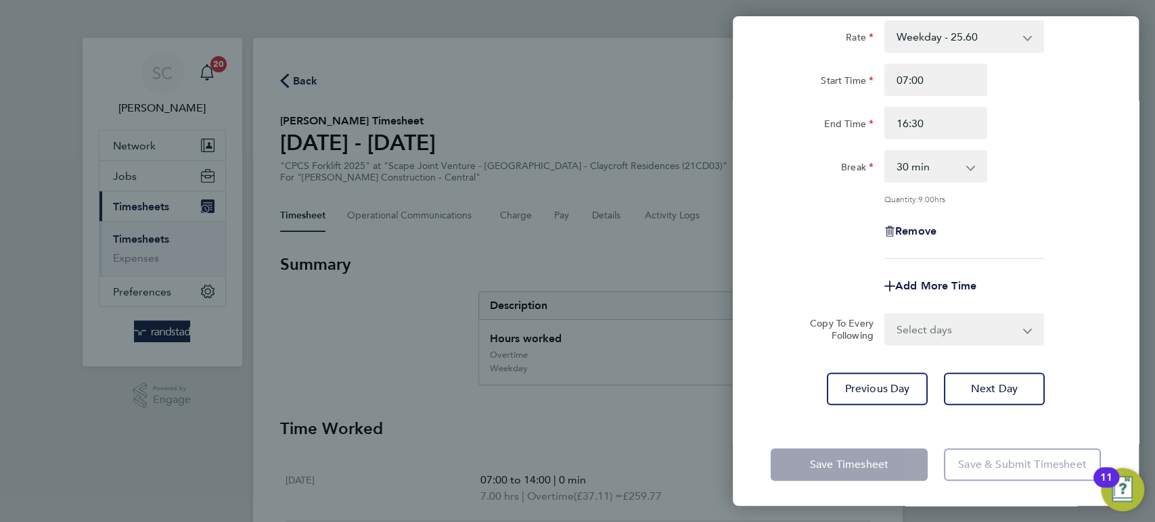
click at [877, 461] on app-form-button "Save Timesheet" at bounding box center [852, 464] width 165 height 32
click at [847, 463] on app-form-button "Save Timesheet" at bounding box center [852, 464] width 165 height 32
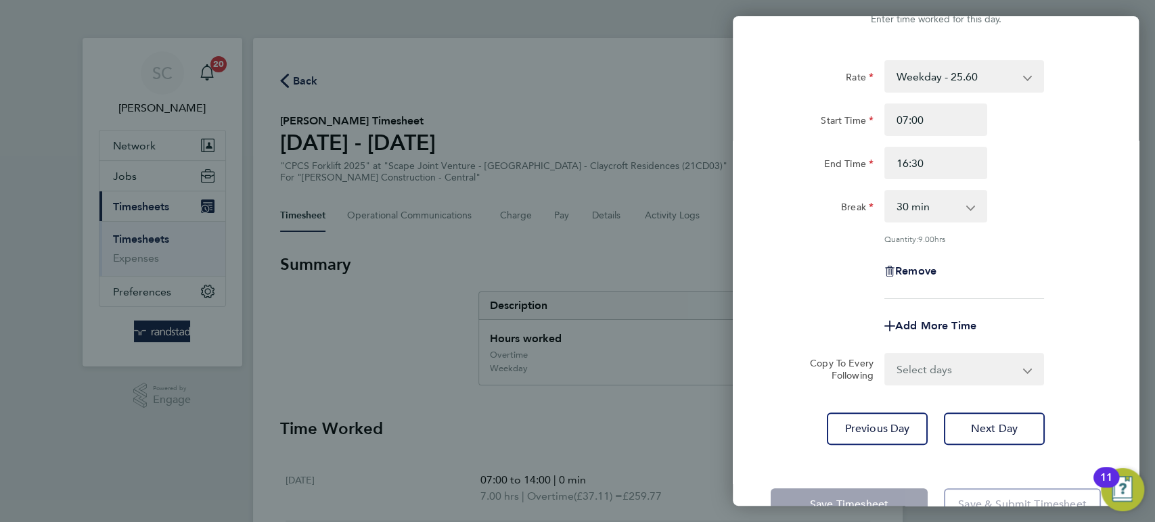
scroll to position [0, 0]
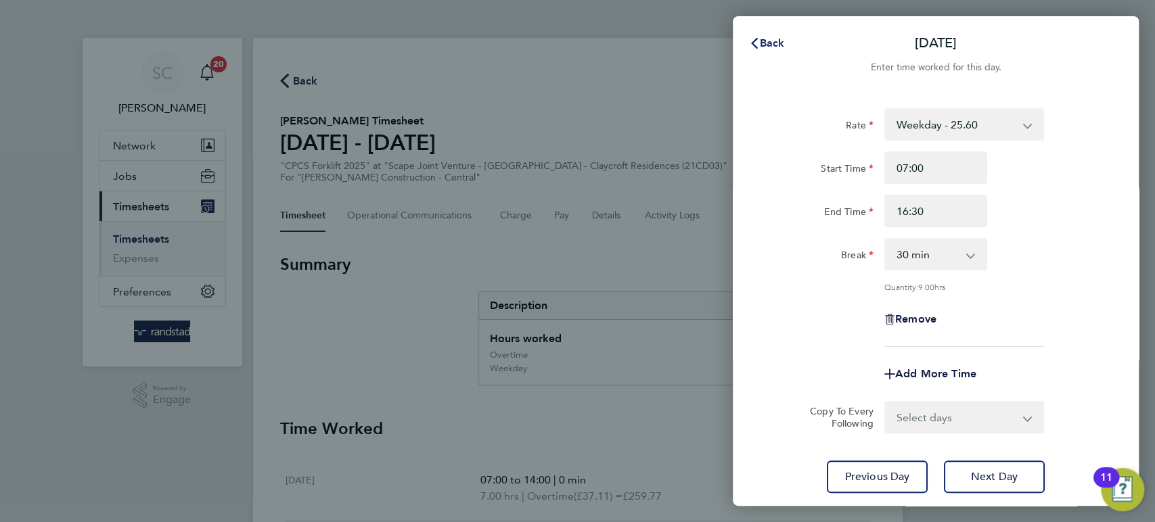
click at [777, 44] on span "Back" at bounding box center [772, 43] width 25 height 13
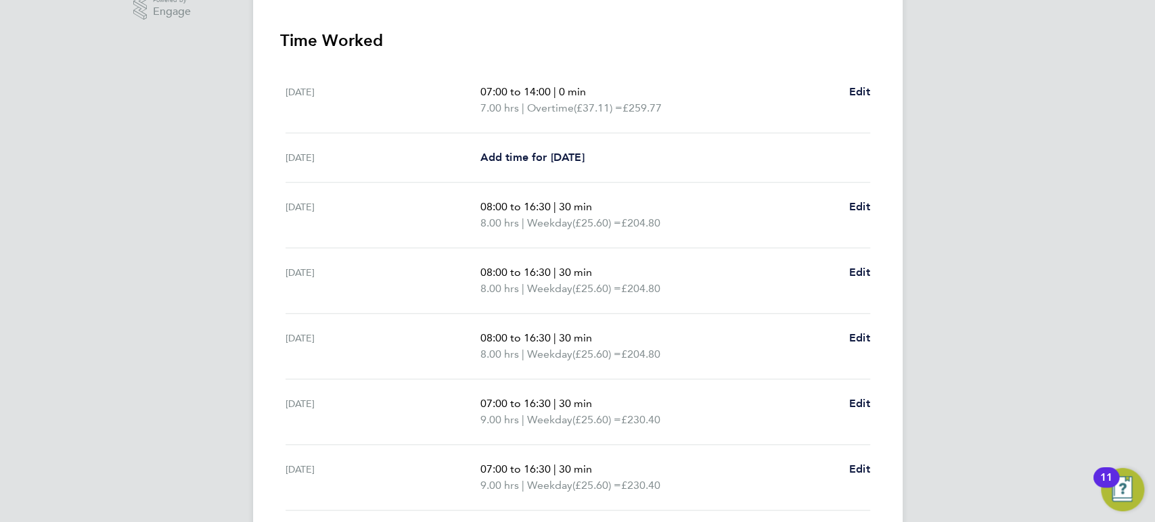
scroll to position [494, 0]
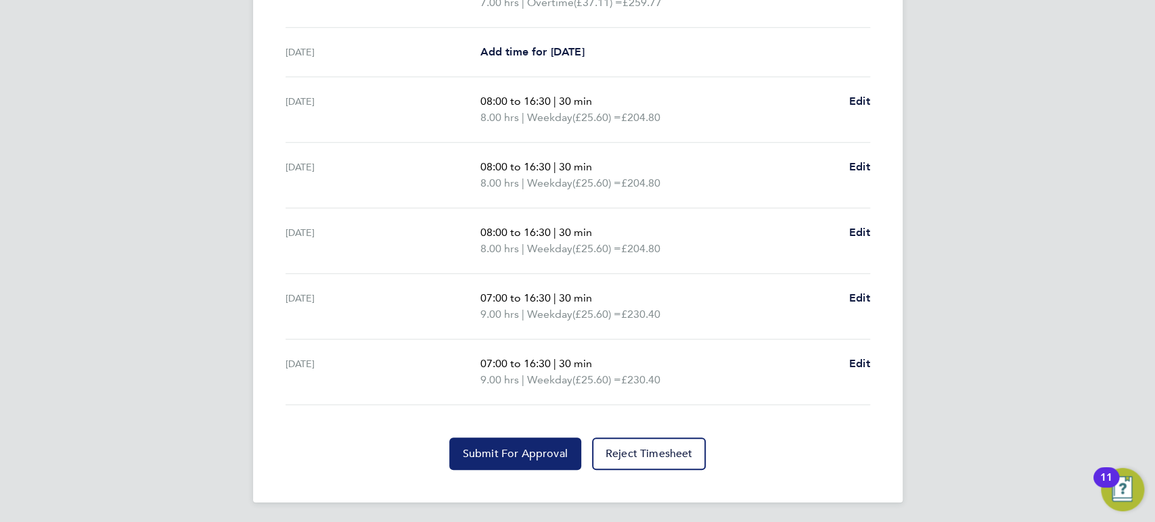
click at [482, 452] on span "Submit For Approval" at bounding box center [515, 454] width 105 height 14
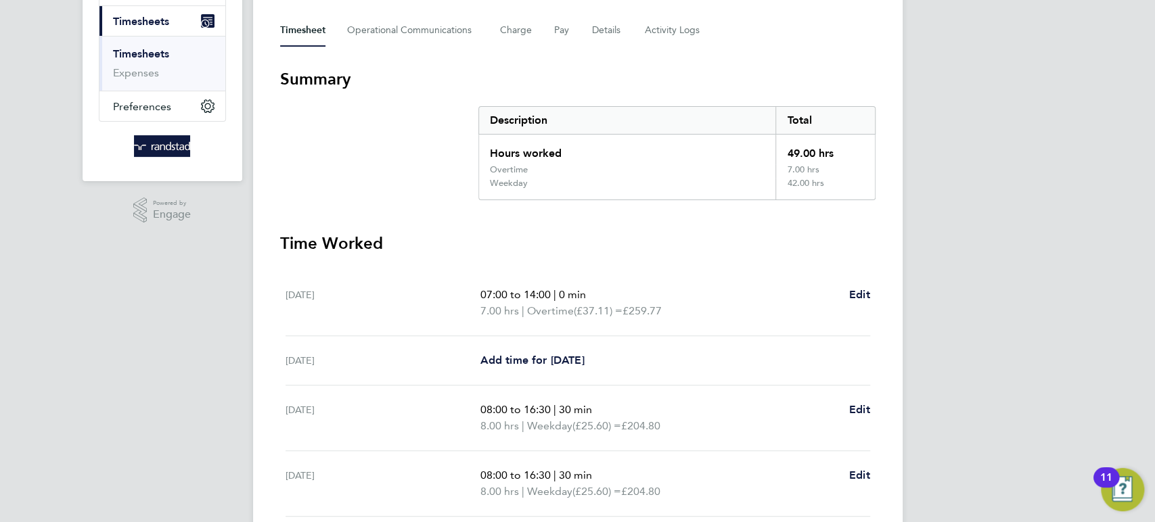
scroll to position [0, 0]
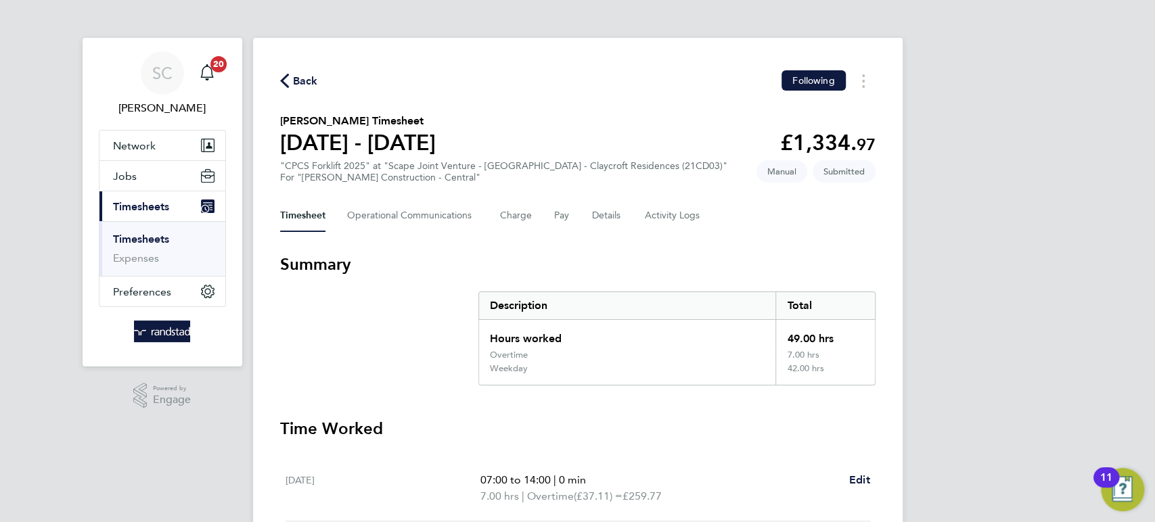
click at [307, 86] on span "Back" at bounding box center [305, 81] width 25 height 16
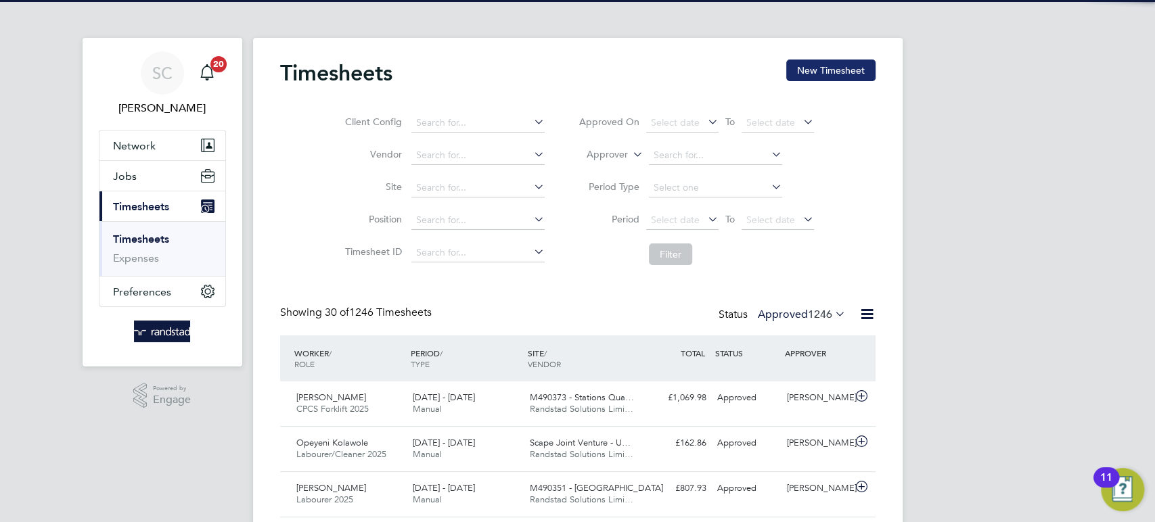
click at [821, 72] on button "New Timesheet" at bounding box center [830, 71] width 89 height 22
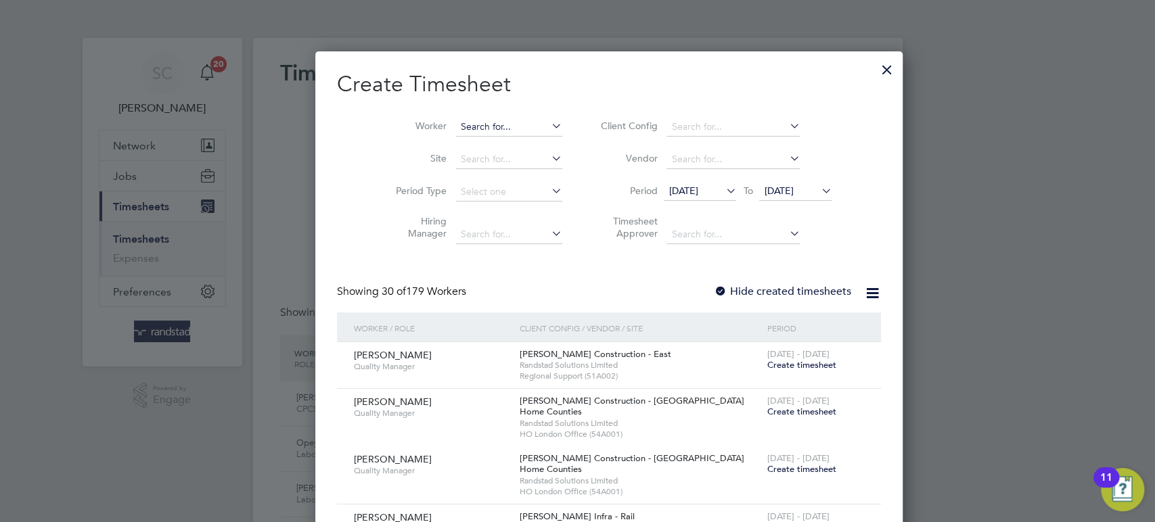
click at [456, 121] on input at bounding box center [509, 127] width 106 height 19
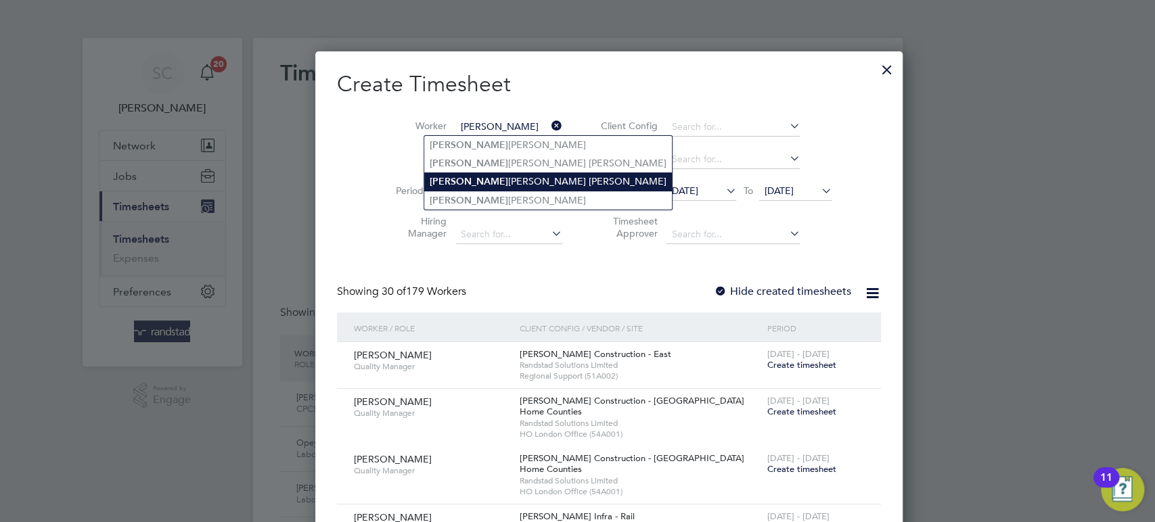
click at [472, 183] on li "Tyrone Joseph Fabrice Wilson" at bounding box center [548, 181] width 248 height 18
type input "Tyrone Joseph Fabrice Wilson"
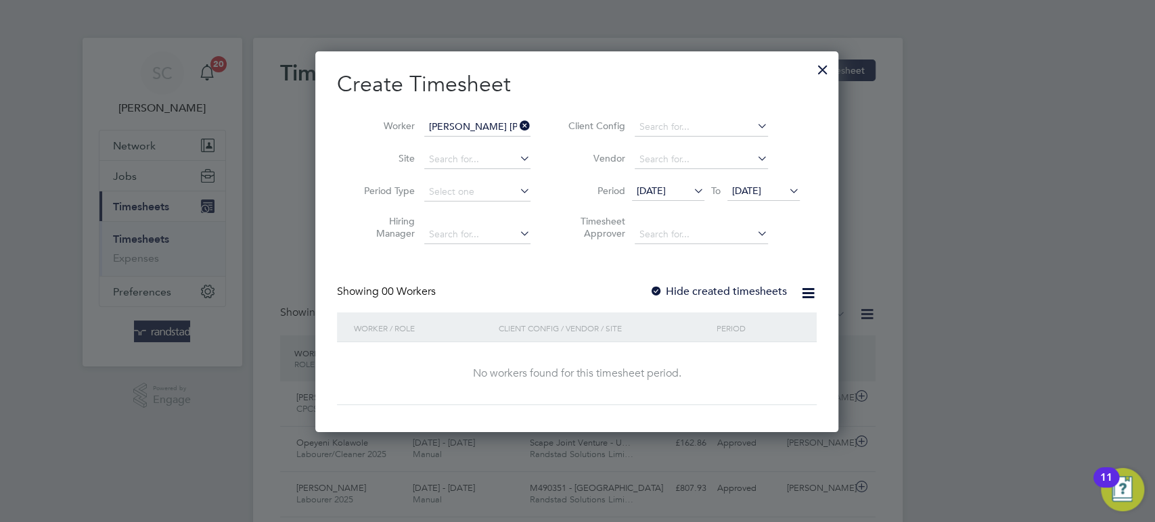
click at [751, 181] on li "Period 15 Sep 2025 To 22 Sep 2025" at bounding box center [681, 192] width 269 height 32
click at [749, 189] on span "22 Sep 2025" at bounding box center [746, 191] width 29 height 12
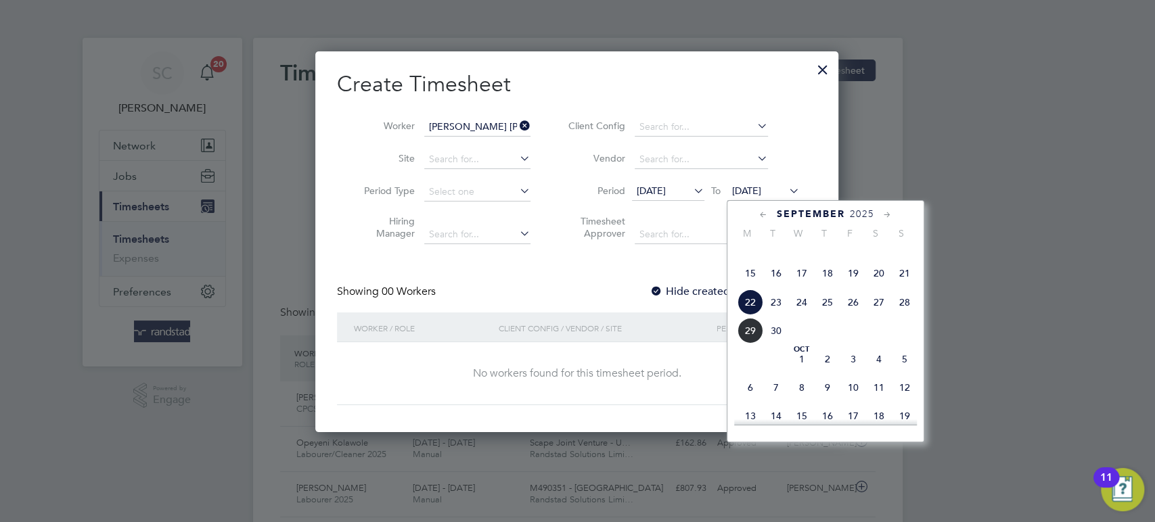
click at [852, 315] on span "26" at bounding box center [853, 302] width 26 height 26
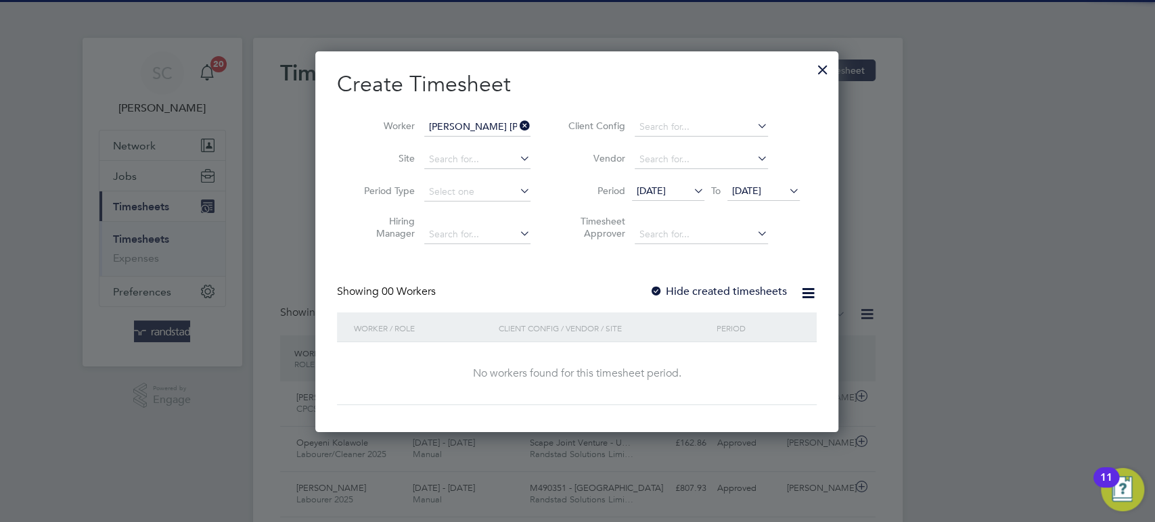
click at [661, 290] on div at bounding box center [656, 292] width 14 height 14
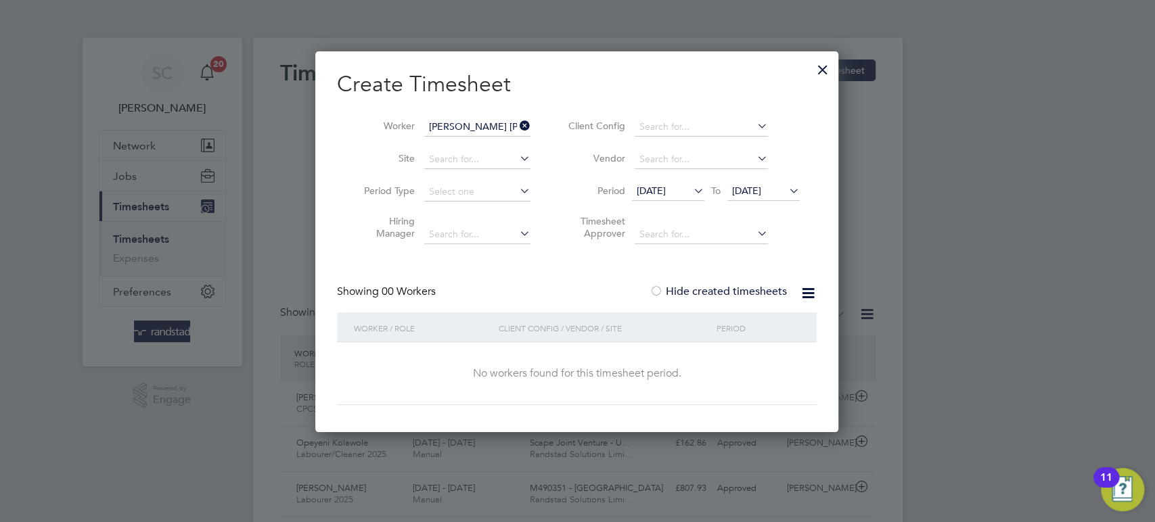
click at [760, 189] on span "26 Sep 2025" at bounding box center [746, 191] width 29 height 12
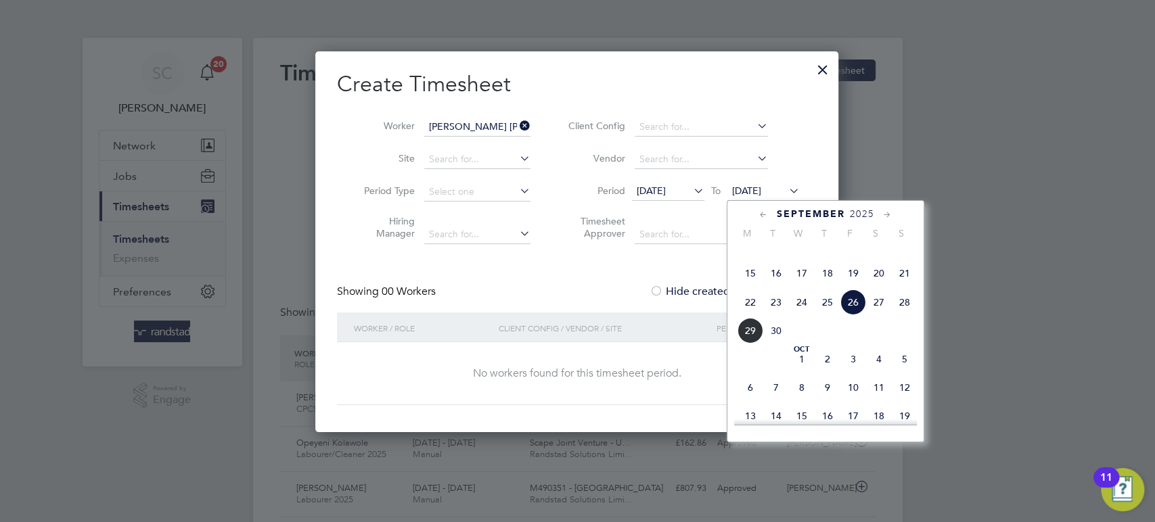
click at [845, 315] on span "26" at bounding box center [853, 302] width 26 height 26
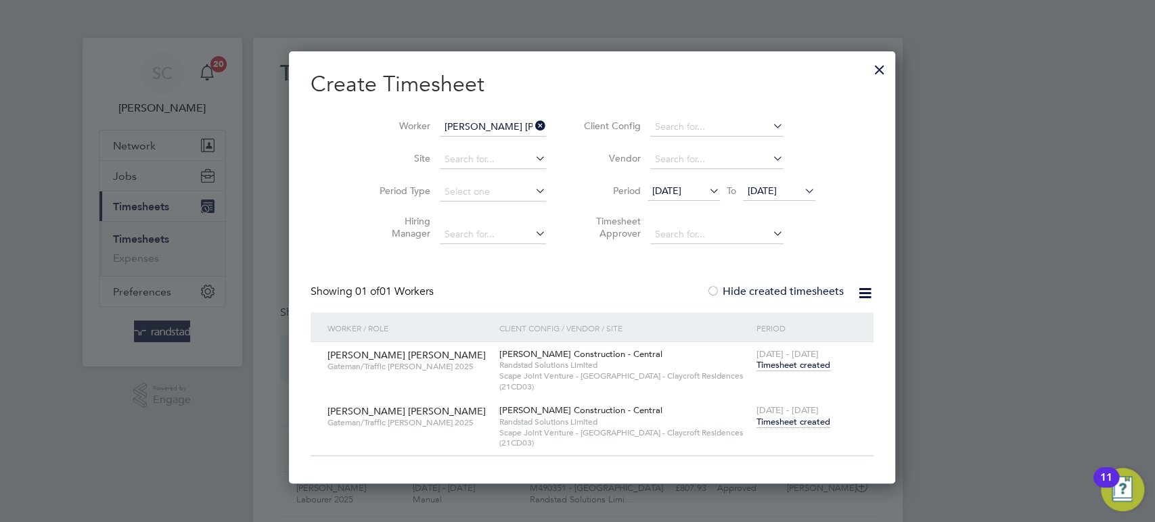
click at [757, 424] on span "Timesheet created" at bounding box center [793, 422] width 74 height 12
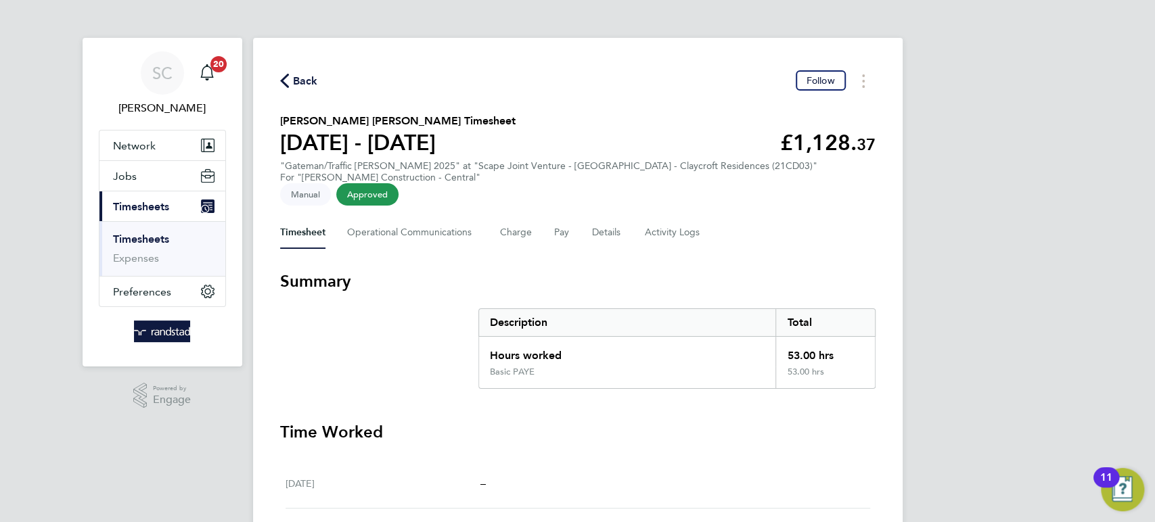
click at [304, 74] on span "Back" at bounding box center [305, 81] width 25 height 16
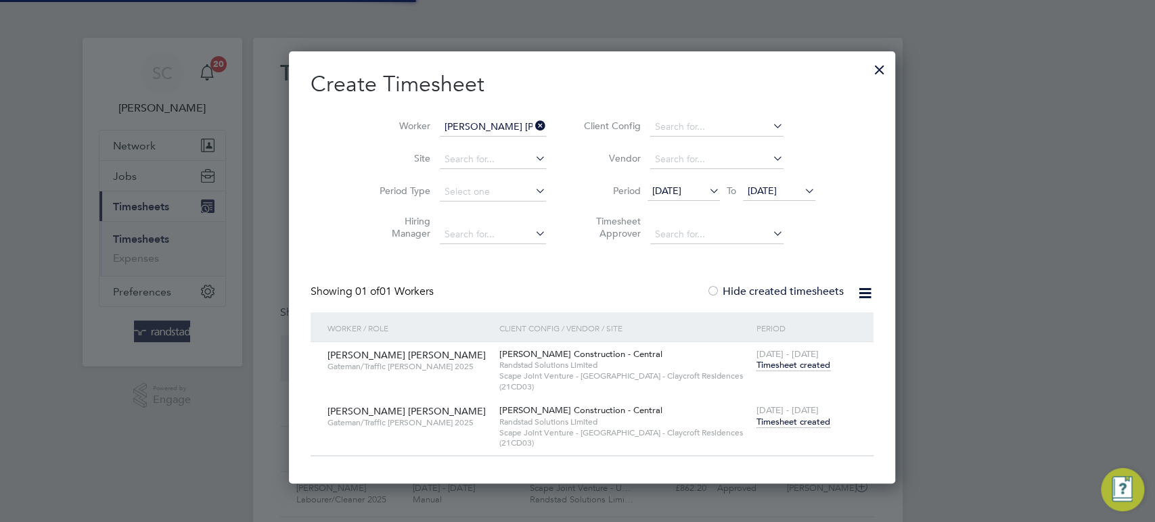
scroll to position [34, 117]
click at [456, 131] on input at bounding box center [493, 127] width 106 height 19
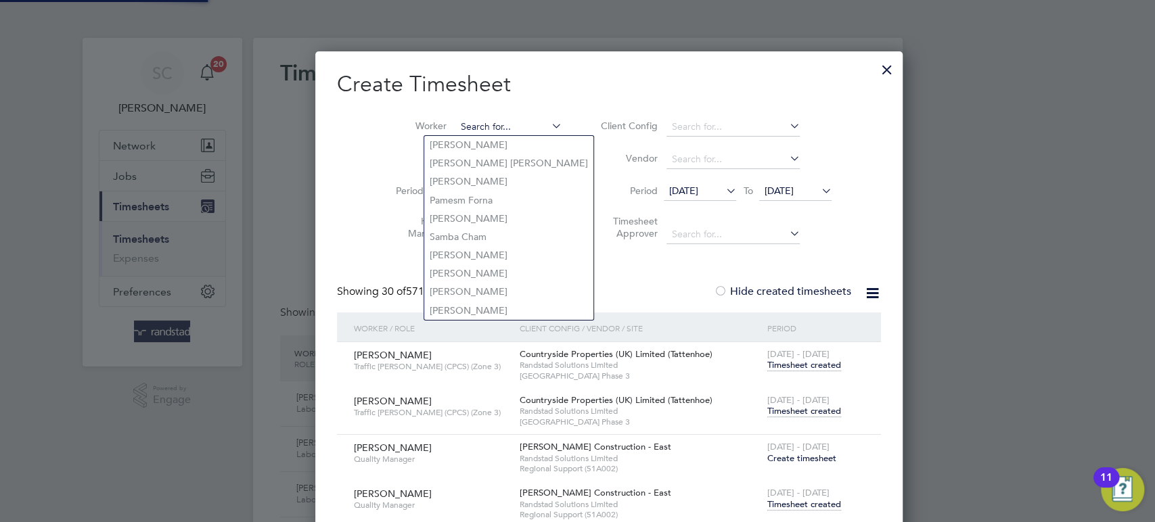
paste input "Chuchu Hawando"
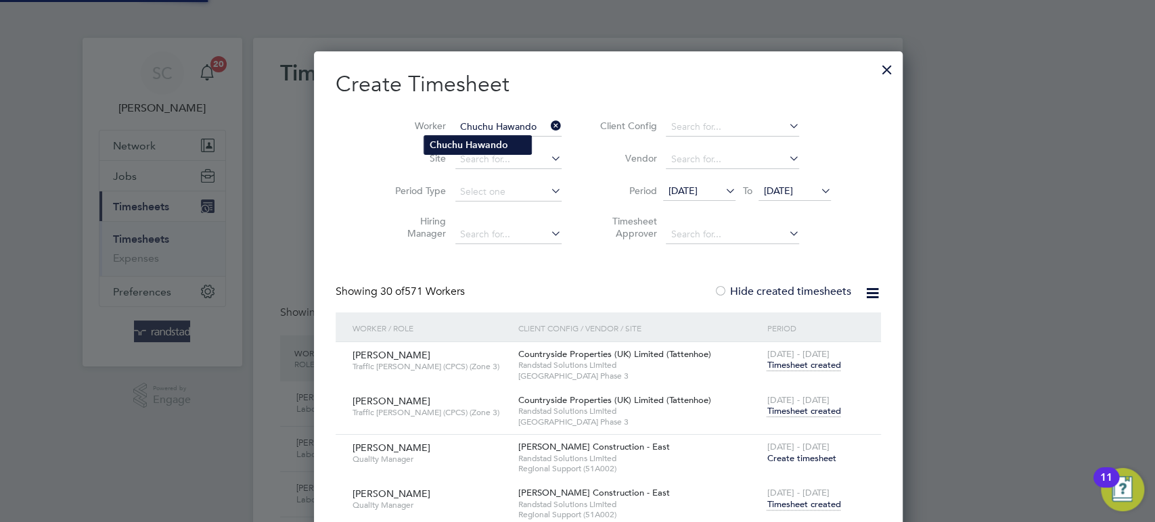
type input "Chuchu Hawando"
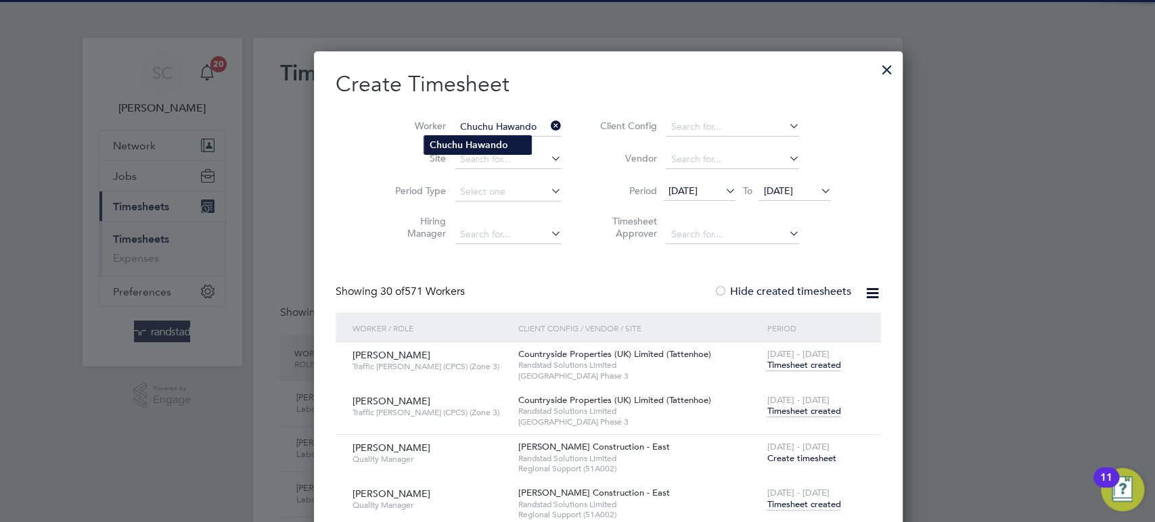
click at [455, 145] on b "Chuchu" at bounding box center [446, 144] width 33 height 11
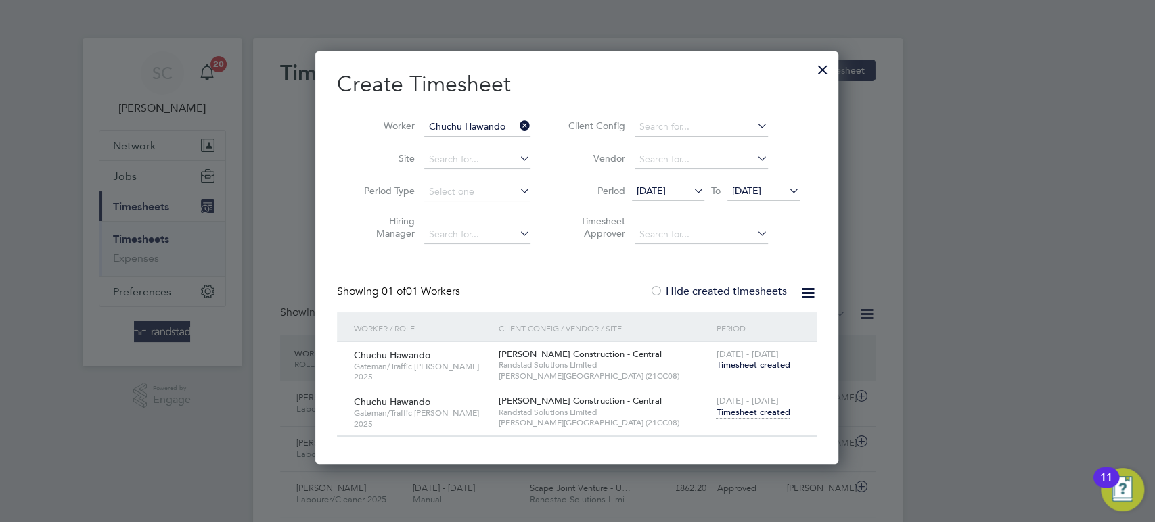
click at [737, 403] on span "20 - 26 Sep 2025" at bounding box center [747, 400] width 62 height 11
click at [738, 411] on span "Timesheet created" at bounding box center [753, 413] width 74 height 12
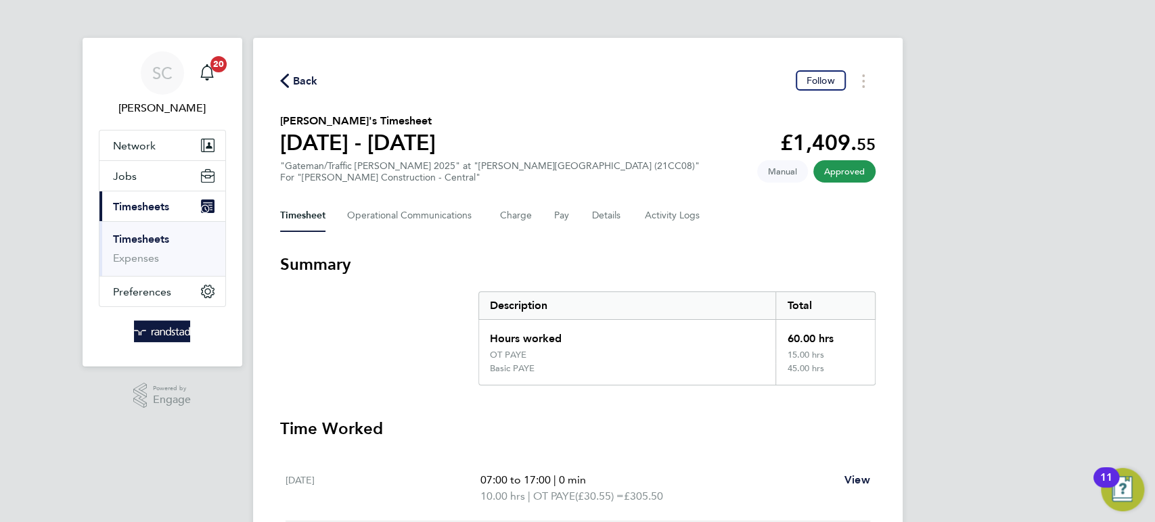
click at [302, 80] on span "Back" at bounding box center [305, 81] width 25 height 16
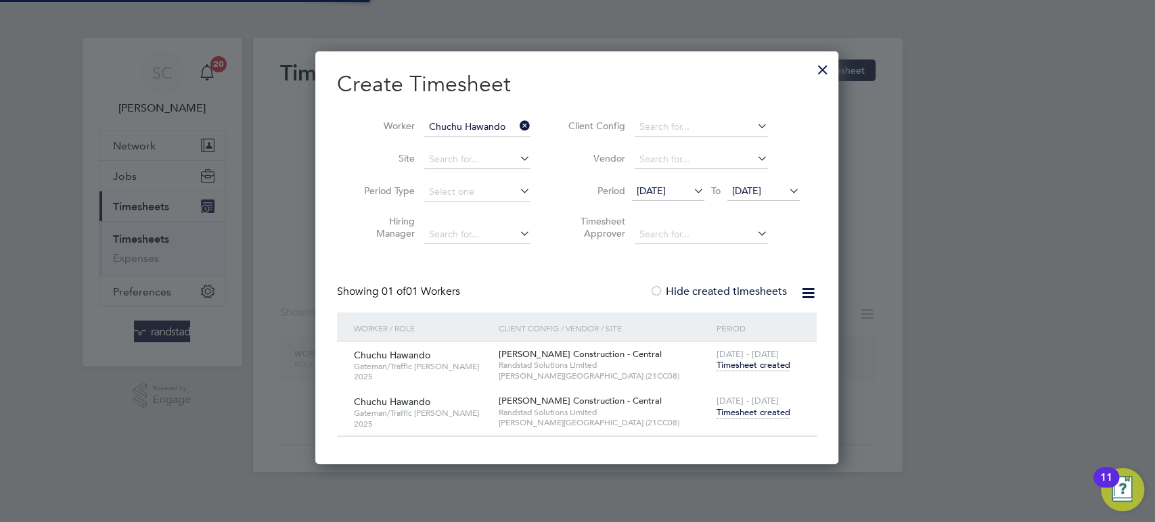
click at [461, 129] on input "Chuchu Hawando" at bounding box center [477, 127] width 106 height 19
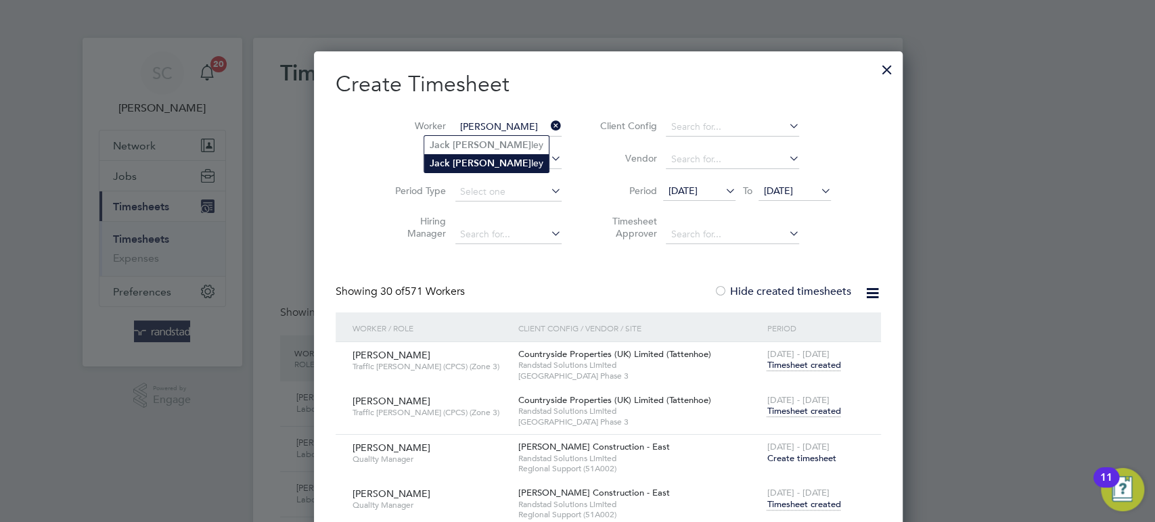
click at [461, 160] on b "Stan" at bounding box center [491, 163] width 78 height 11
type input "Jack Stanley"
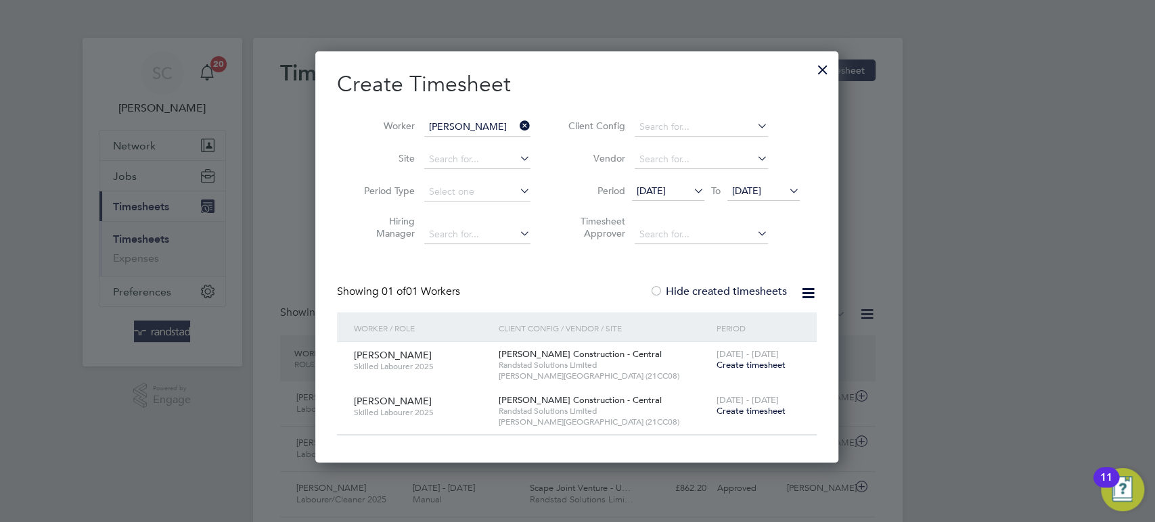
click at [746, 412] on span "Create timesheet" at bounding box center [750, 410] width 69 height 11
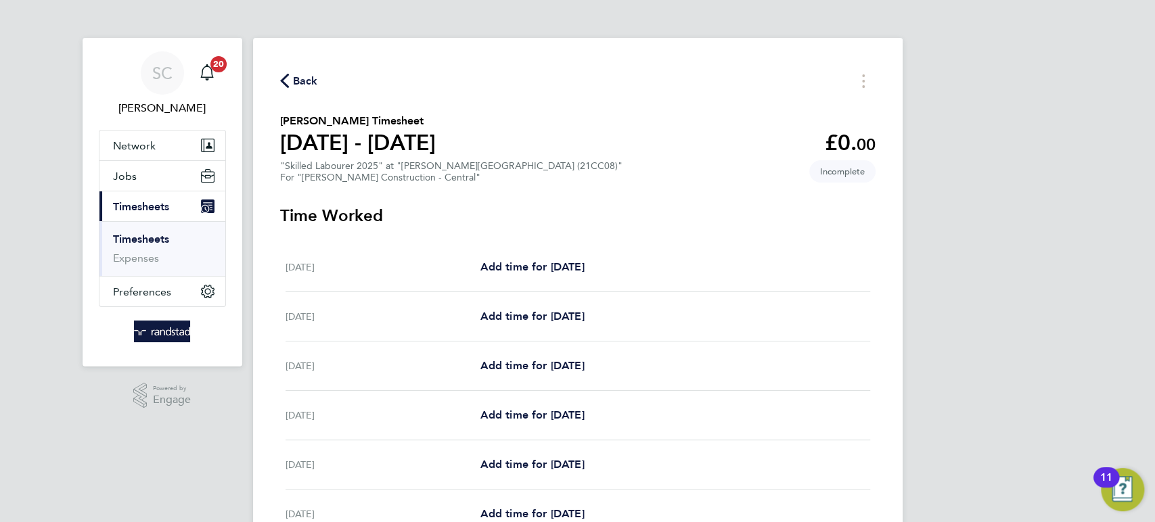
click at [306, 78] on span "Back" at bounding box center [305, 81] width 25 height 16
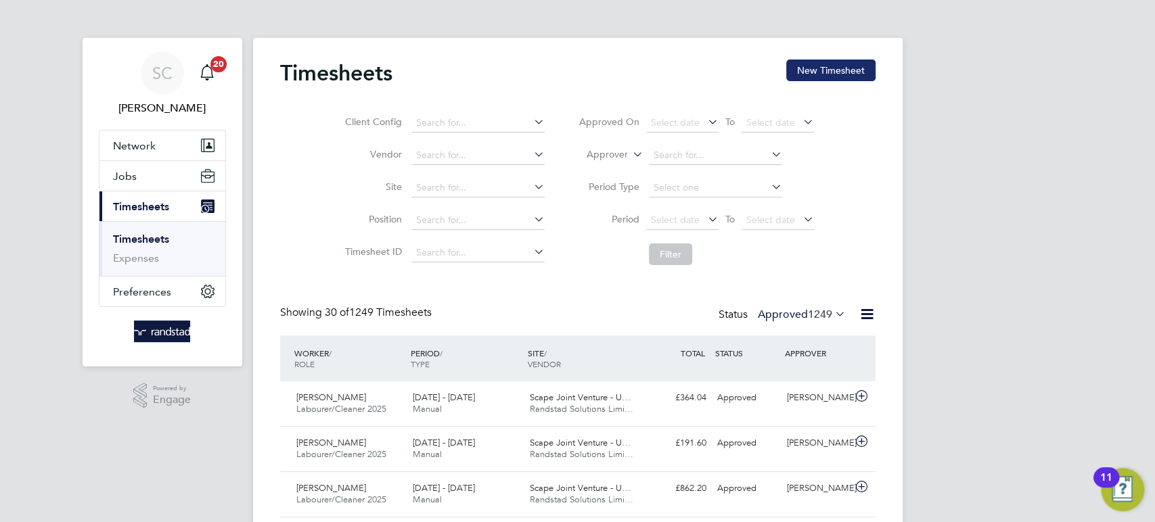
click at [850, 70] on button "New Timesheet" at bounding box center [830, 71] width 89 height 22
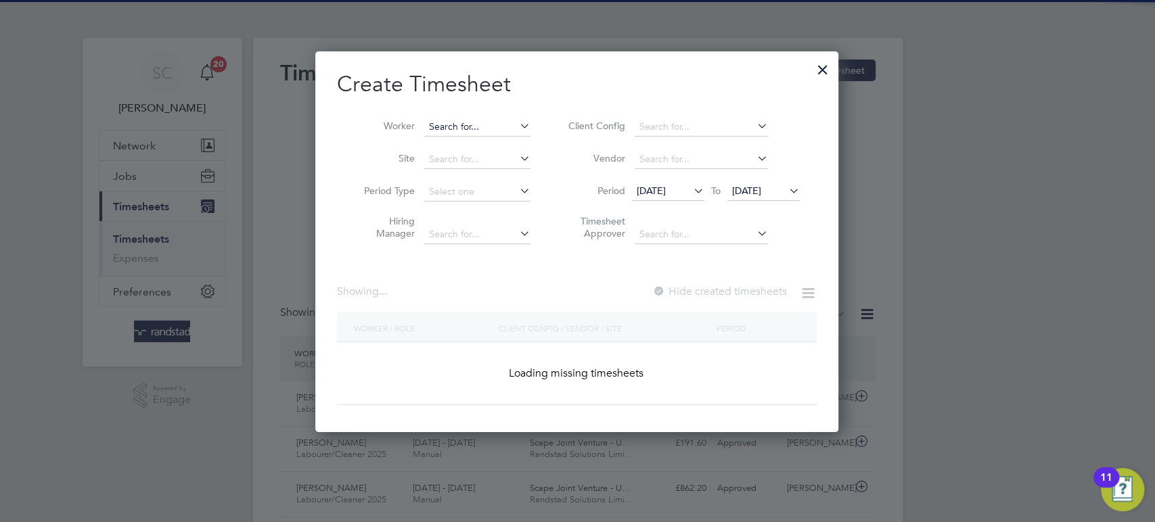
click at [444, 126] on input at bounding box center [477, 127] width 106 height 19
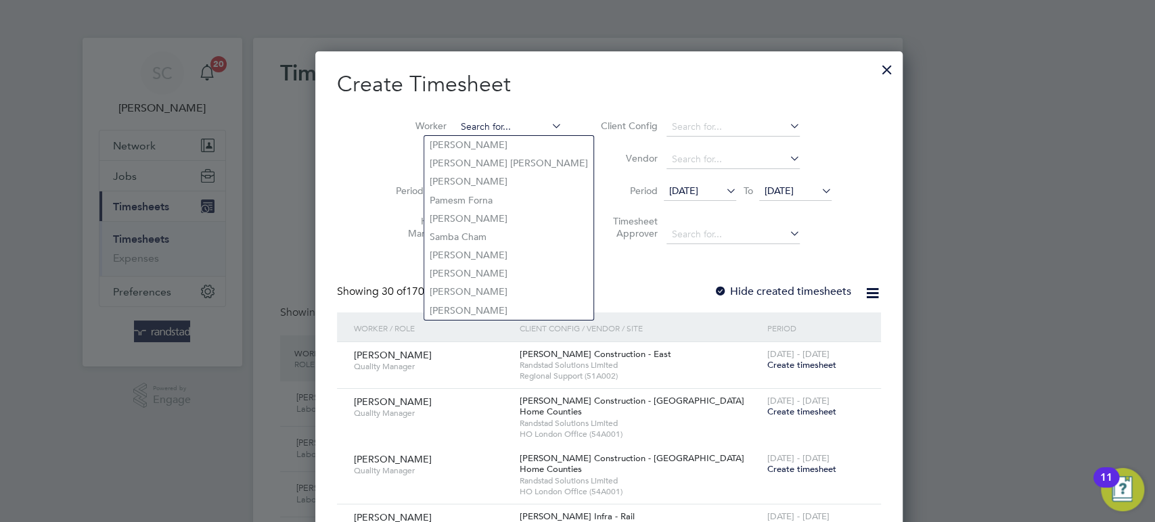
paste input "Adam Mustafa"
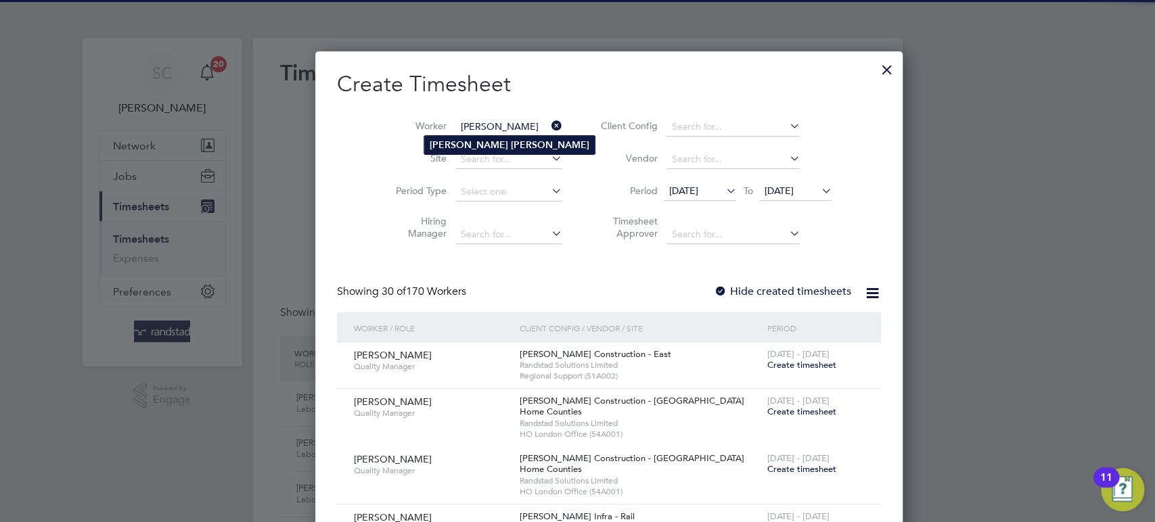
type input "Adam Mustafa"
click at [455, 140] on b "Adam" at bounding box center [469, 144] width 78 height 11
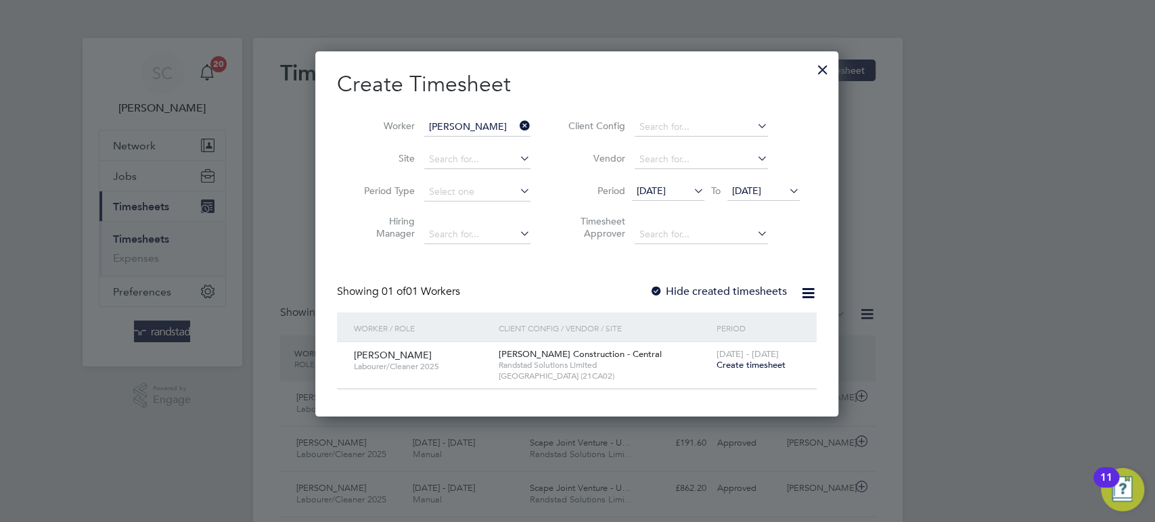
click at [735, 364] on span "Create timesheet" at bounding box center [750, 364] width 69 height 11
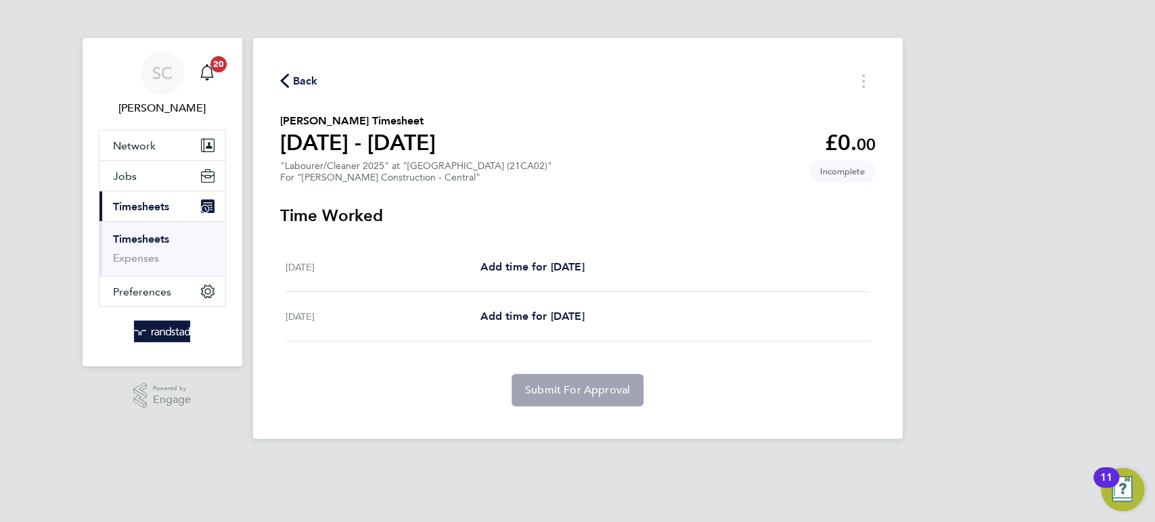
click at [306, 76] on span "Back" at bounding box center [305, 81] width 25 height 16
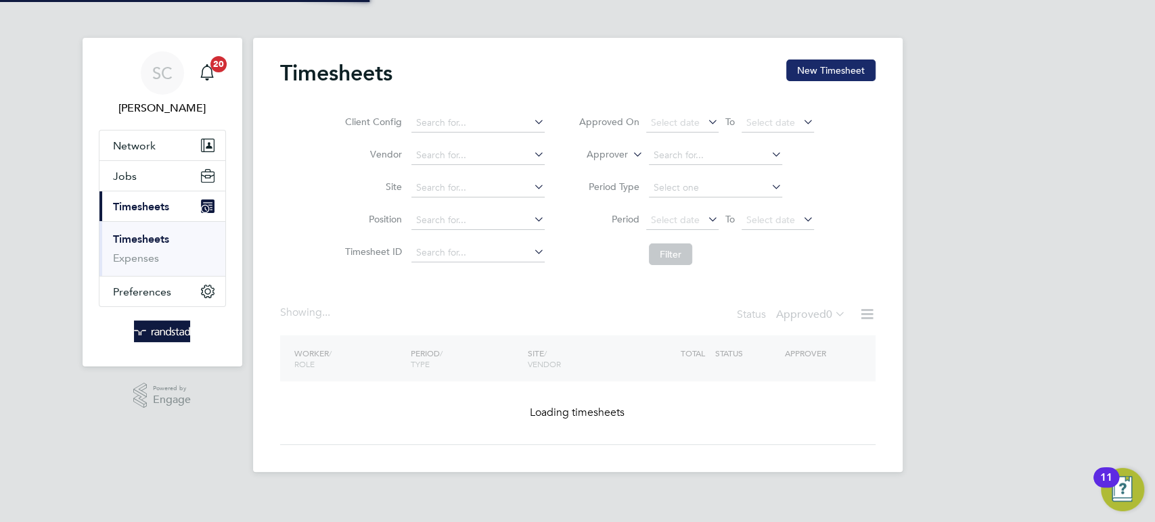
click at [834, 71] on button "New Timesheet" at bounding box center [830, 71] width 89 height 22
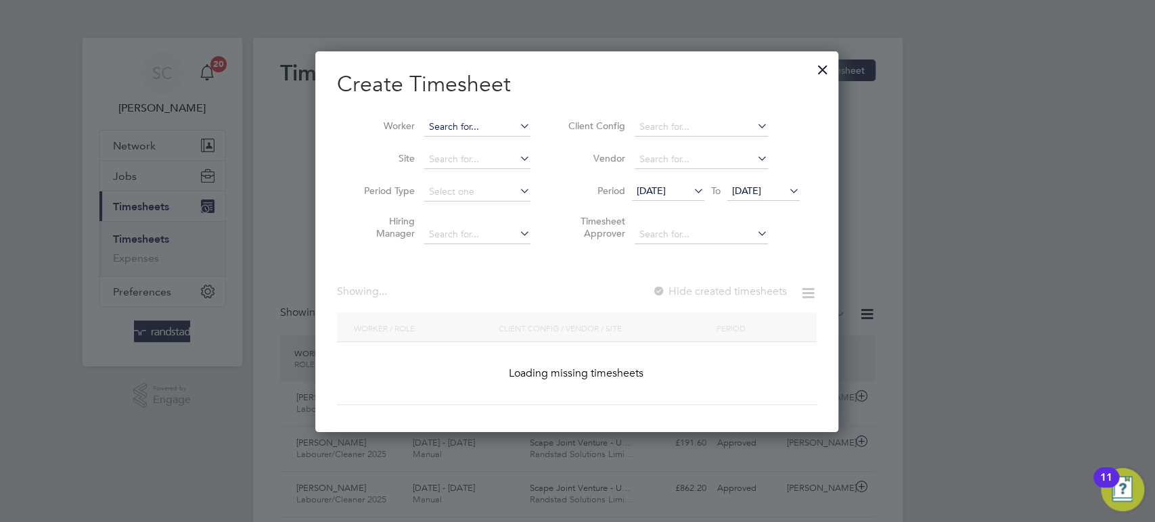
click at [450, 122] on input at bounding box center [477, 127] width 106 height 19
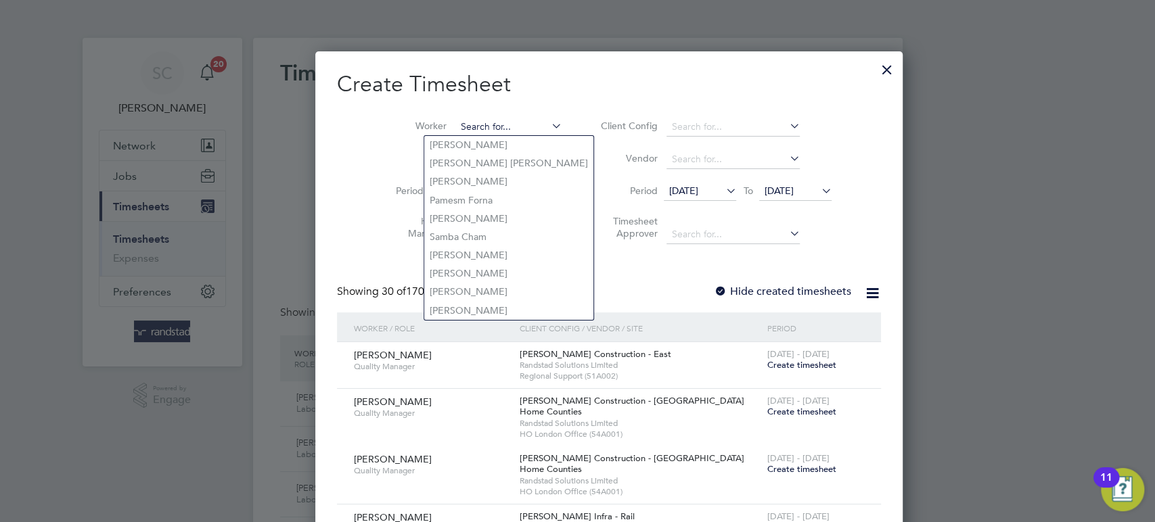
paste input "Matthew Brockhouse"
click at [456, 122] on input at bounding box center [509, 127] width 106 height 19
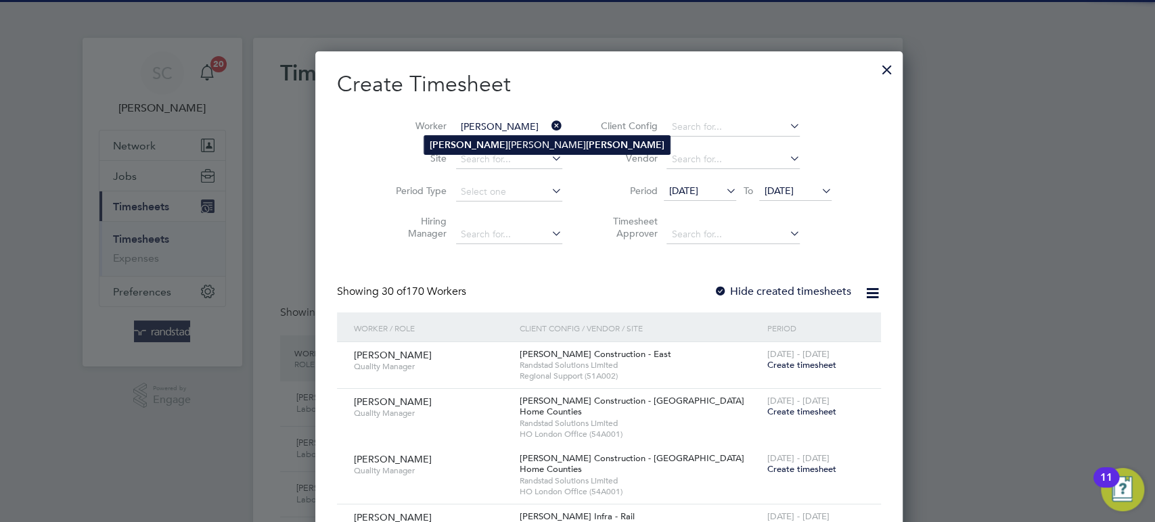
click at [459, 139] on b "Matthew" at bounding box center [469, 144] width 78 height 11
type input "Matthew James Brockhouse"
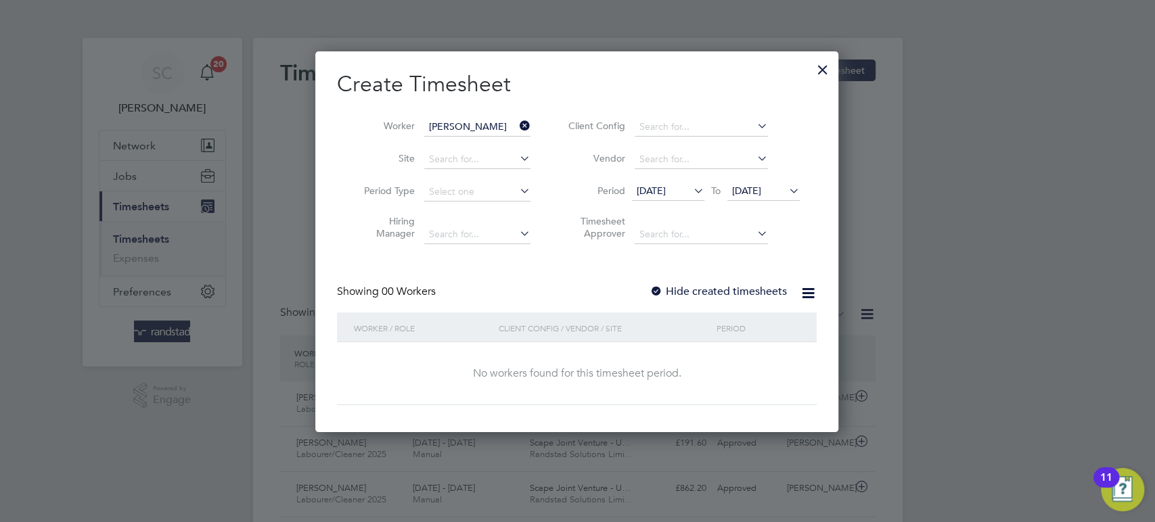
click at [761, 193] on span "22 Sep 2025" at bounding box center [746, 191] width 29 height 12
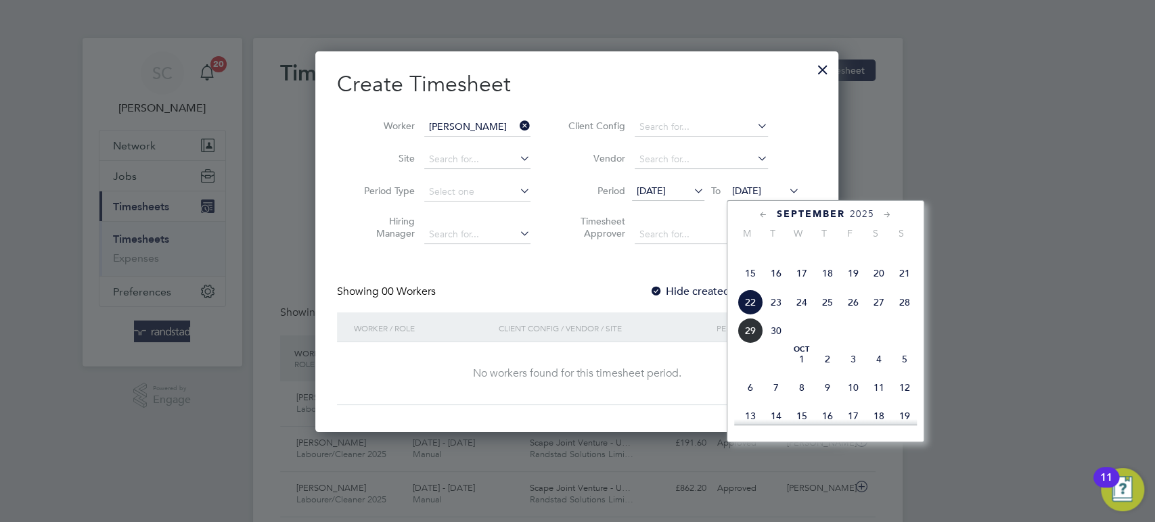
click at [848, 315] on span "26" at bounding box center [853, 302] width 26 height 26
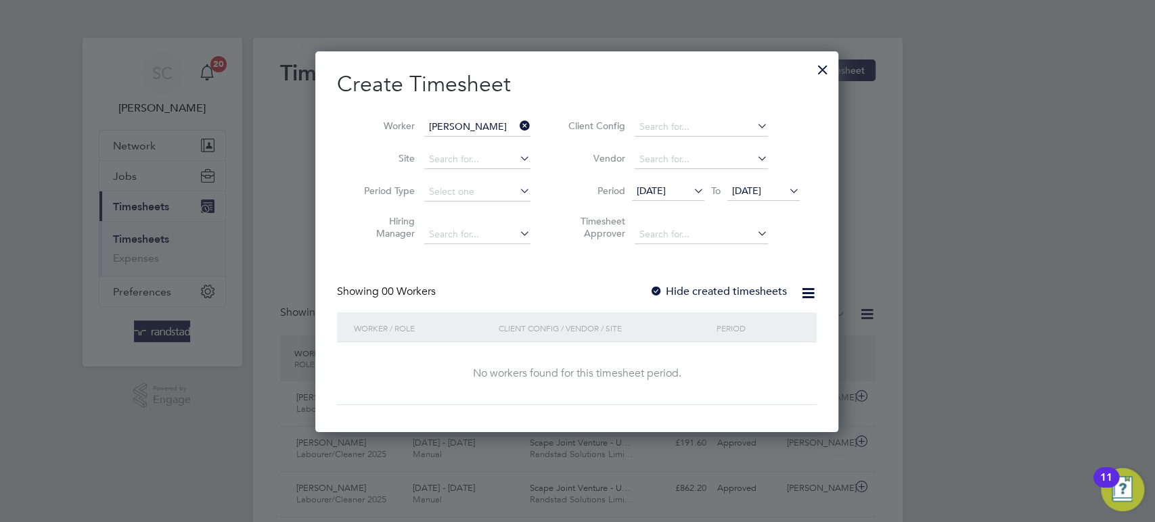
click at [662, 294] on div at bounding box center [656, 292] width 14 height 14
click at [760, 191] on span "26 Sep 2025" at bounding box center [746, 191] width 29 height 12
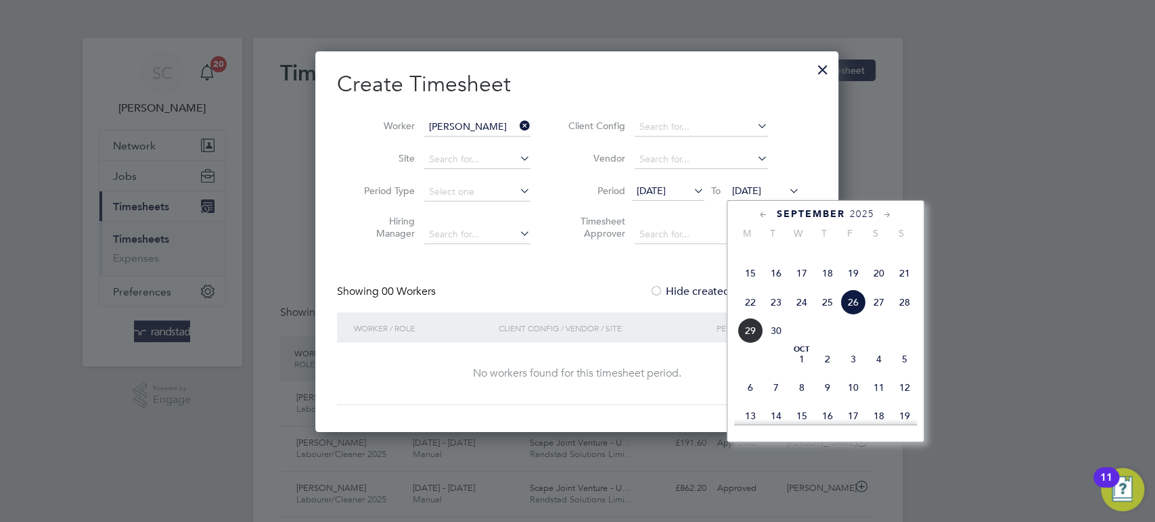
click at [858, 315] on span "26" at bounding box center [853, 302] width 26 height 26
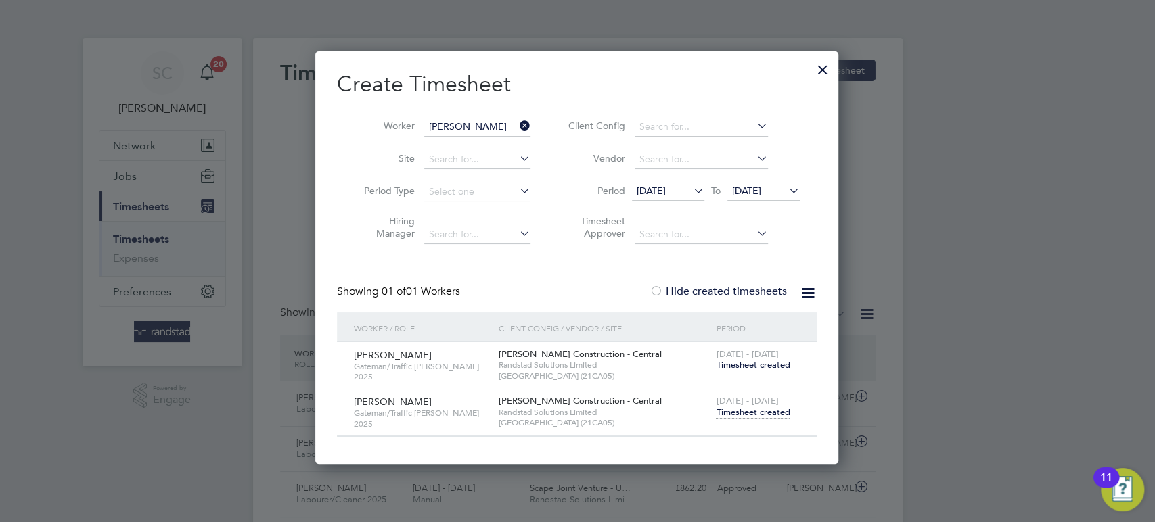
click at [745, 410] on span "Timesheet created" at bounding box center [753, 413] width 74 height 12
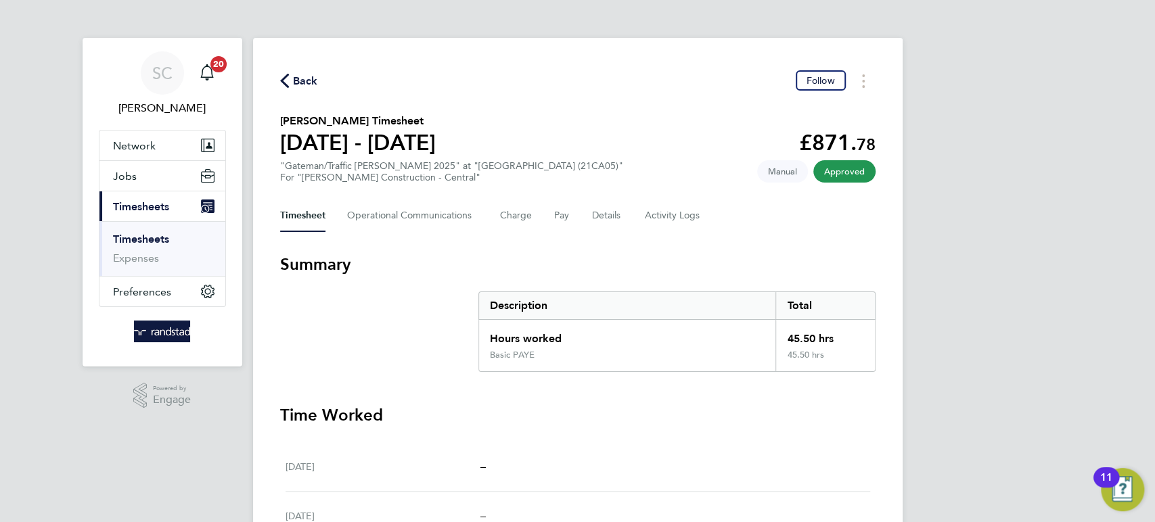
click at [304, 78] on span "Back" at bounding box center [305, 81] width 25 height 16
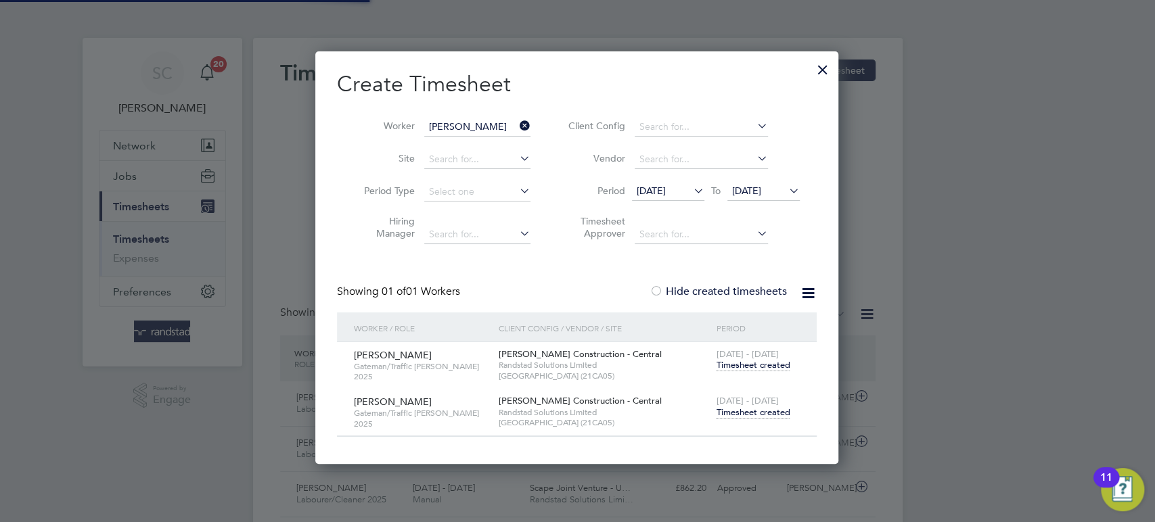
click at [485, 122] on input "Matthew James Brockhouse" at bounding box center [477, 127] width 106 height 19
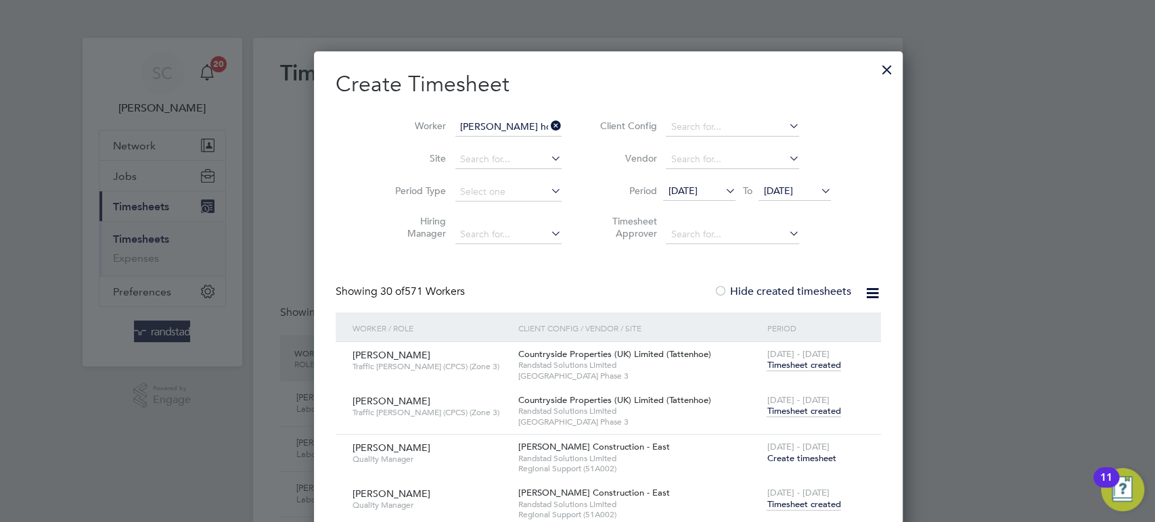
click at [511, 148] on b "Home" at bounding box center [524, 144] width 26 height 11
type input "Ross Homewood"
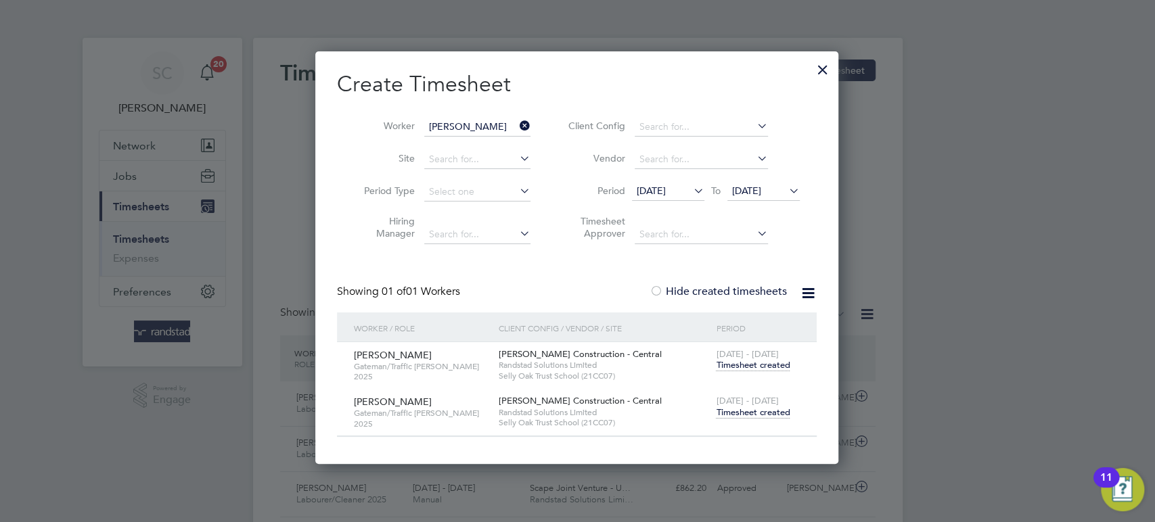
click at [747, 409] on span "Timesheet created" at bounding box center [753, 413] width 74 height 12
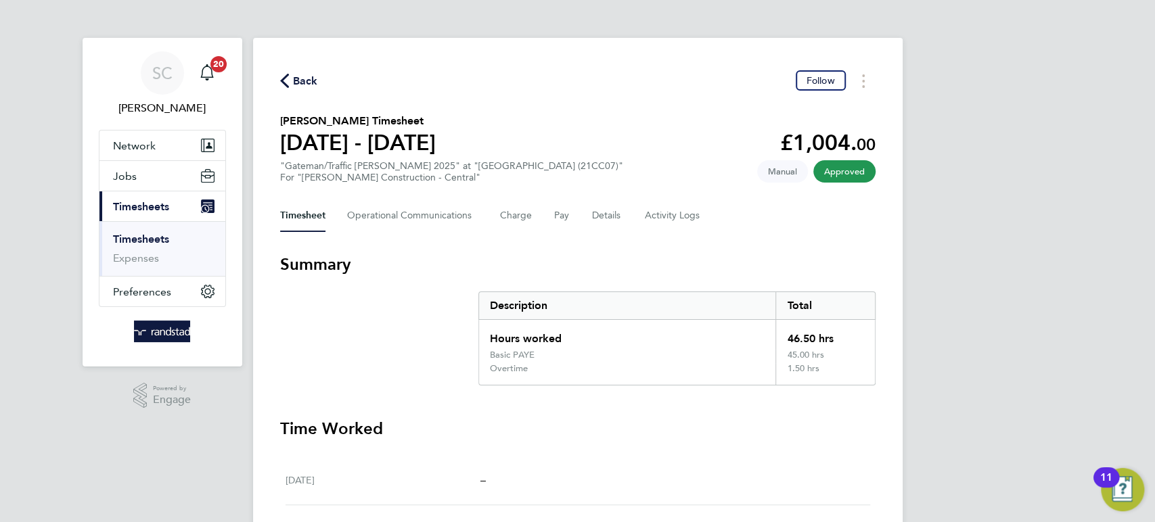
click at [304, 81] on span "Back" at bounding box center [305, 81] width 25 height 16
click at [0, 0] on input "Ross Homewood" at bounding box center [0, 0] width 0 height 0
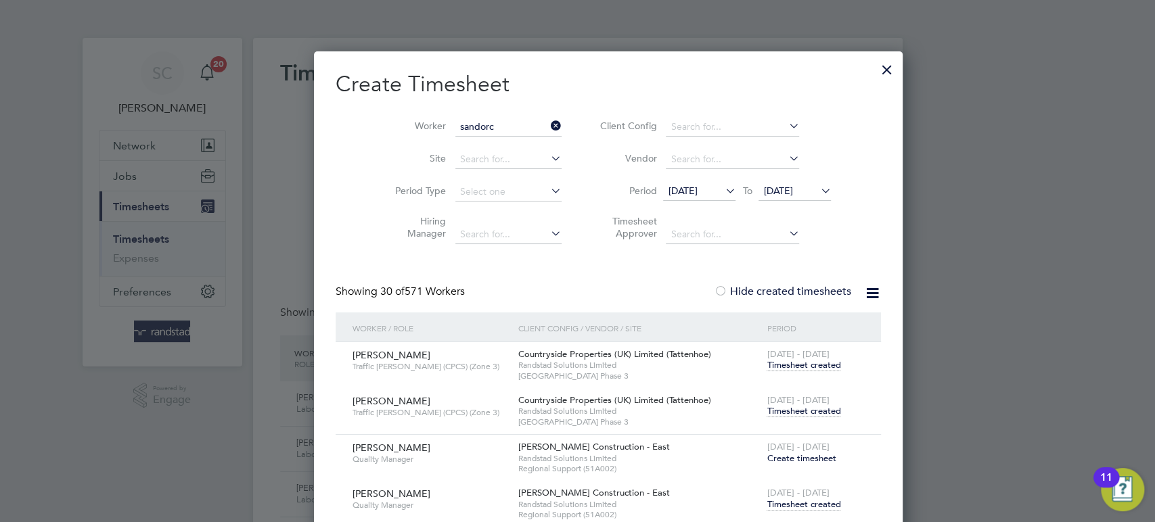
click at [450, 148] on li "Sandor Csatari" at bounding box center [477, 145] width 107 height 18
type input "Sandor Csatari"
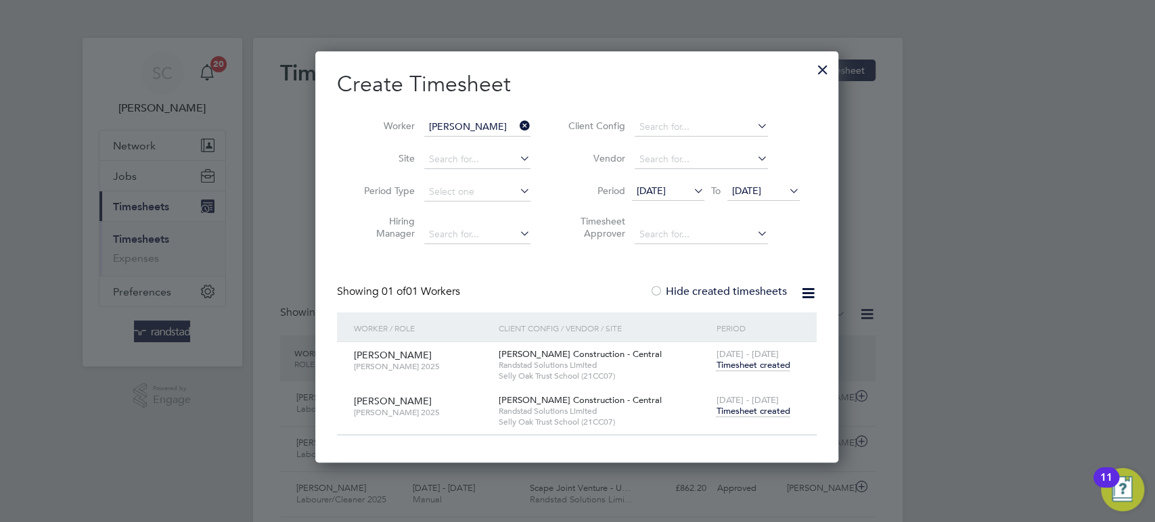
click at [761, 411] on span "Timesheet created" at bounding box center [753, 411] width 74 height 12
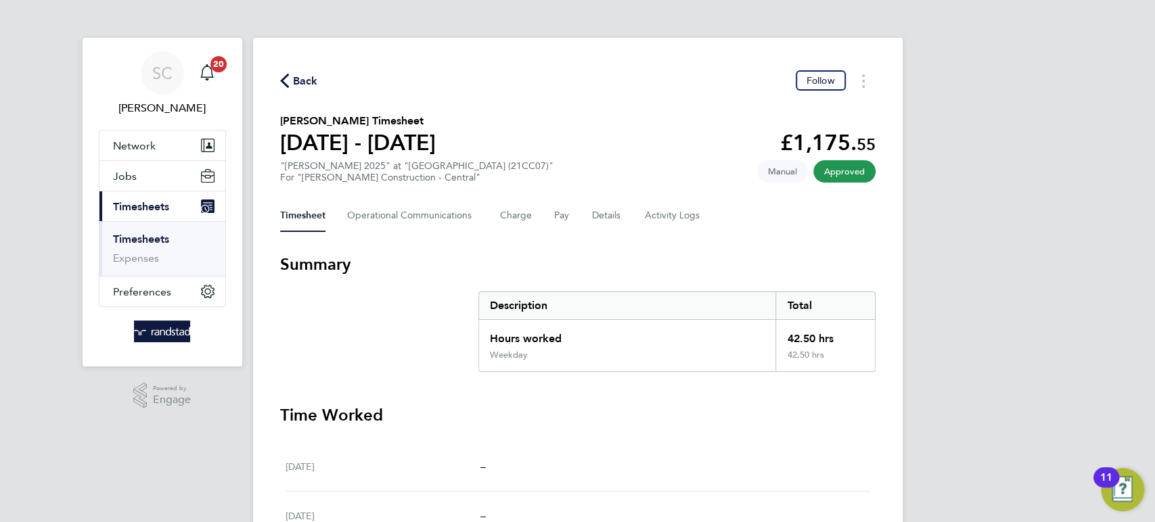
click at [308, 82] on span "Back" at bounding box center [305, 81] width 25 height 16
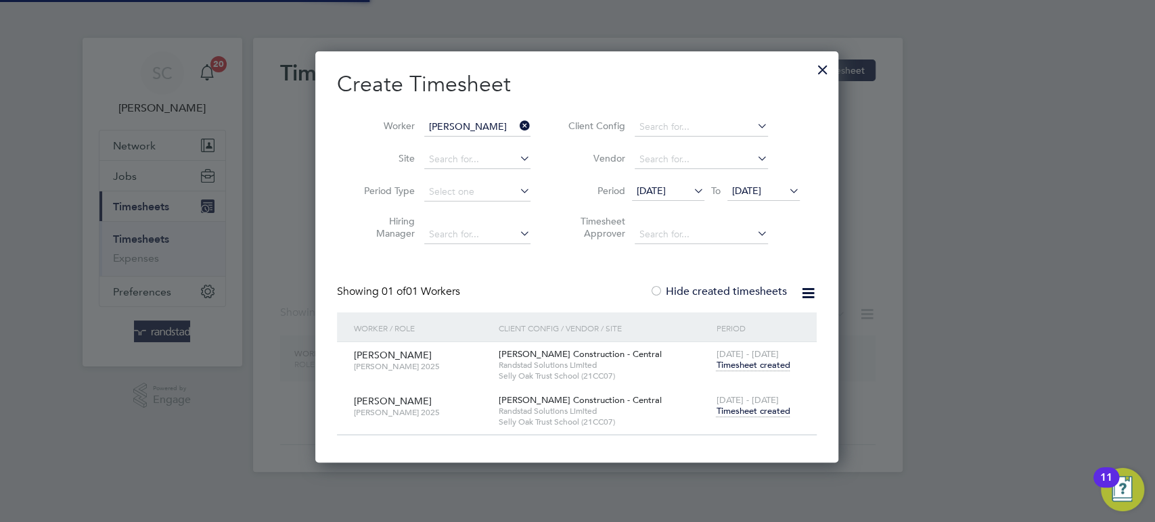
scroll to position [6, 7]
click at [473, 127] on input "Sandor Csatari" at bounding box center [477, 127] width 106 height 19
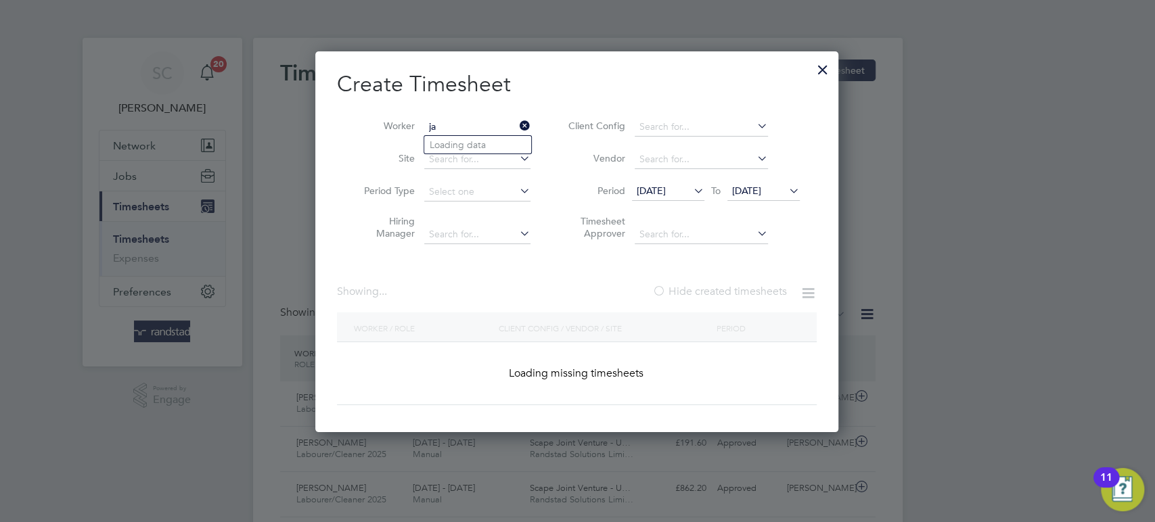
scroll to position [34, 117]
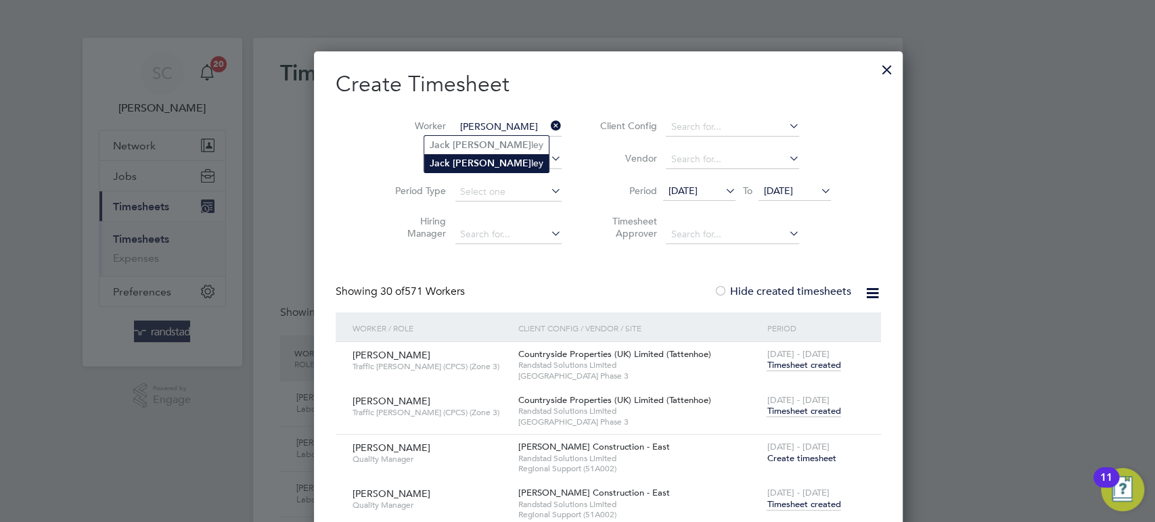
click at [465, 154] on li "Jack Stan ley" at bounding box center [486, 163] width 124 height 18
type input "Jack Stanley"
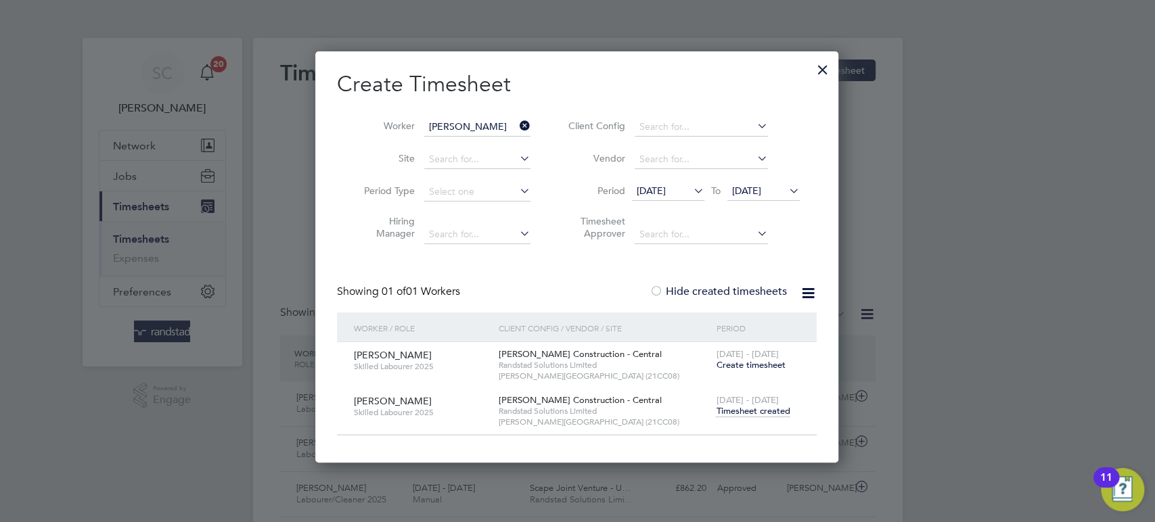
click at [773, 410] on span "Timesheet created" at bounding box center [753, 411] width 74 height 12
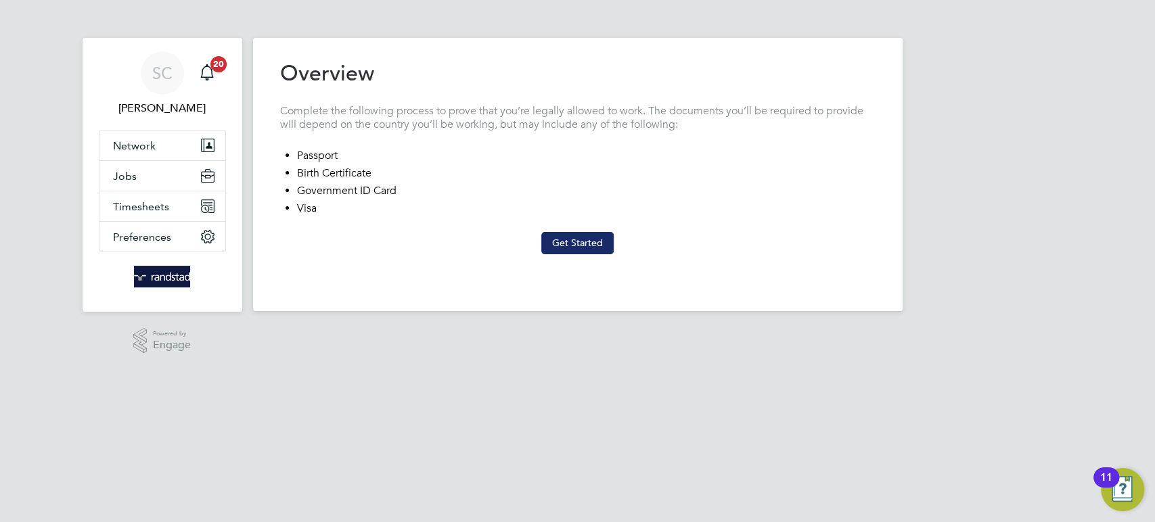
click at [567, 249] on button "Get Started" at bounding box center [577, 243] width 72 height 22
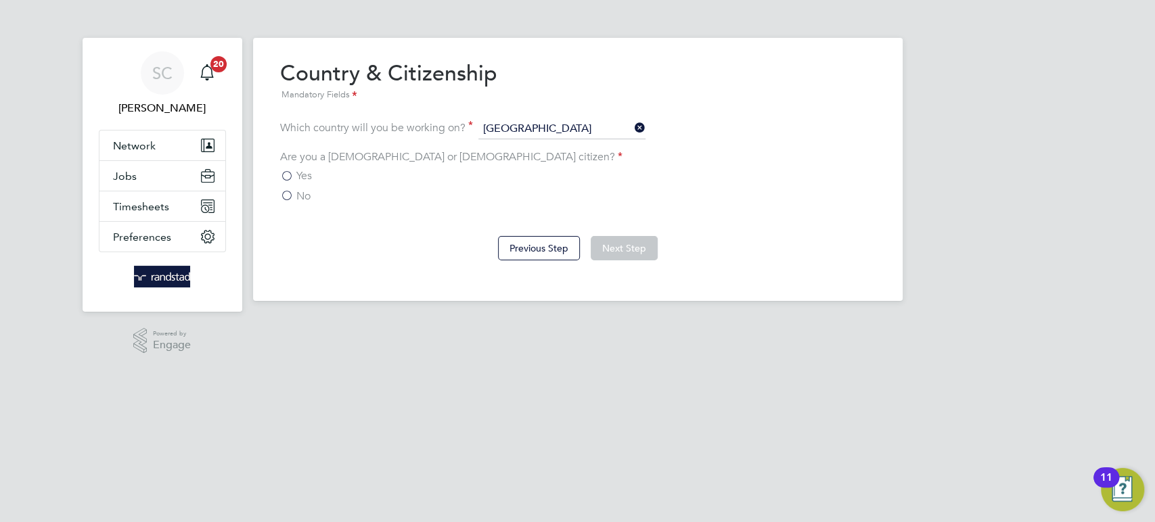
click at [285, 193] on label "No" at bounding box center [295, 196] width 30 height 14
click at [0, 0] on input "No" at bounding box center [0, 0] width 0 height 0
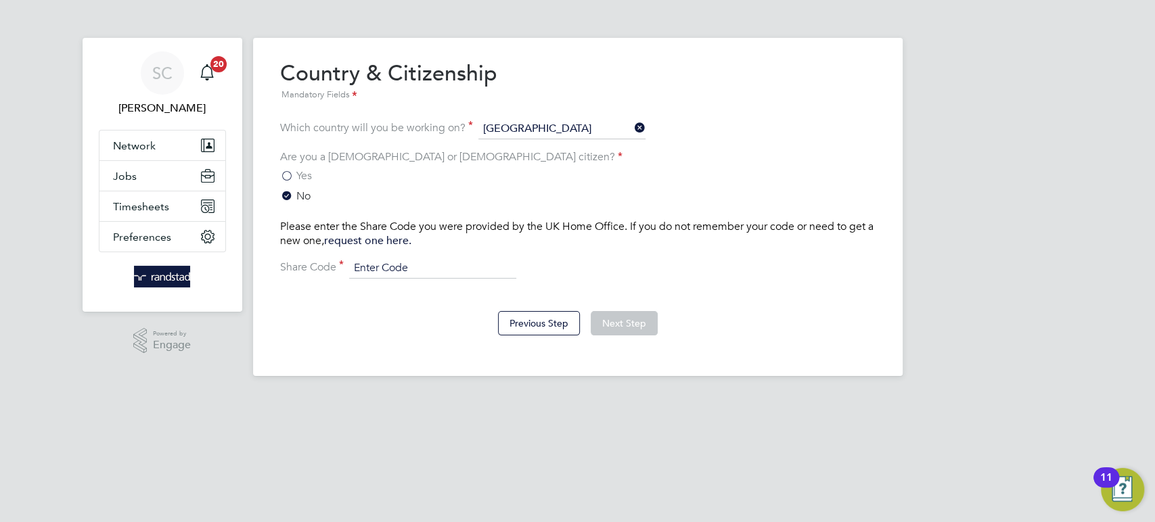
click at [384, 271] on input at bounding box center [432, 268] width 167 height 20
type input "WJ9 56E63T"
click at [623, 317] on button "Next Step" at bounding box center [623, 323] width 67 height 24
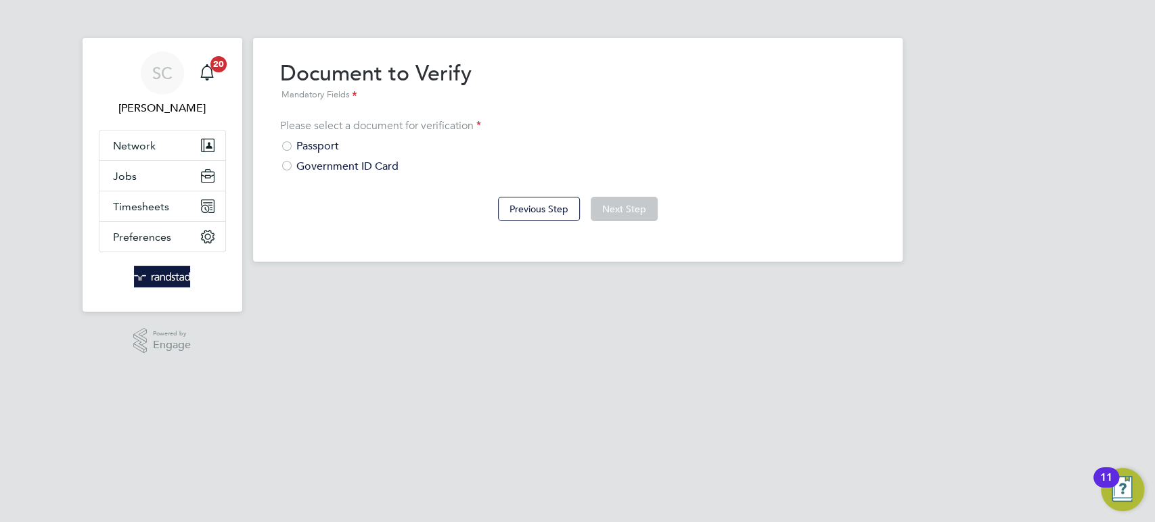
click at [283, 143] on div at bounding box center [287, 148] width 14 height 14
click at [622, 212] on button "Next Step" at bounding box center [623, 209] width 67 height 24
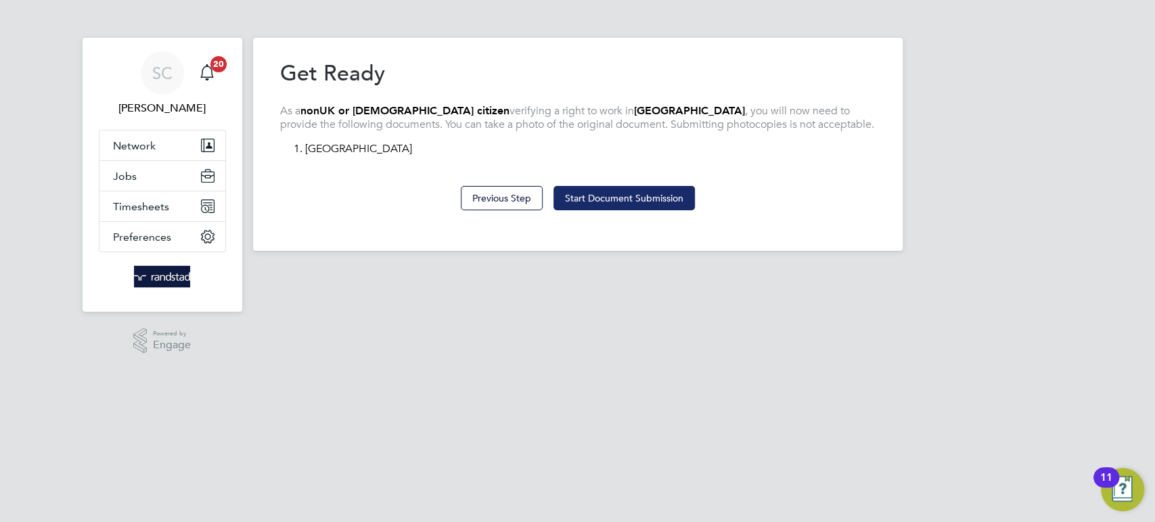
click at [617, 204] on button "Start Document Submission" at bounding box center [623, 198] width 141 height 24
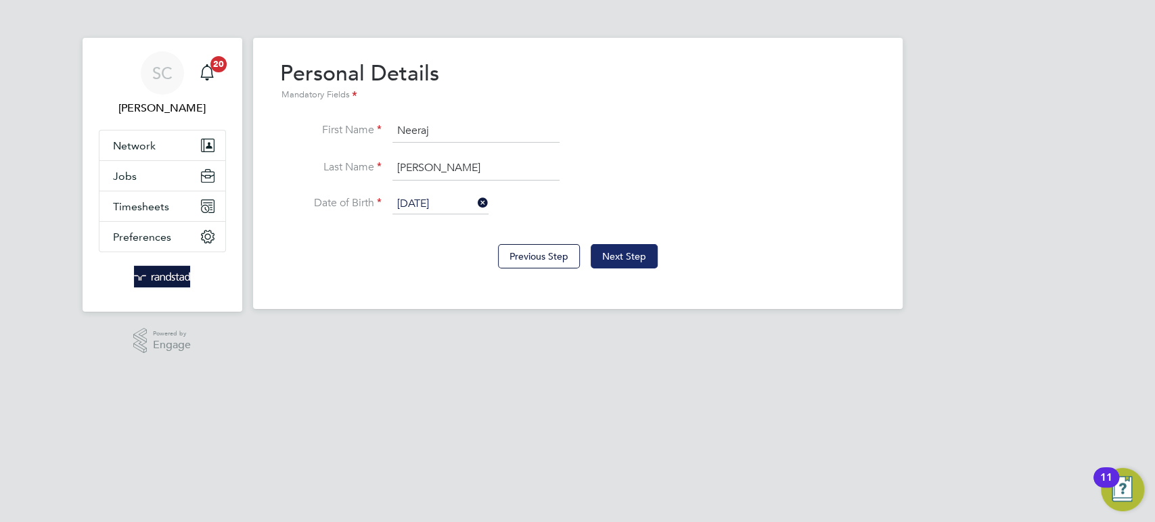
click at [626, 261] on button "Next Step" at bounding box center [623, 256] width 67 height 24
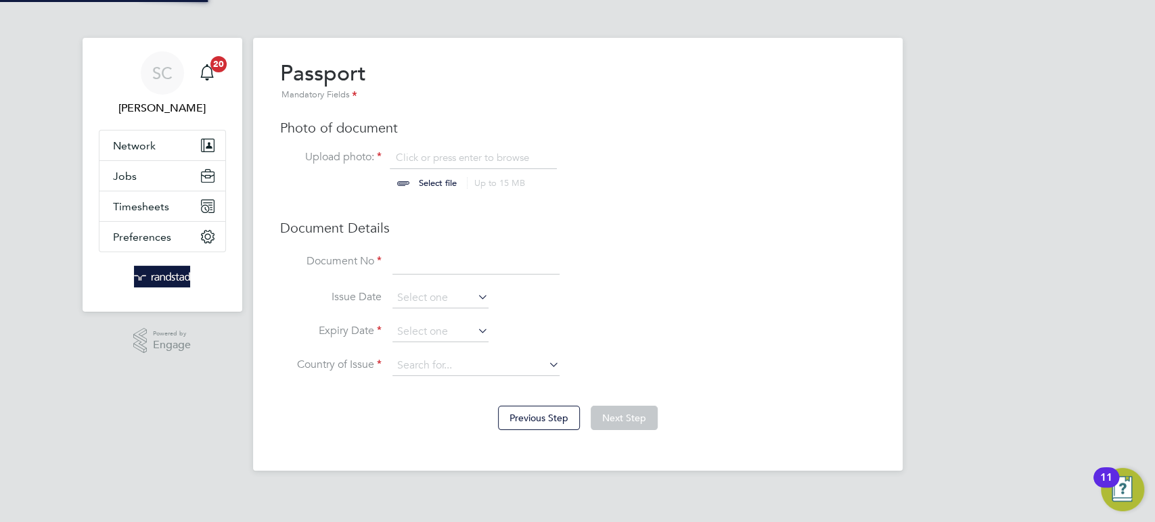
scroll to position [18, 168]
click at [425, 161] on input "file" at bounding box center [450, 171] width 212 height 41
click at [420, 152] on input "file" at bounding box center [450, 171] width 212 height 41
click at [407, 162] on input "file" at bounding box center [450, 171] width 212 height 41
type input "C:\fakepath\f03010da-fc6c-4f7a-bad2-02bfc086a835.JPG"
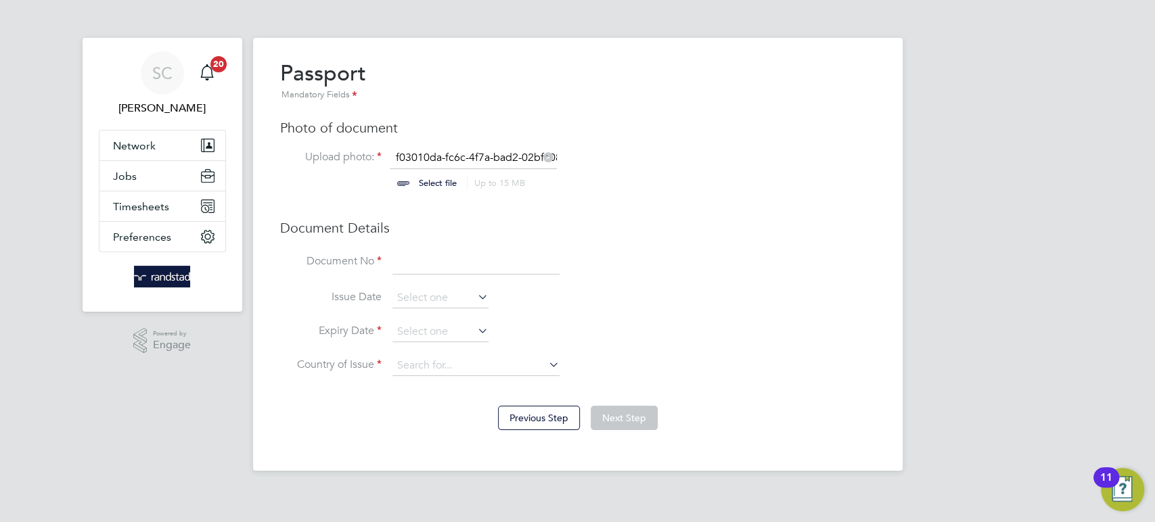
click at [425, 270] on input at bounding box center [475, 262] width 167 height 24
type input "v2083388"
click at [415, 294] on input at bounding box center [440, 298] width 96 height 20
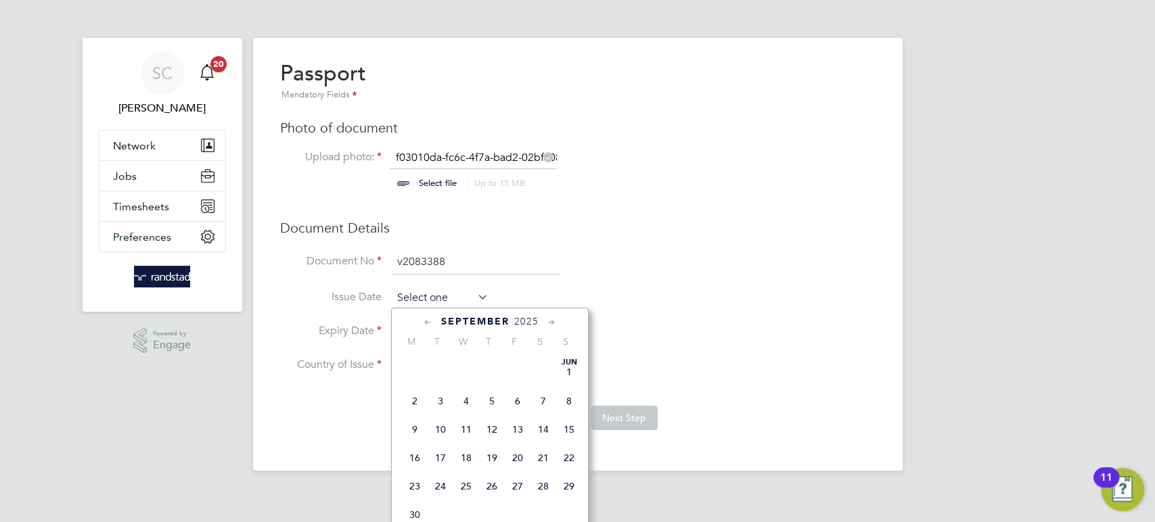
scroll to position [534, 0]
click at [415, 393] on span "22" at bounding box center [415, 380] width 26 height 26
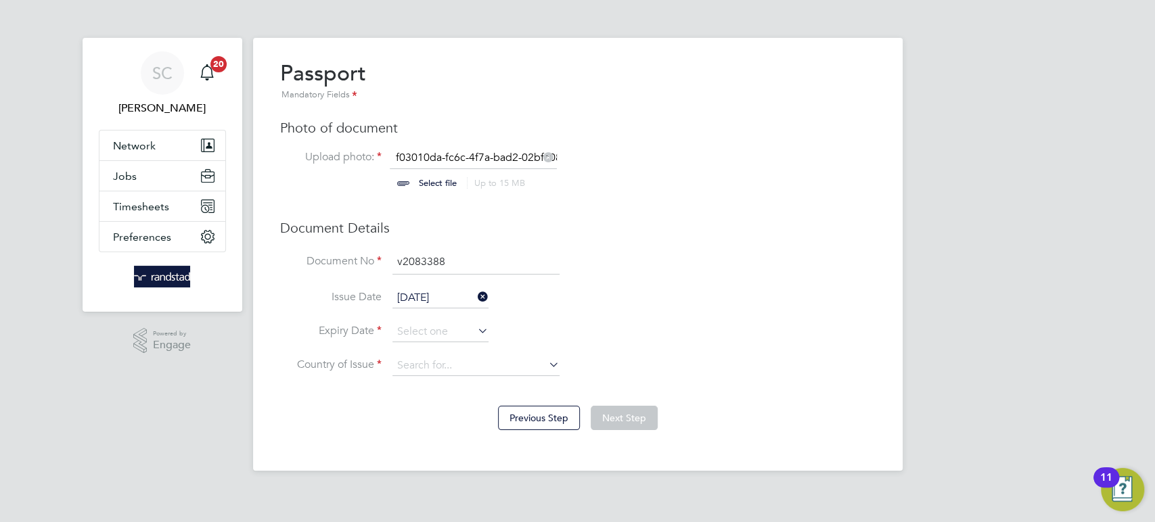
click at [452, 296] on input "22 Sep 2025" at bounding box center [440, 298] width 96 height 20
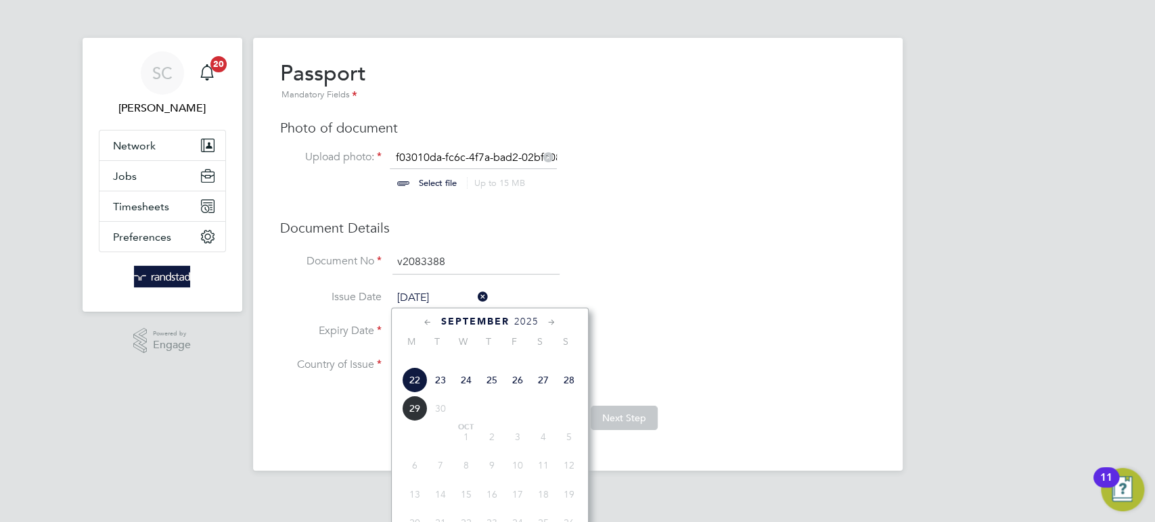
scroll to position [505, 0]
click at [522, 321] on span "2025" at bounding box center [526, 321] width 24 height 11
click at [498, 419] on span "2021" at bounding box center [492, 407] width 26 height 26
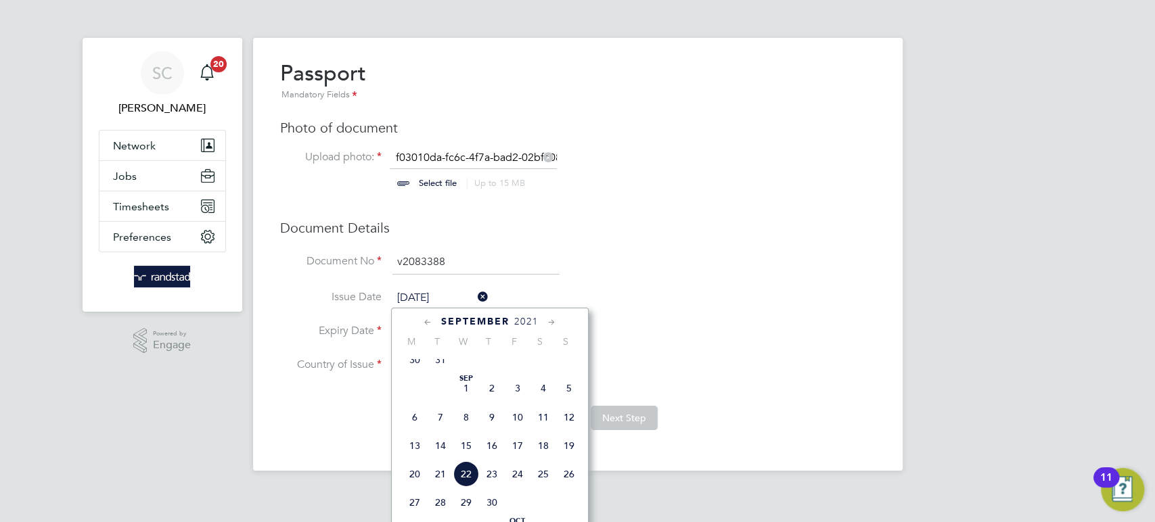
scroll to position [458, 0]
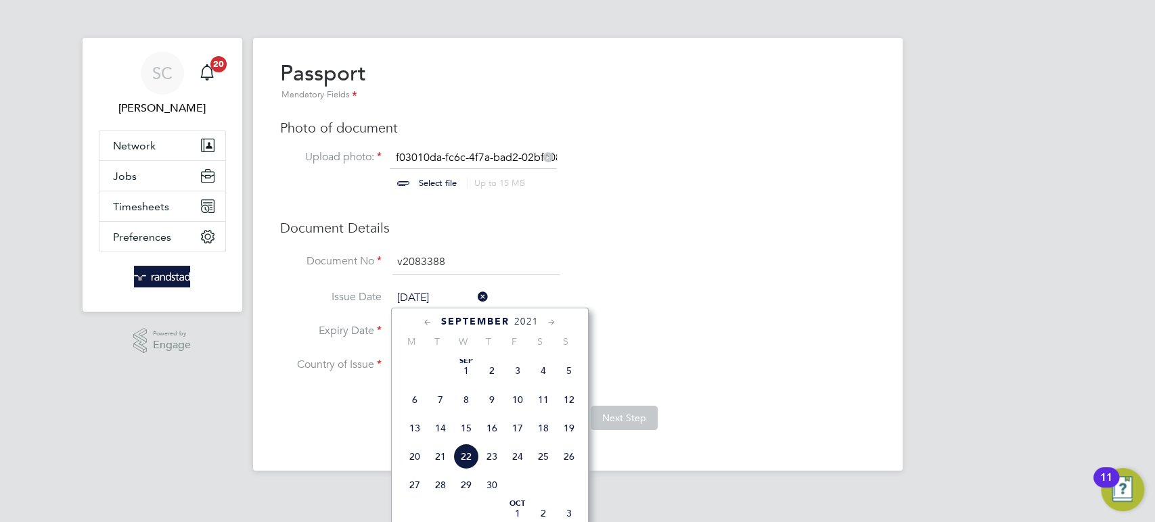
click at [463, 469] on span "22" at bounding box center [466, 457] width 26 height 26
type input "22 Sep 2021"
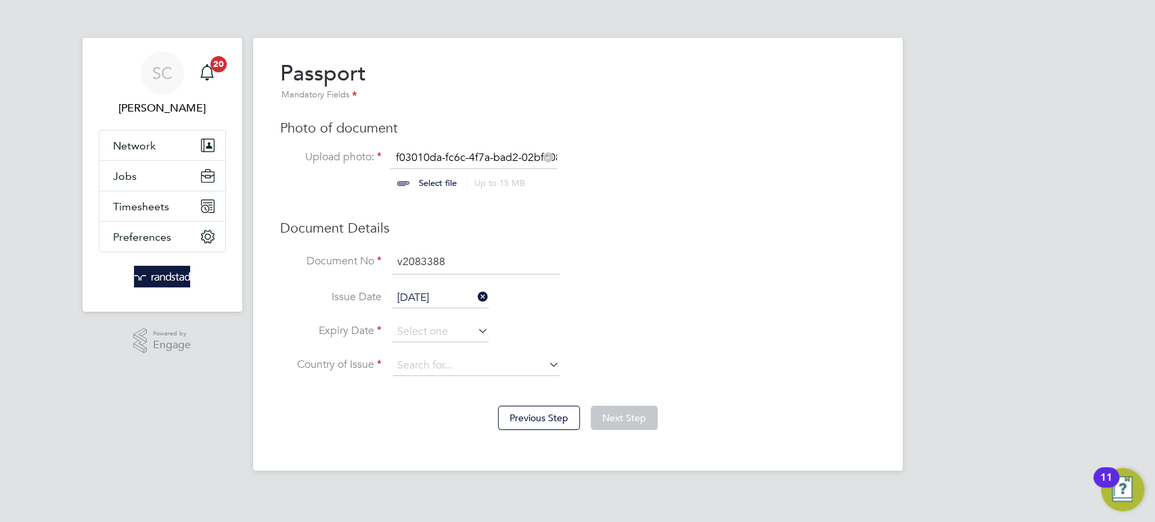
click at [463, 469] on span "22" at bounding box center [466, 457] width 26 height 26
click at [407, 338] on input at bounding box center [440, 332] width 96 height 20
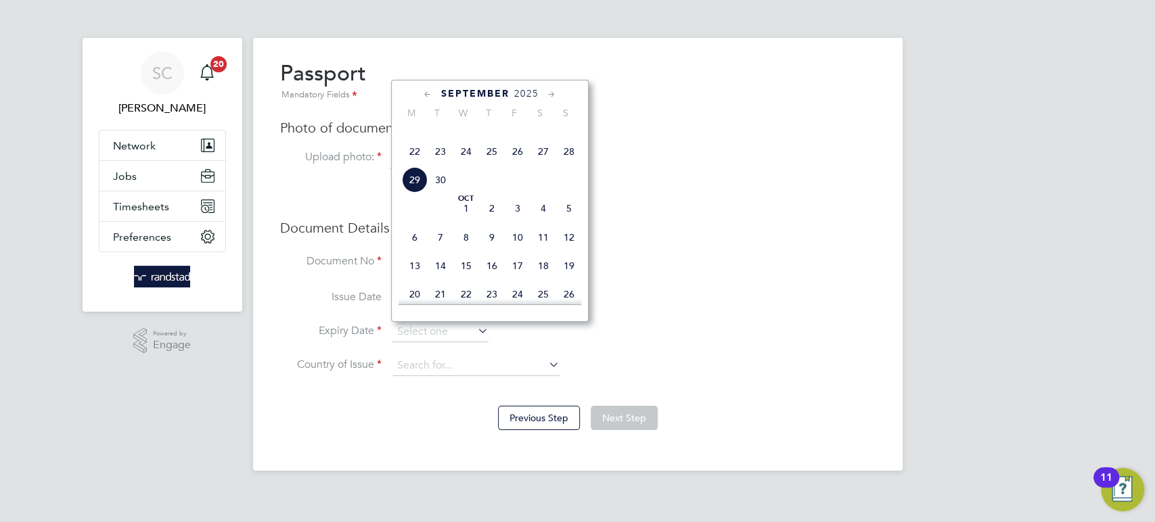
click at [568, 136] on span "21" at bounding box center [569, 123] width 26 height 26
click at [436, 335] on input "21 Sep 2025" at bounding box center [440, 332] width 96 height 20
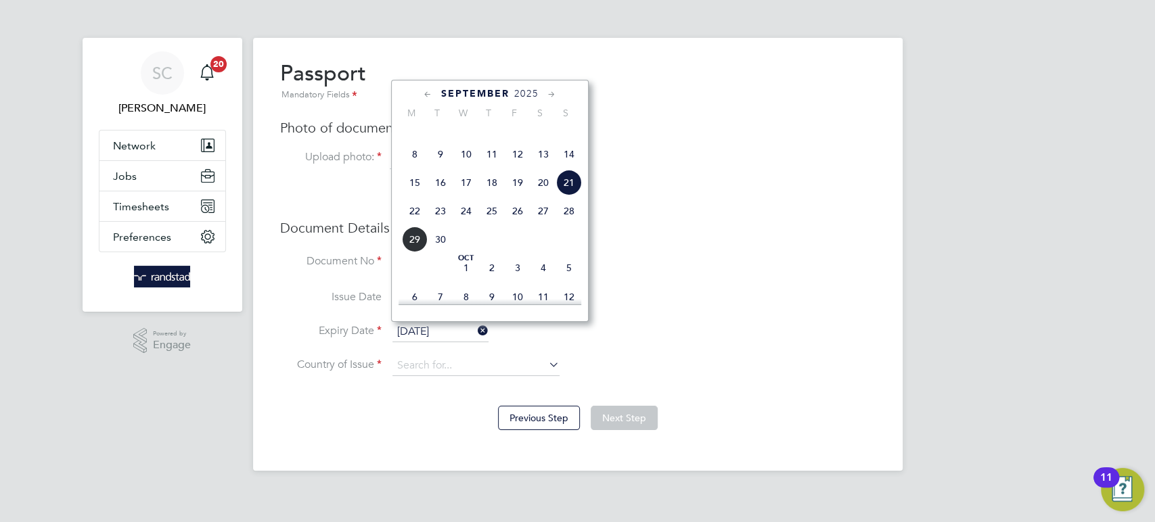
click at [530, 89] on span "2025" at bounding box center [526, 93] width 24 height 11
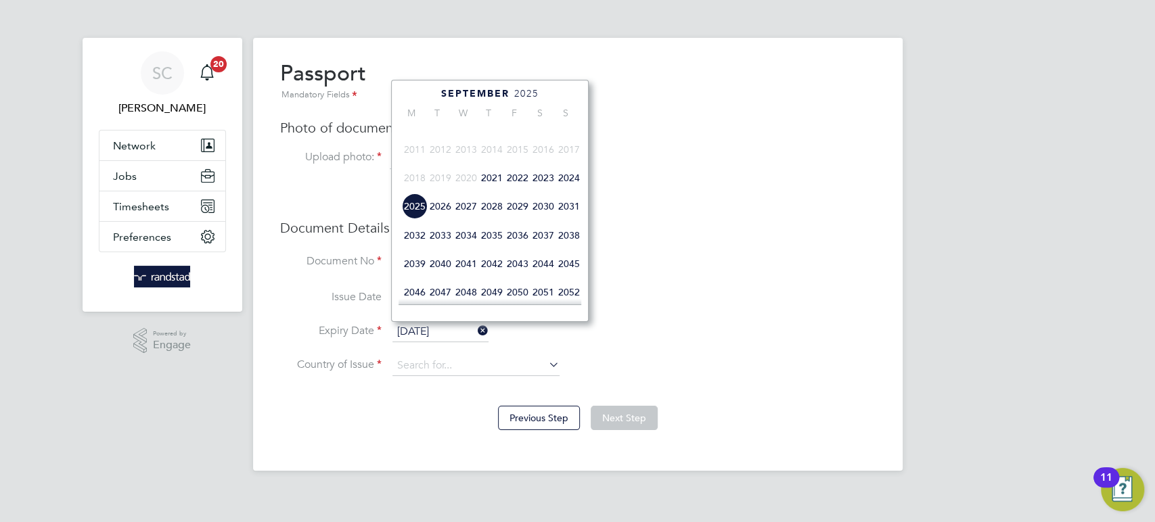
click at [530, 89] on span "2025" at bounding box center [526, 93] width 24 height 11
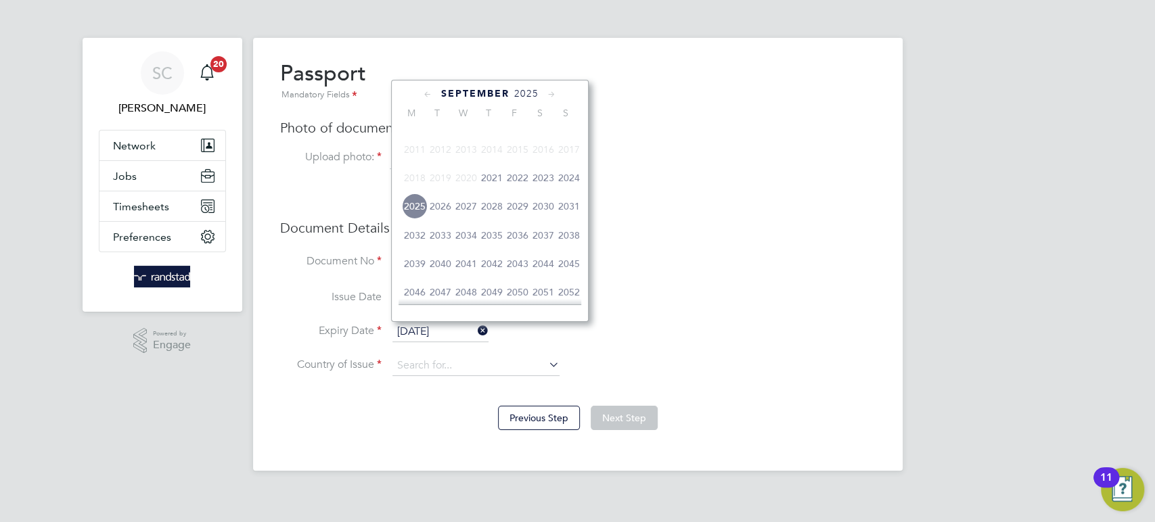
click at [530, 89] on span "2025" at bounding box center [526, 93] width 24 height 11
click at [521, 93] on span "2025" at bounding box center [515, 93] width 24 height 11
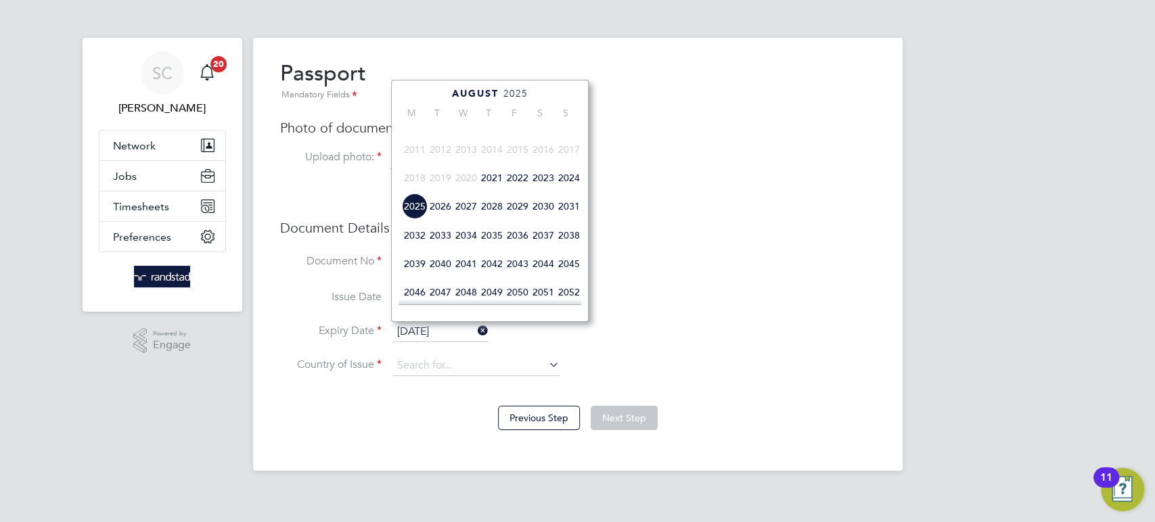
click at [564, 219] on span "2031" at bounding box center [569, 206] width 26 height 26
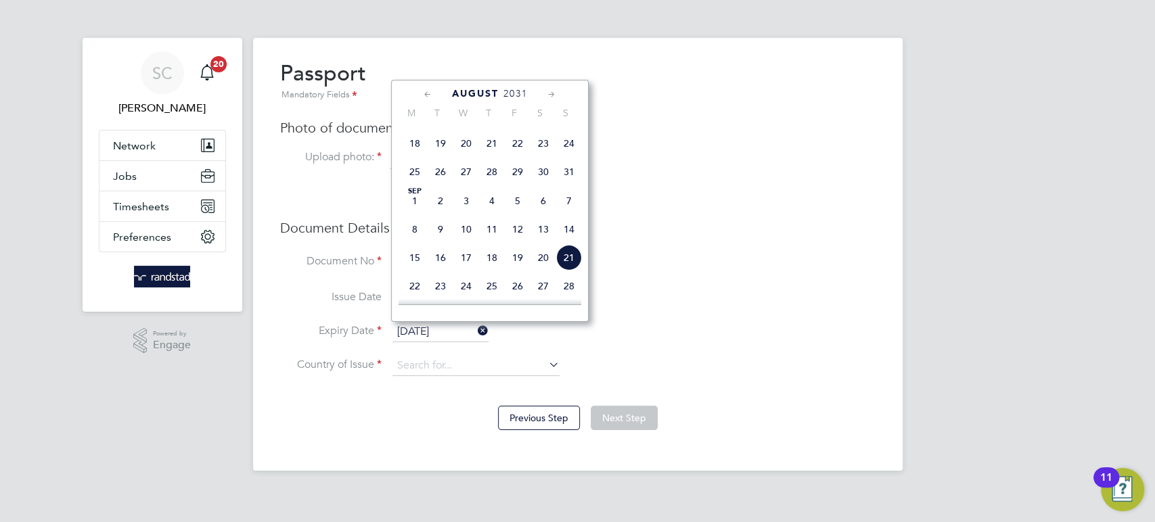
scroll to position [405, 0]
click at [563, 265] on span "21" at bounding box center [569, 252] width 26 height 26
type input "21 Sep 2031"
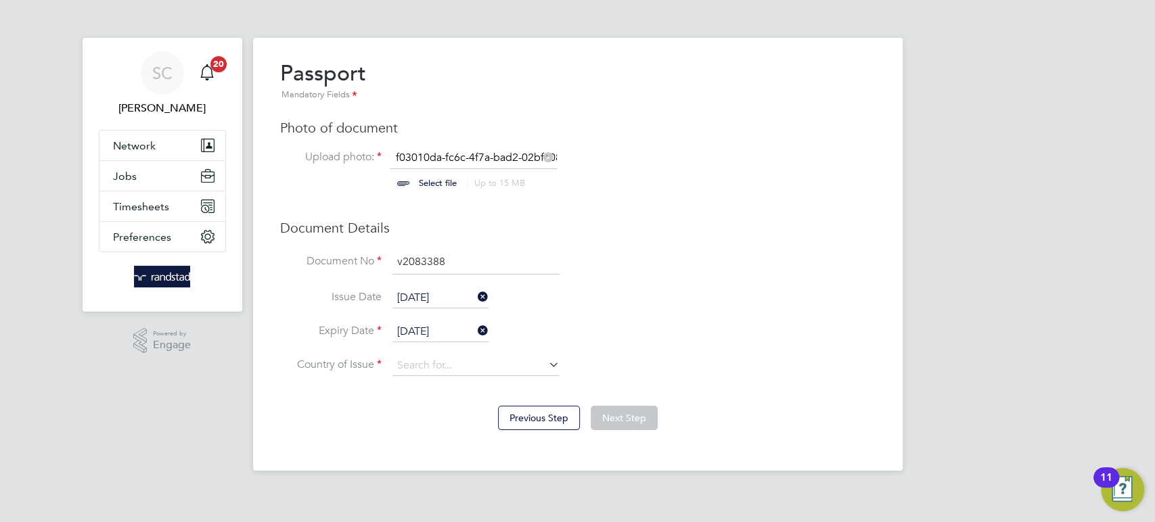
click at [563, 265] on span "21" at bounding box center [569, 252] width 26 height 26
click at [439, 360] on input at bounding box center [475, 366] width 167 height 20
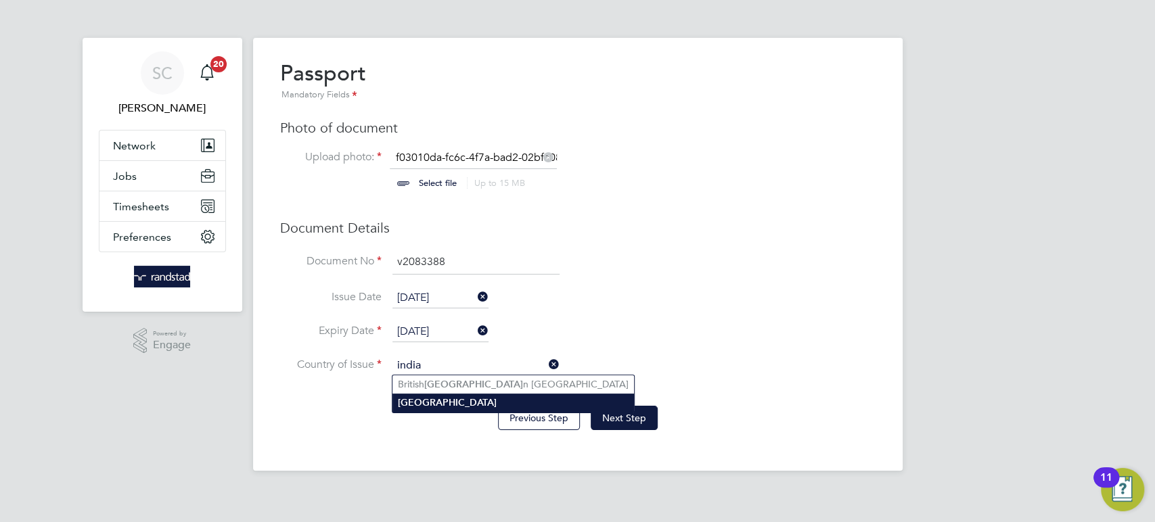
click at [424, 400] on li "India" at bounding box center [512, 403] width 241 height 18
type input "India"
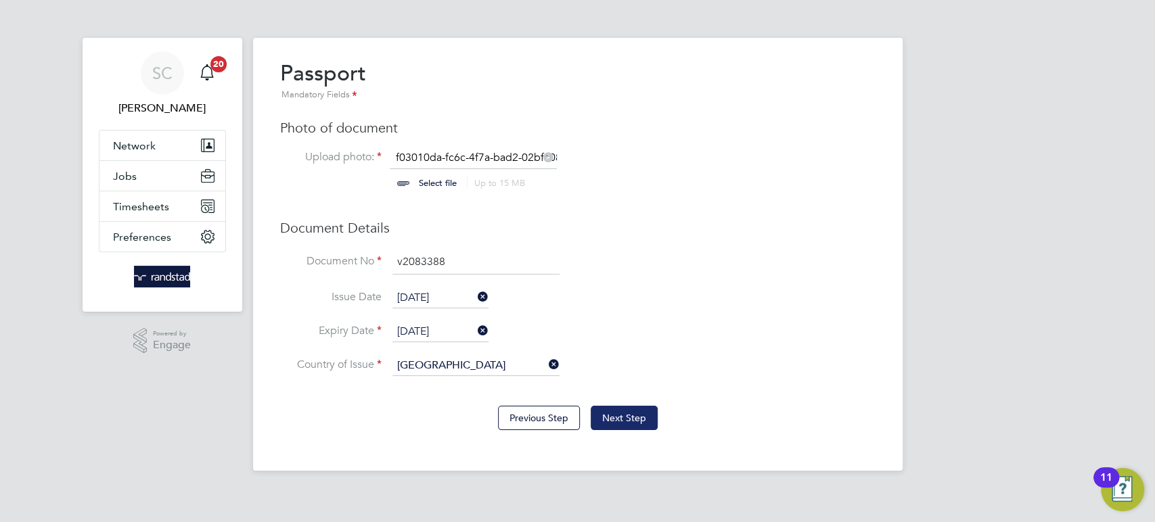
click at [641, 419] on button "Next Step" at bounding box center [623, 418] width 67 height 24
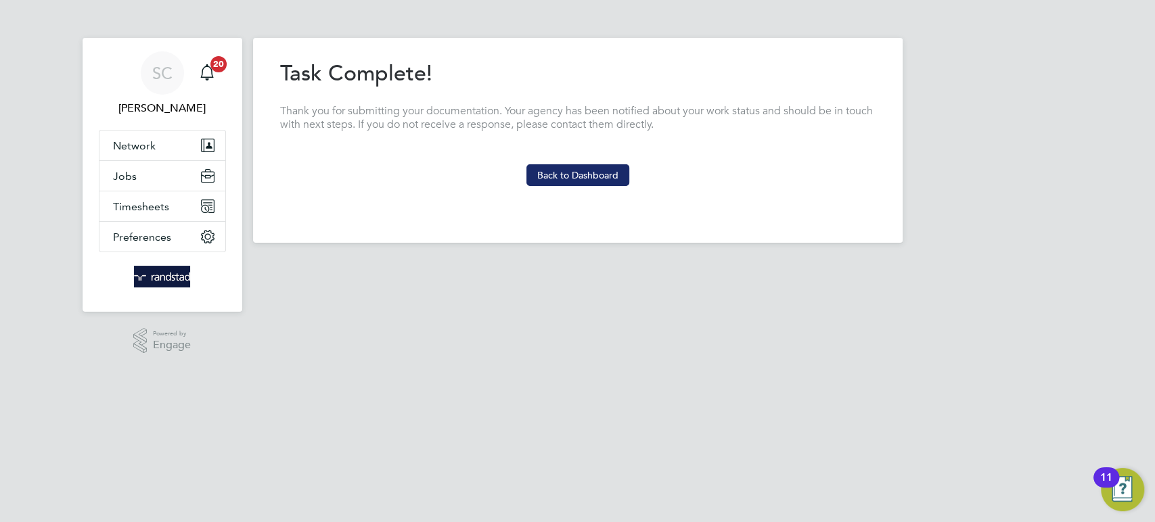
click at [572, 173] on button "Back to Dashboard" at bounding box center [577, 175] width 103 height 22
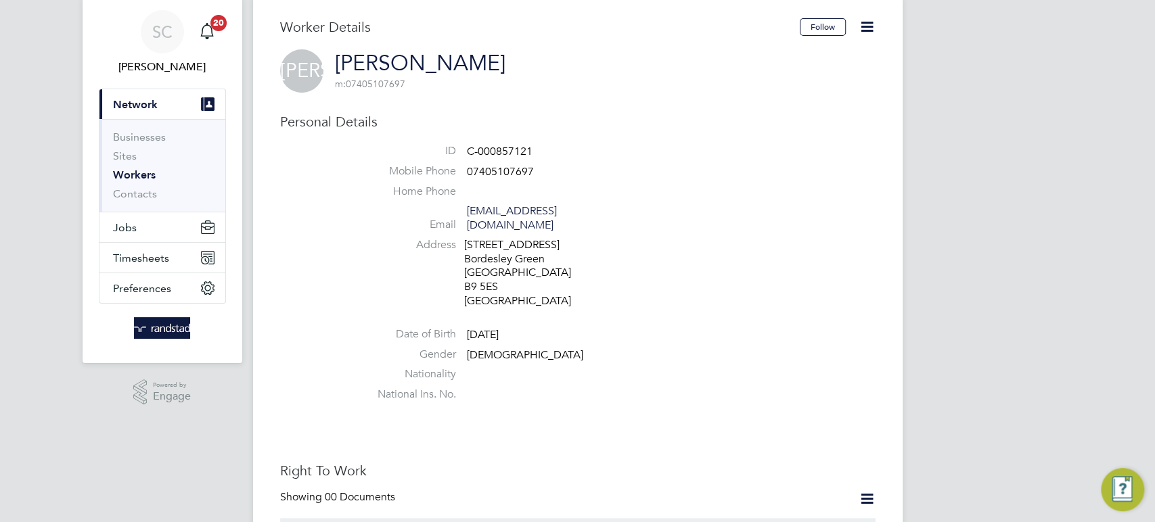
scroll to position [54, 0]
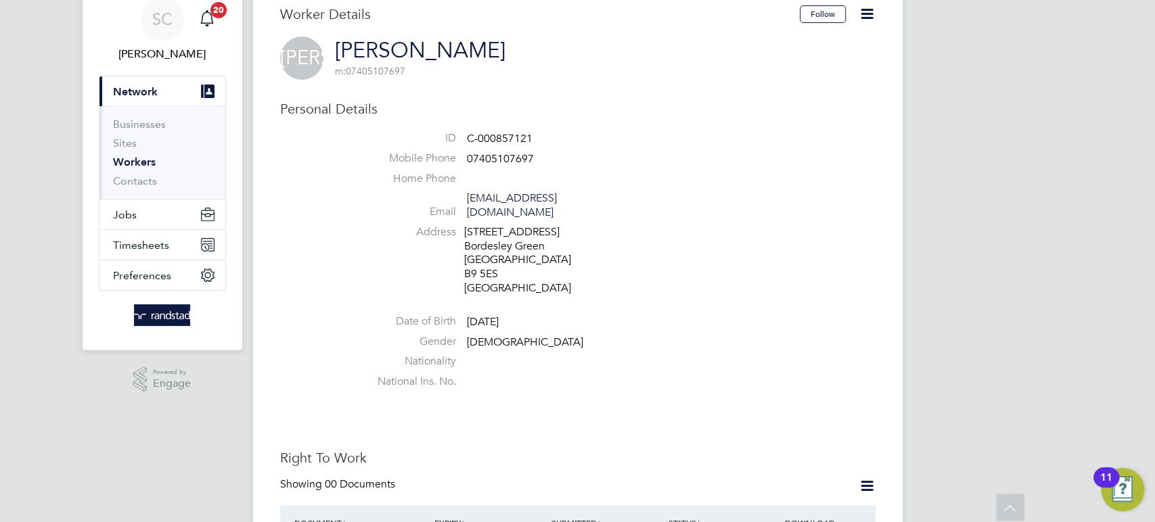
click at [868, 478] on icon at bounding box center [866, 486] width 17 height 17
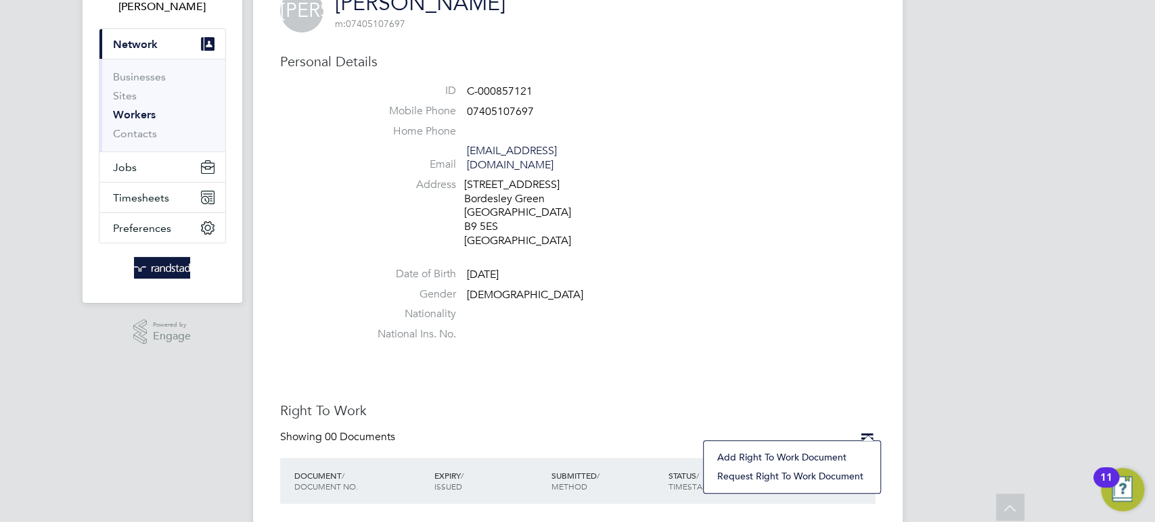
scroll to position [120, 0]
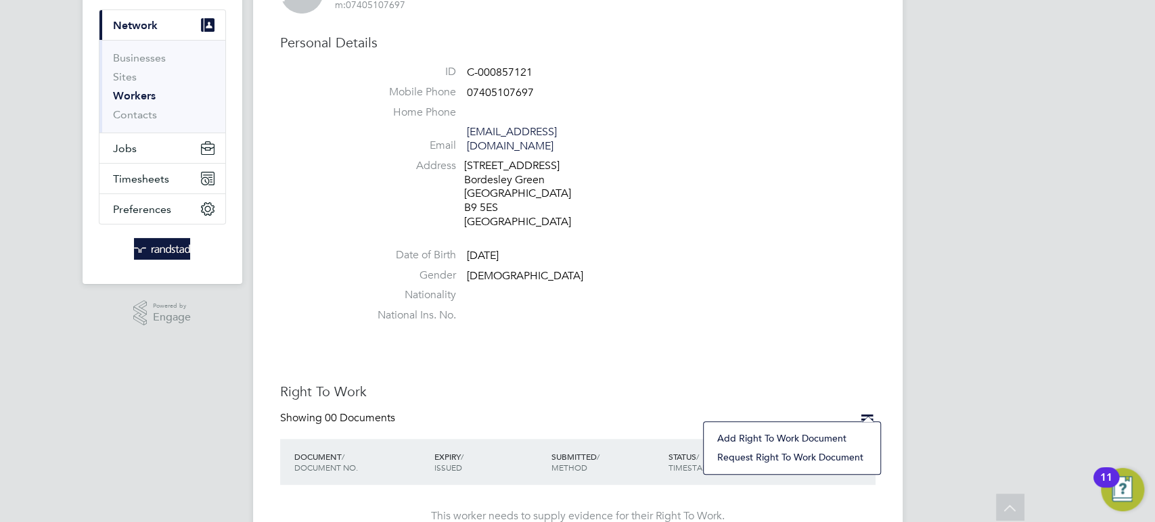
click at [776, 440] on li "Add Right To Work Document" at bounding box center [791, 438] width 163 height 19
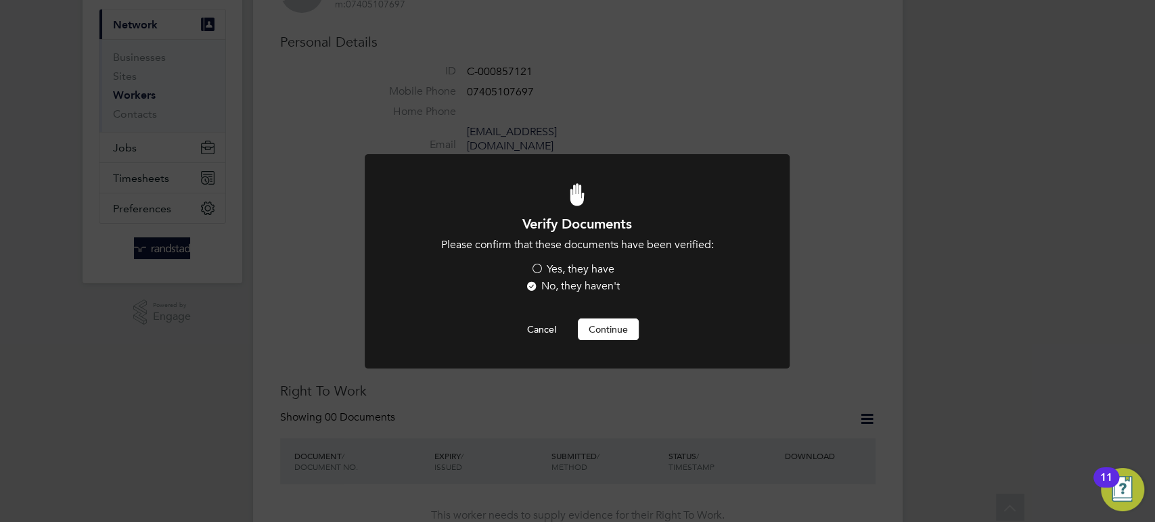
click at [538, 273] on label "Yes, they have" at bounding box center [572, 269] width 84 height 14
click at [0, 0] on input "Yes, they have" at bounding box center [0, 0] width 0 height 0
click at [599, 330] on button "Continue" at bounding box center [608, 330] width 61 height 22
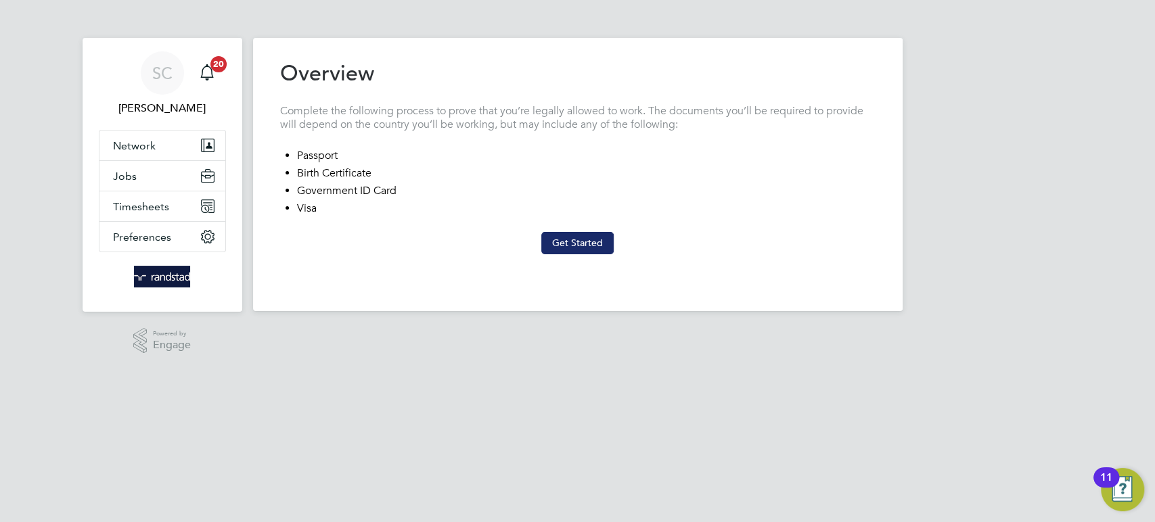
click at [580, 242] on button "Get Started" at bounding box center [577, 243] width 72 height 22
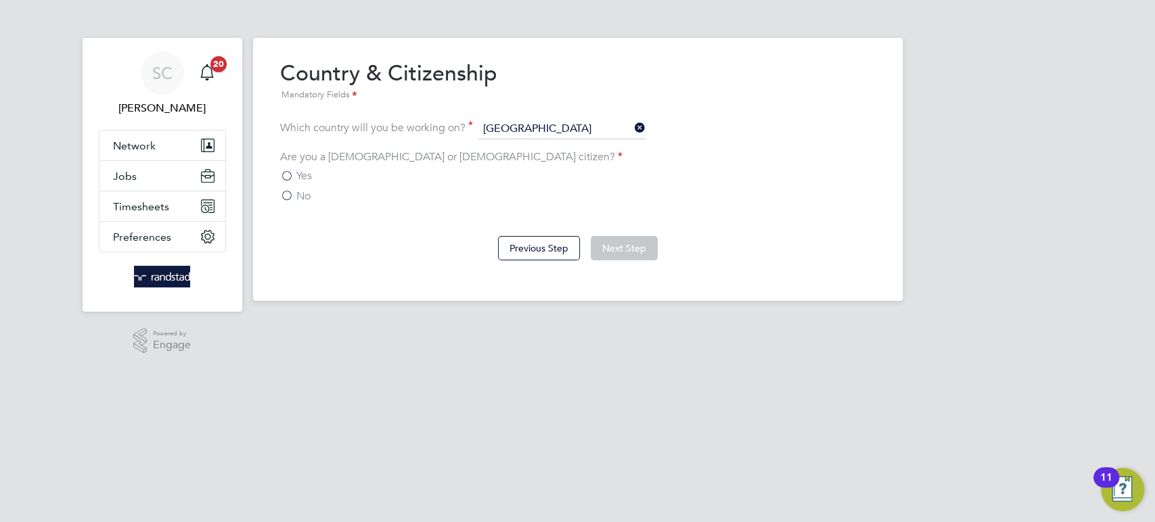
click at [287, 177] on label "Yes" at bounding box center [296, 176] width 32 height 14
click at [0, 0] on input "Yes" at bounding box center [0, 0] width 0 height 0
click at [616, 245] on button "Next Step" at bounding box center [623, 248] width 67 height 24
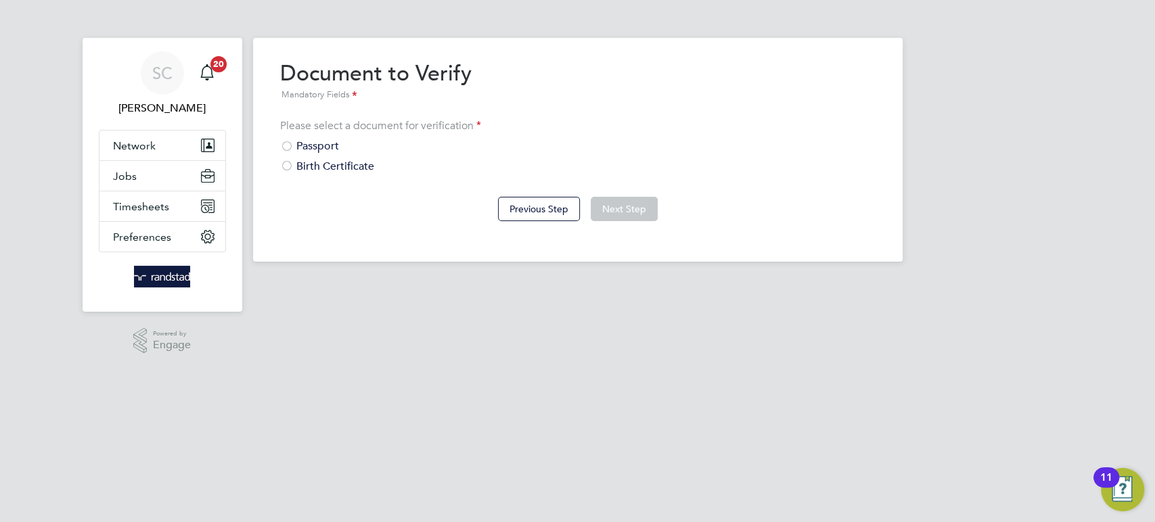
click at [289, 147] on div at bounding box center [287, 148] width 14 height 14
click at [634, 208] on button "Next Step" at bounding box center [623, 209] width 67 height 24
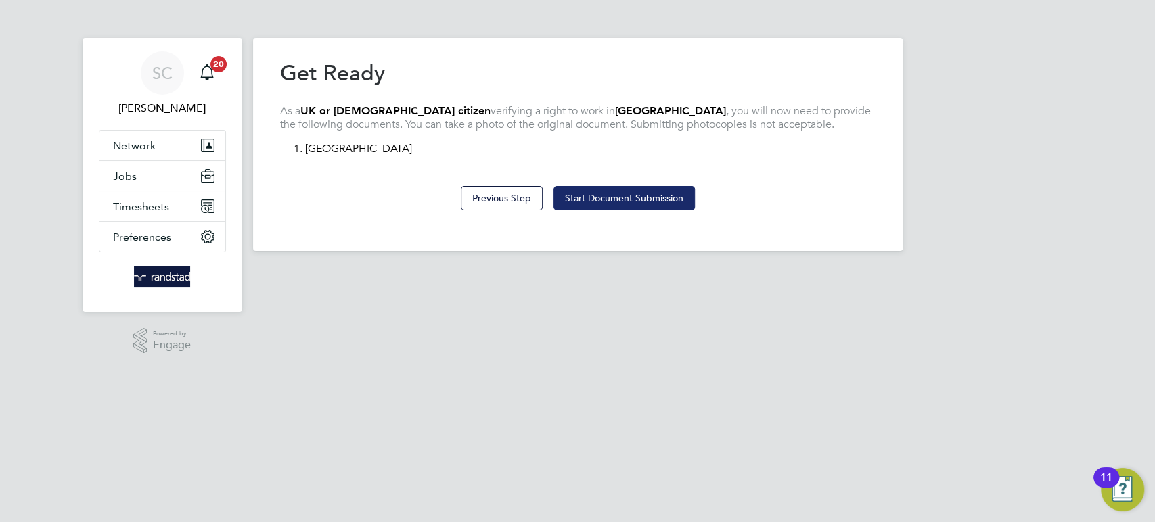
click at [626, 200] on button "Start Document Submission" at bounding box center [623, 198] width 141 height 24
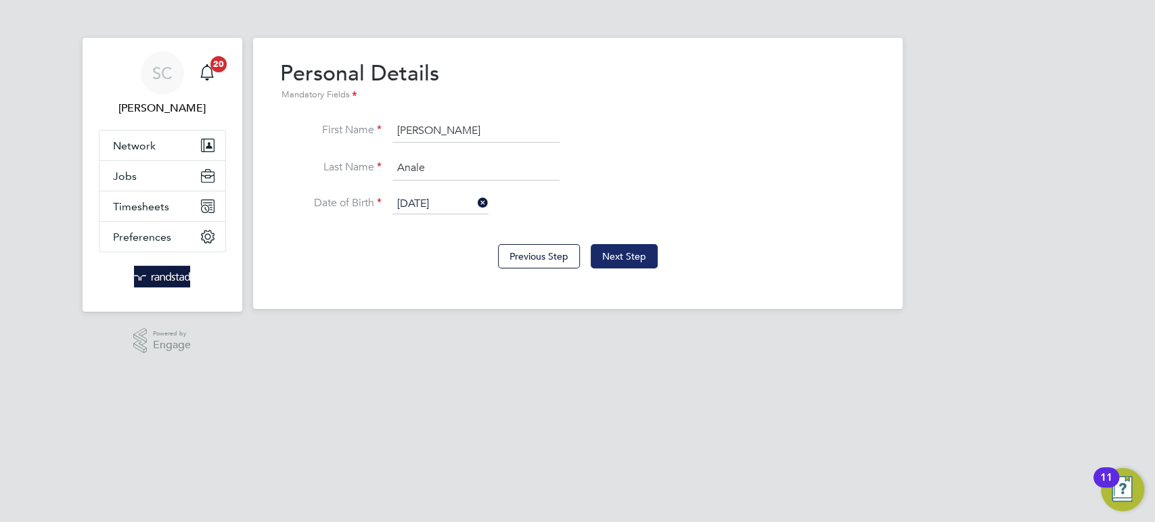
click at [609, 261] on button "Next Step" at bounding box center [623, 256] width 67 height 24
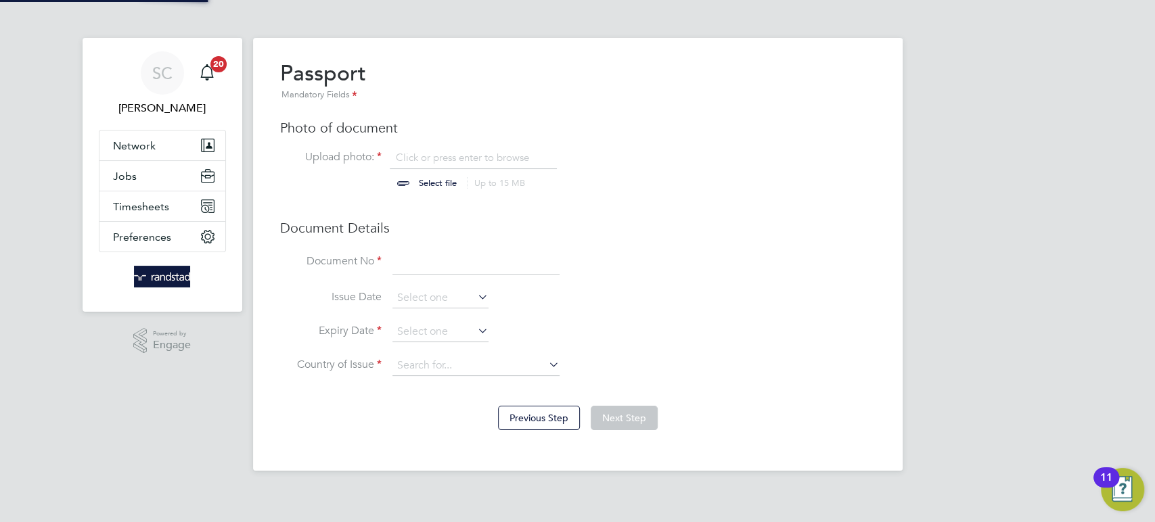
scroll to position [18, 168]
click at [419, 180] on input "file" at bounding box center [450, 171] width 212 height 41
type input "C:\fakepath\4b5218b0-6702-4b5a-aef7-c0cfe49e970b.JPG"
click at [416, 265] on input at bounding box center [475, 262] width 167 height 24
type input "554484874"
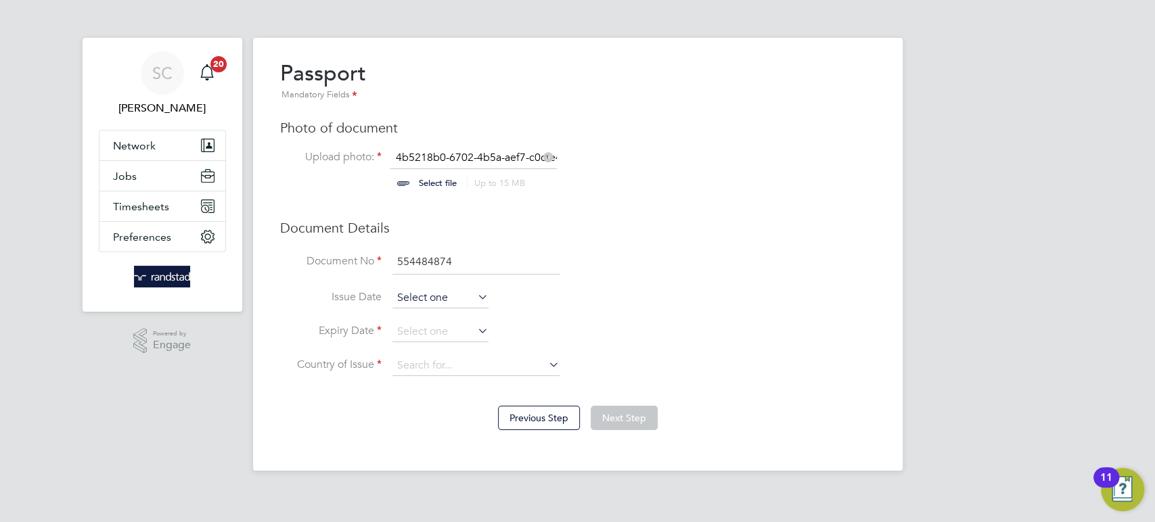
click at [419, 302] on input at bounding box center [440, 298] width 96 height 20
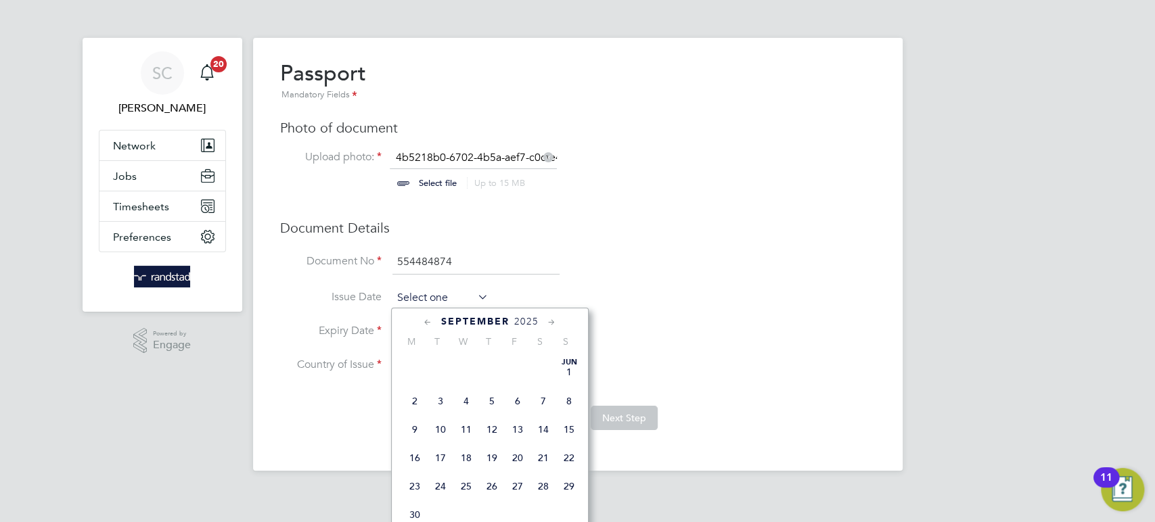
scroll to position [534, 0]
click at [524, 320] on span "2025" at bounding box center [526, 321] width 24 height 11
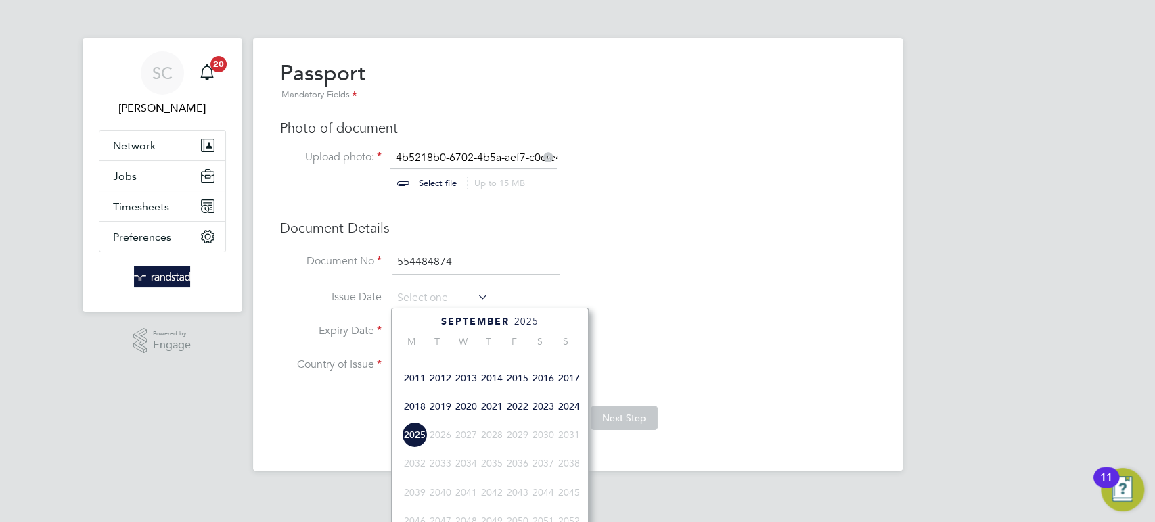
click at [413, 419] on span "2018" at bounding box center [415, 407] width 26 height 26
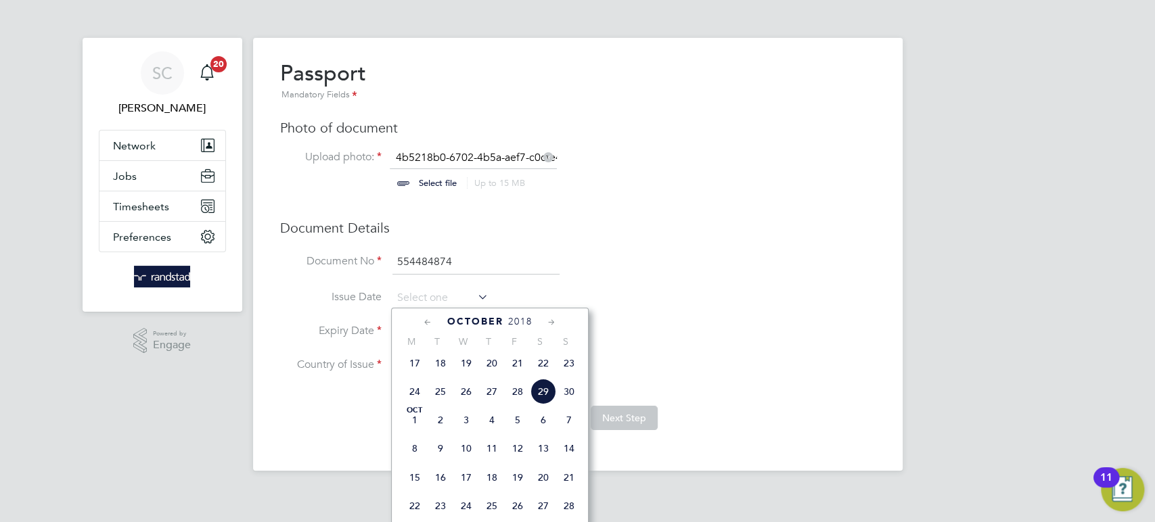
scroll to position [572, 0]
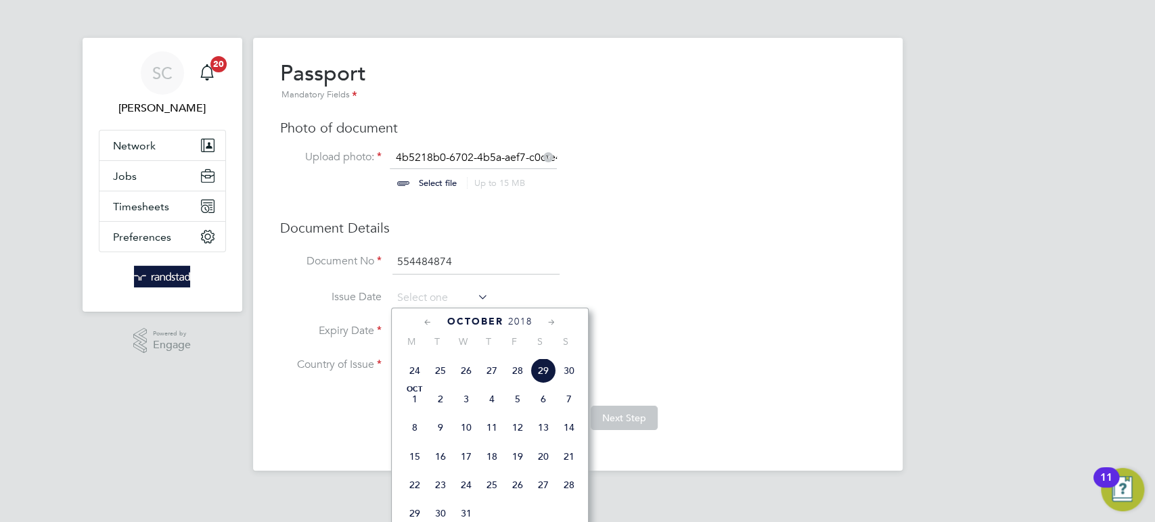
click at [443, 412] on span "2" at bounding box center [440, 399] width 26 height 26
type input "[DATE]"
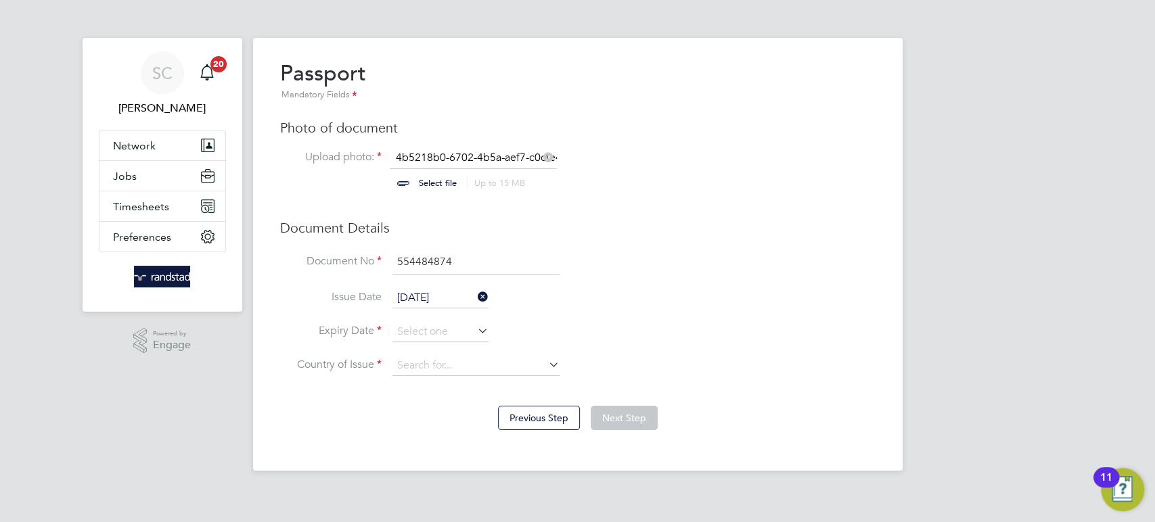
click at [443, 412] on span "2" at bounding box center [440, 399] width 26 height 26
click at [416, 335] on input at bounding box center [440, 332] width 96 height 20
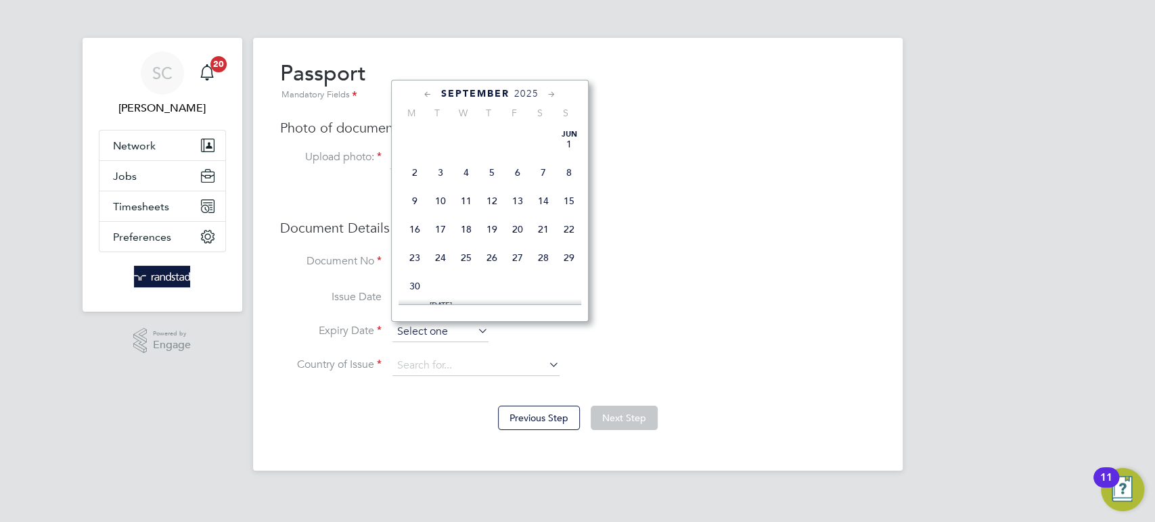
scroll to position [534, 0]
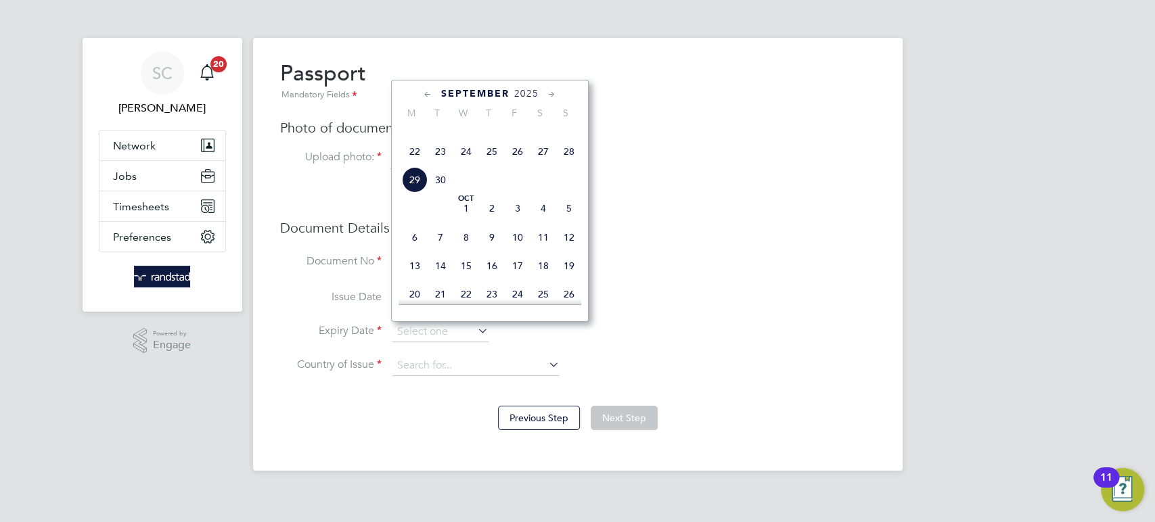
click at [491, 221] on span "2" at bounding box center [492, 208] width 26 height 26
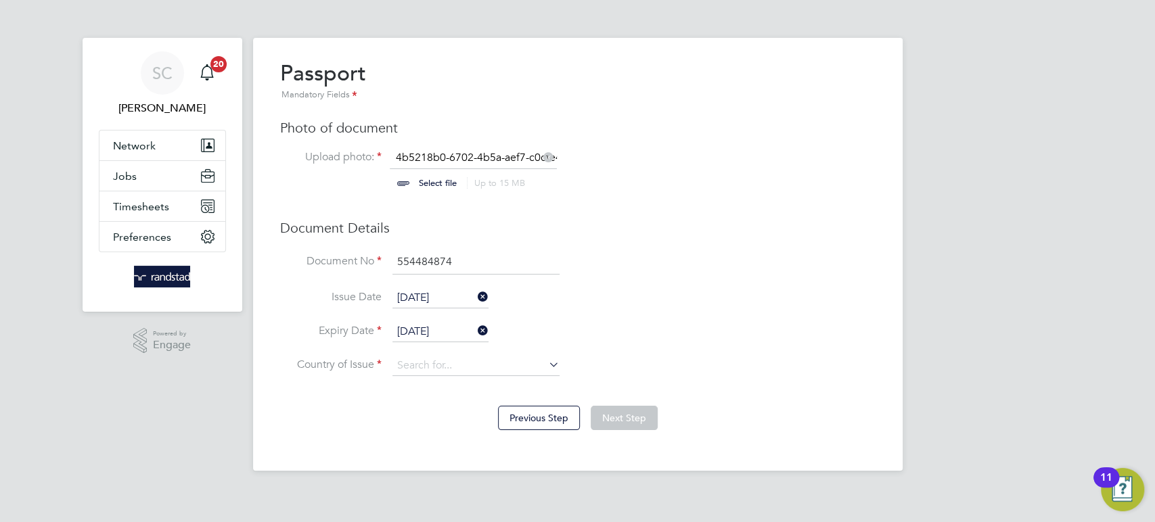
click at [433, 336] on input "[DATE]" at bounding box center [440, 332] width 96 height 20
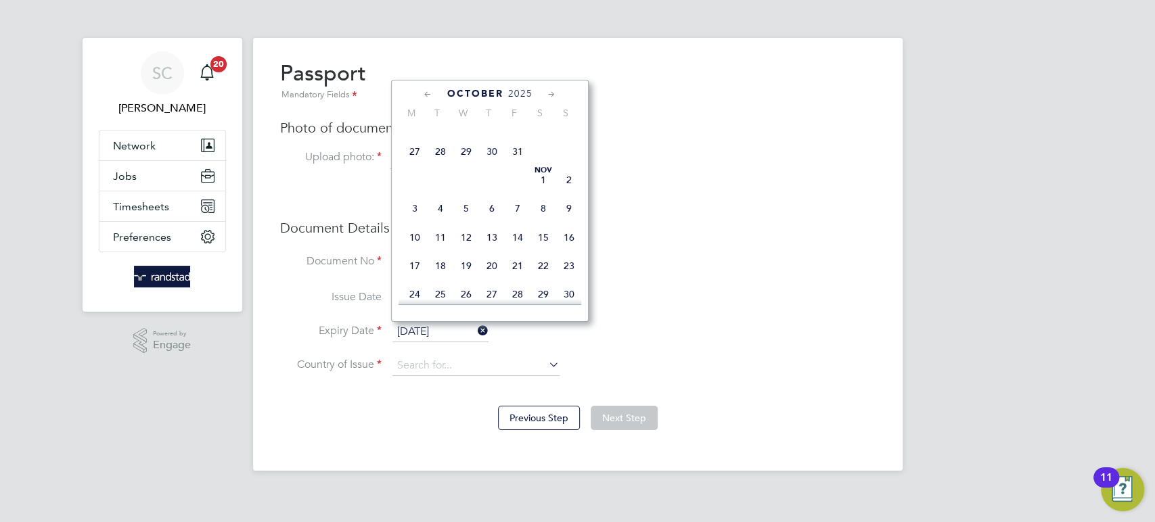
scroll to position [386, 0]
click at [517, 99] on div "[DATE]" at bounding box center [489, 93] width 183 height 13
click at [517, 94] on span "2025" at bounding box center [520, 93] width 24 height 11
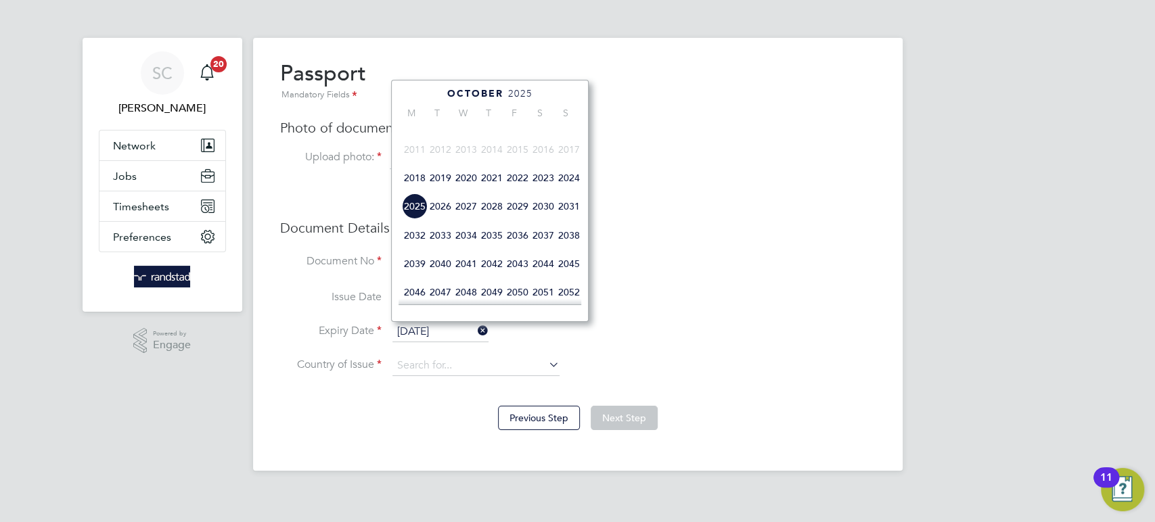
click at [488, 219] on span "2028" at bounding box center [492, 206] width 26 height 26
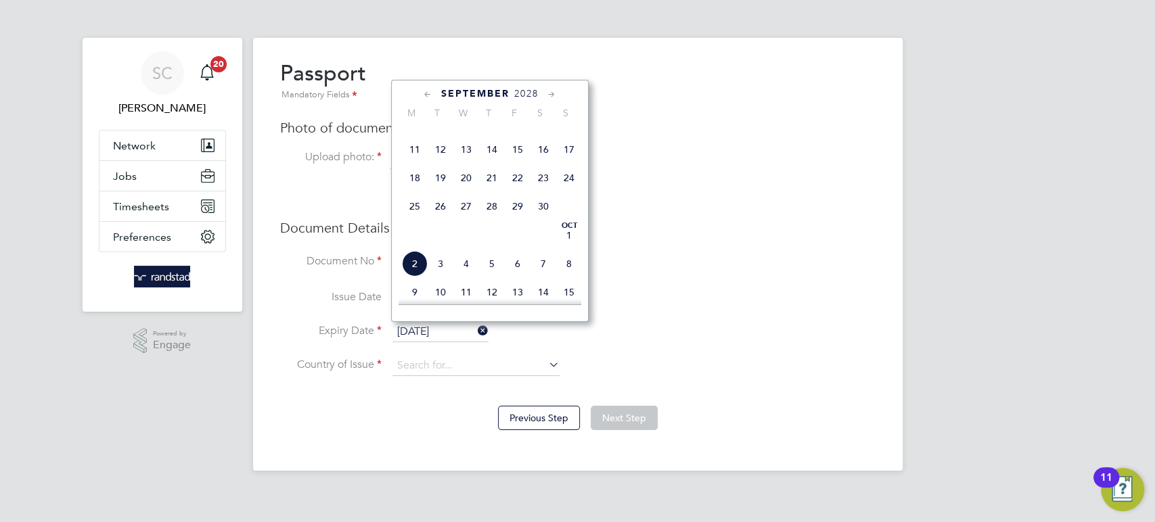
click at [413, 277] on span "2" at bounding box center [415, 264] width 26 height 26
type input "[DATE]"
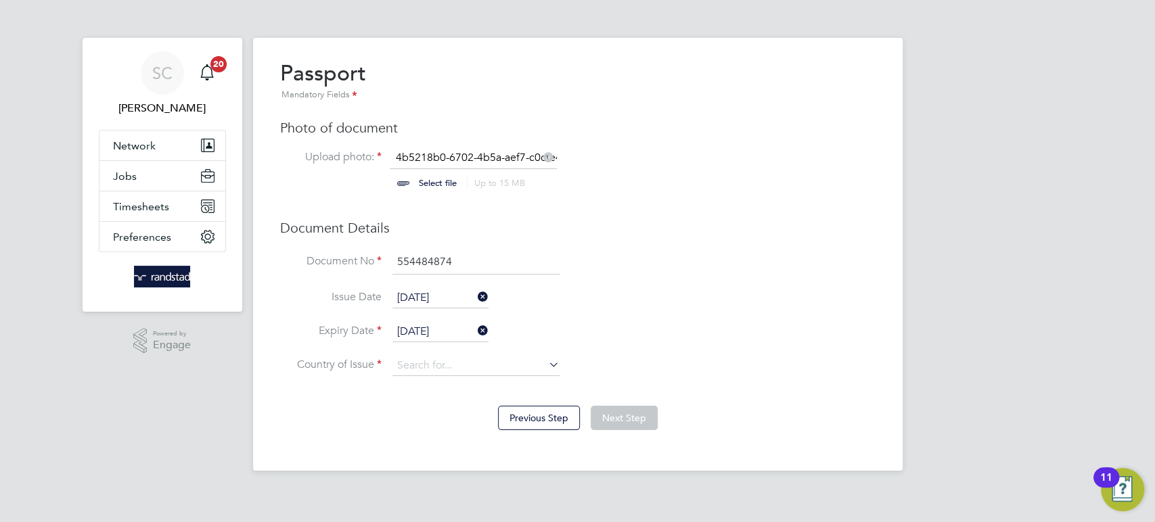
click at [413, 277] on span "2" at bounding box center [415, 264] width 26 height 26
click at [402, 365] on input at bounding box center [475, 366] width 167 height 20
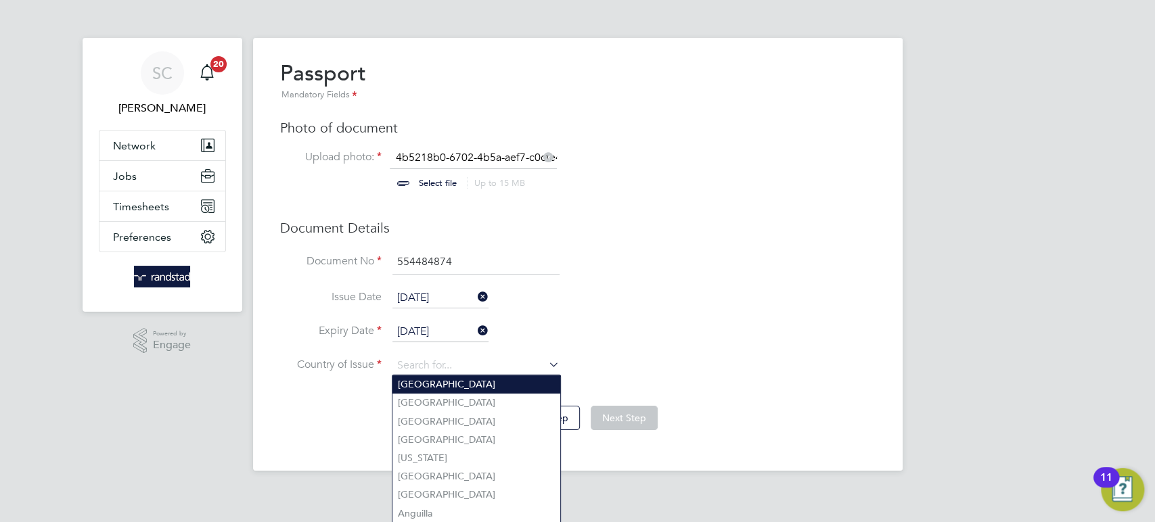
type input "[GEOGRAPHIC_DATA]"
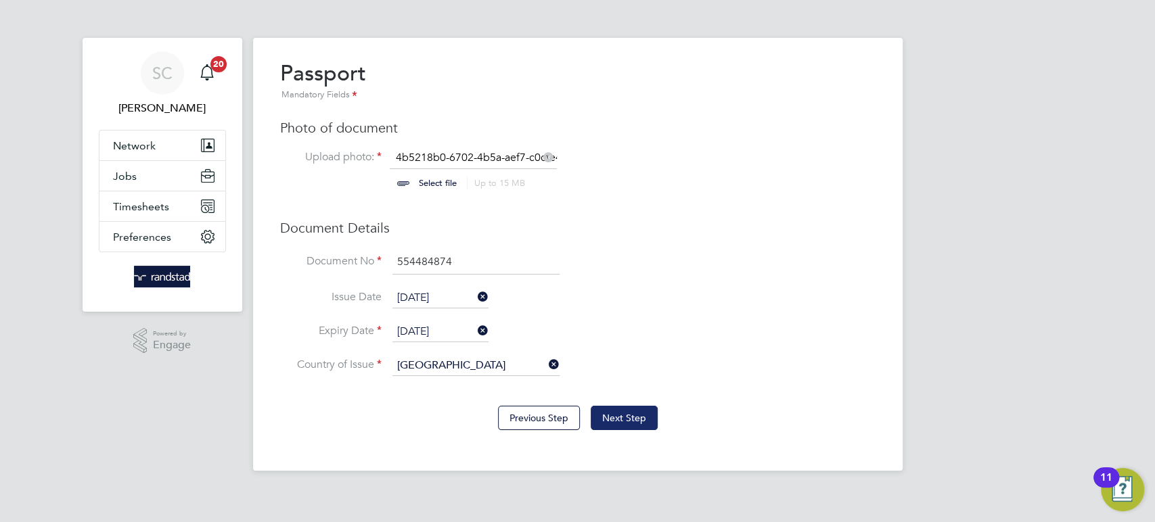
click at [616, 421] on button "Next Step" at bounding box center [623, 418] width 67 height 24
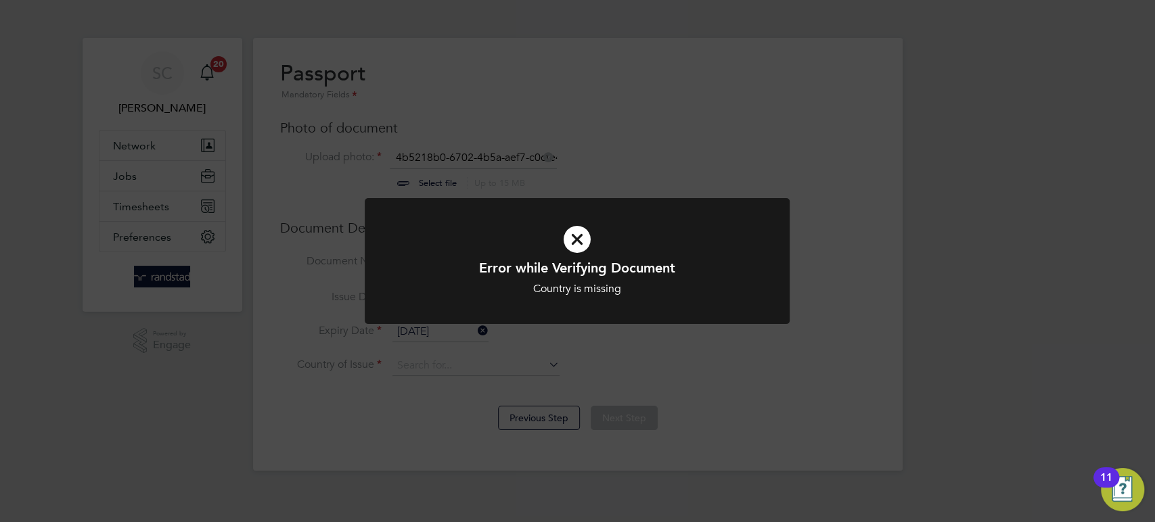
click at [582, 235] on icon at bounding box center [577, 239] width 352 height 53
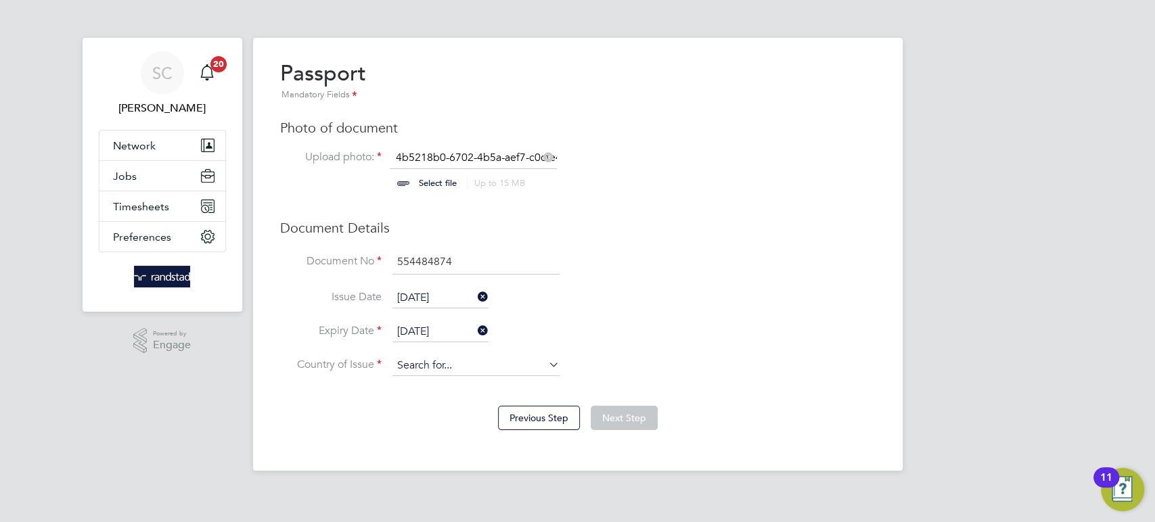
click at [439, 362] on input at bounding box center [475, 366] width 167 height 20
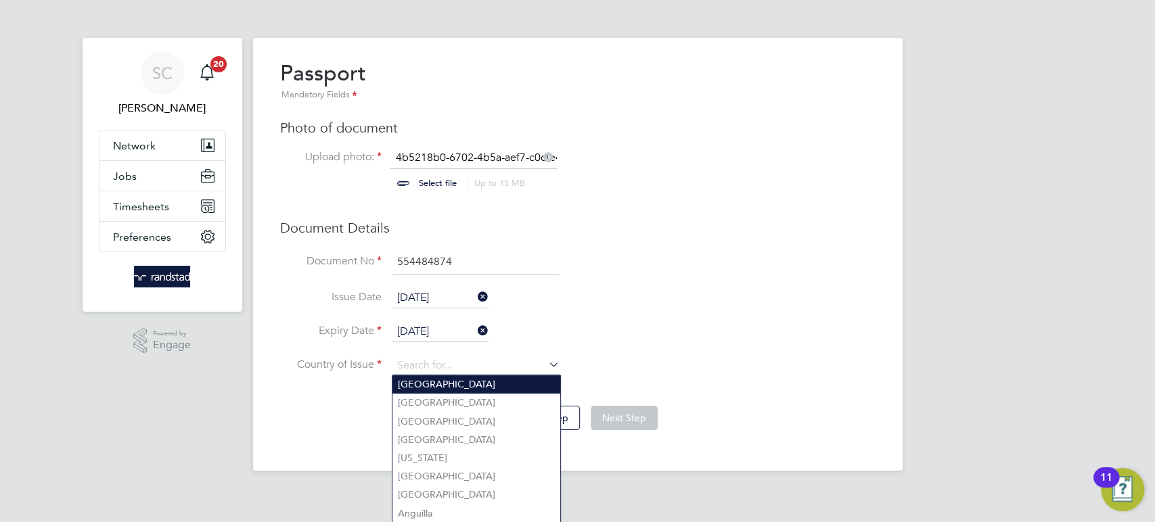
type input "[GEOGRAPHIC_DATA]"
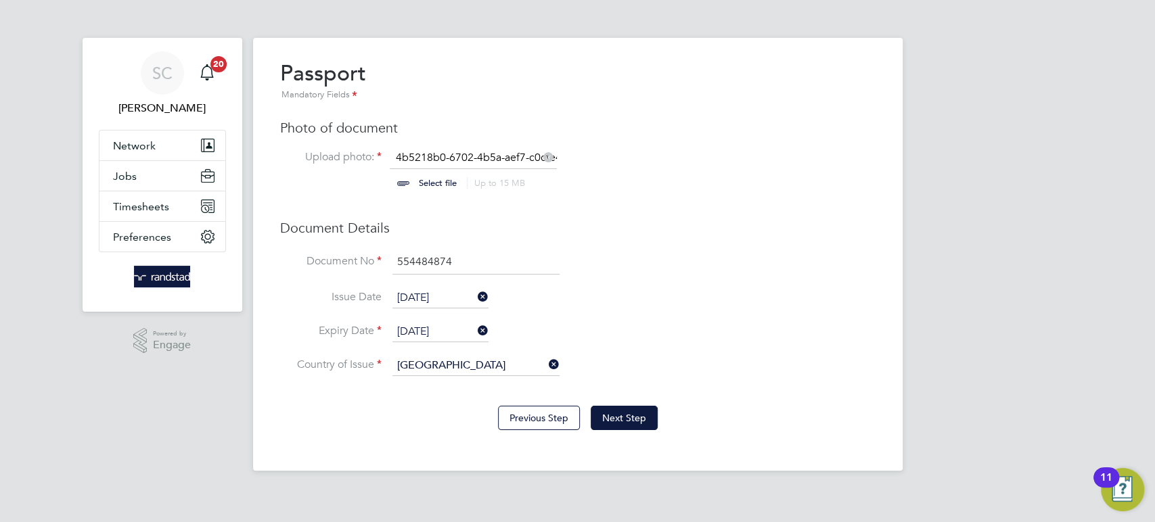
click at [442, 381] on b "Kingdom" at bounding box center [450, 384] width 41 height 11
click at [637, 424] on button "Next Step" at bounding box center [623, 418] width 67 height 24
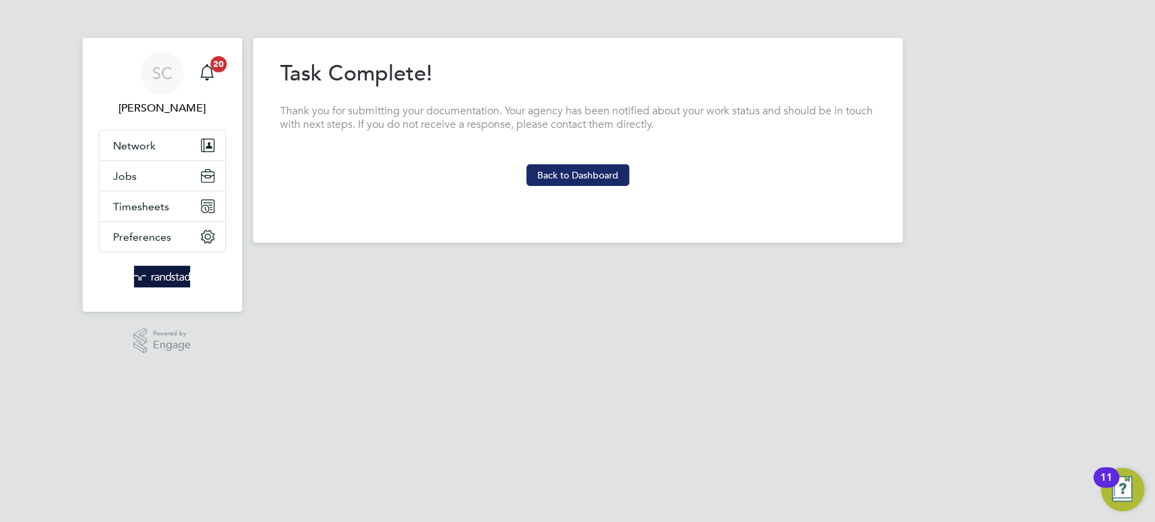
click at [584, 178] on button "Back to Dashboard" at bounding box center [577, 175] width 103 height 22
